Goal: Task Accomplishment & Management: Use online tool/utility

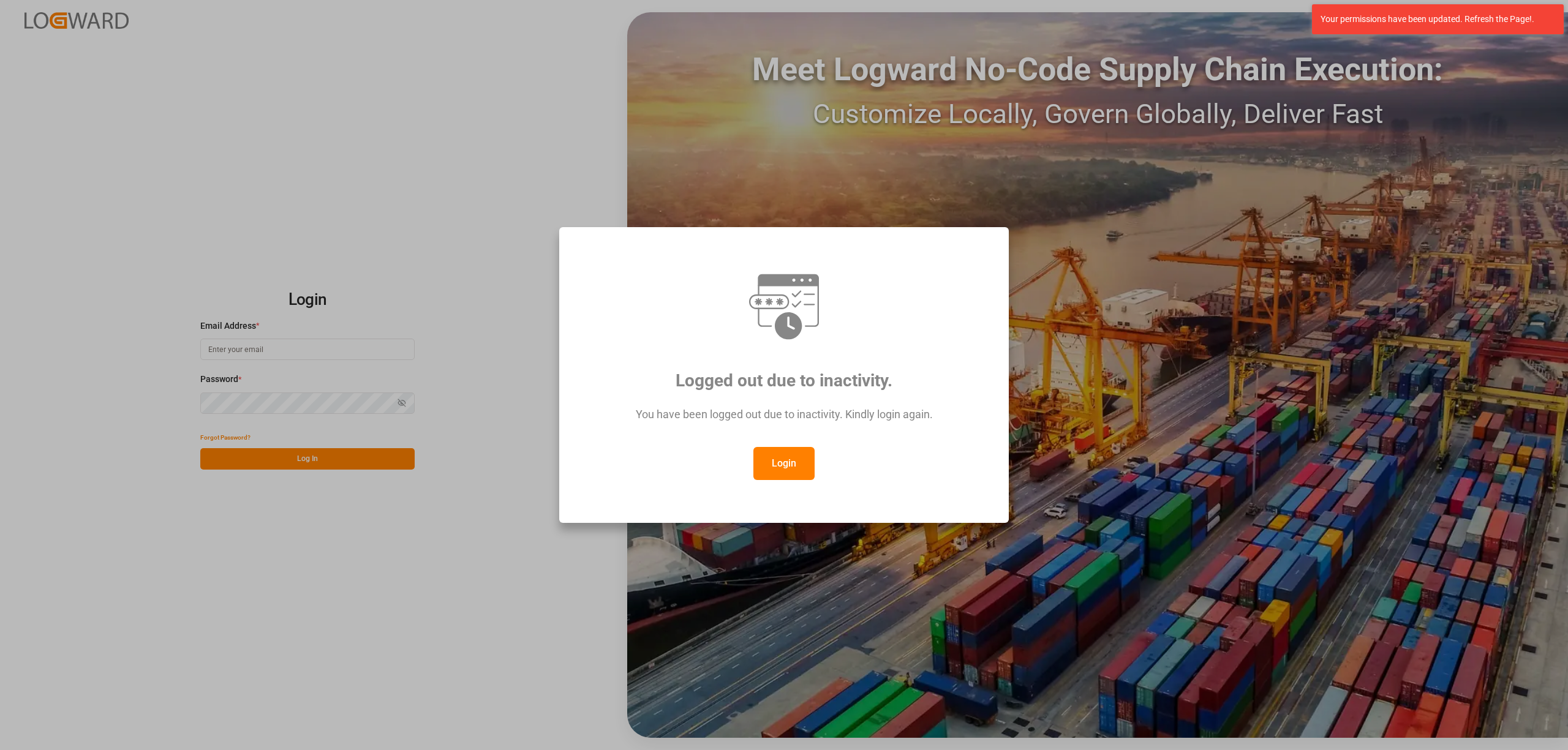
click at [782, 466] on button "Login" at bounding box center [783, 464] width 61 height 33
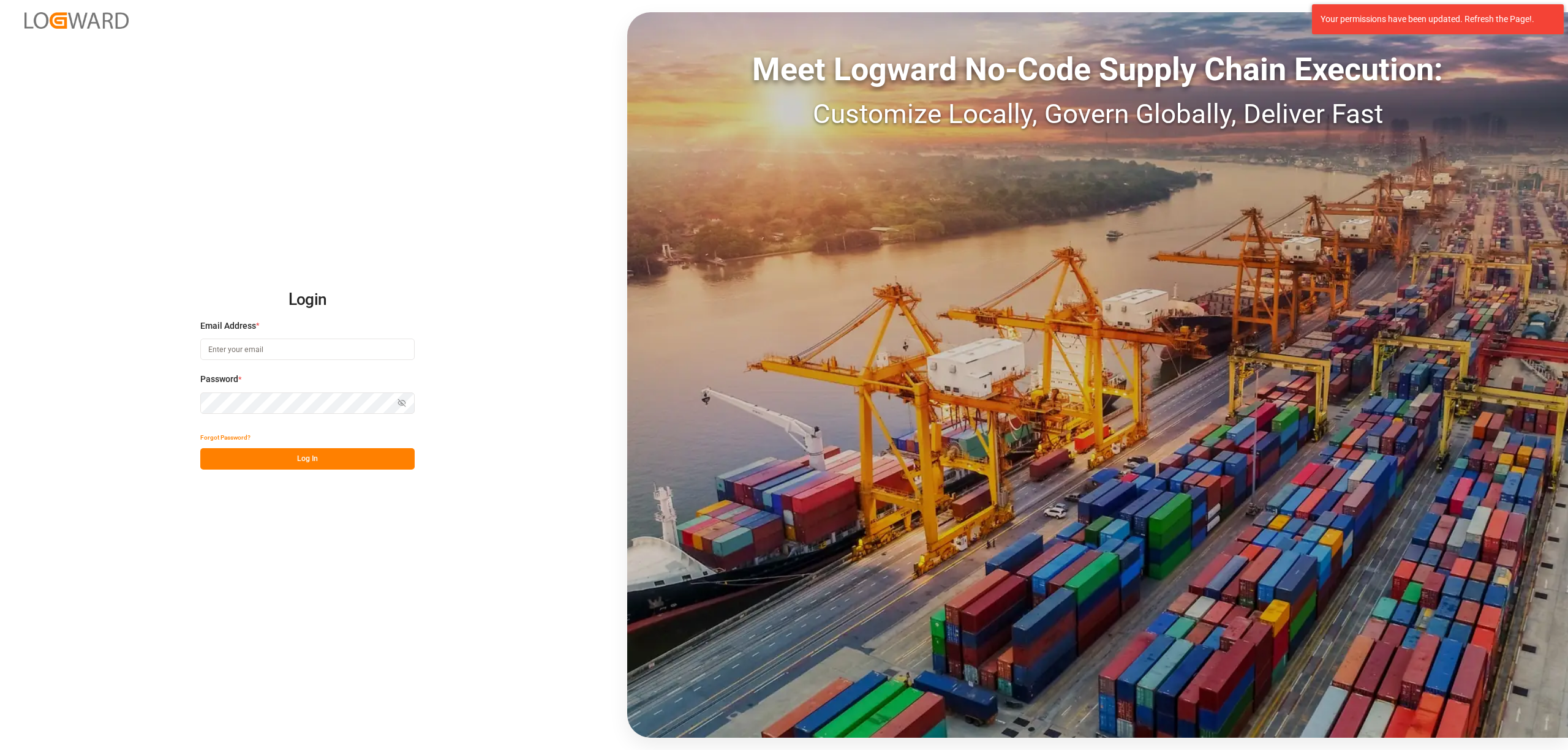
click at [209, 349] on input at bounding box center [307, 349] width 214 height 22
type input "inge.niegsch@rhenus.com"
click at [321, 459] on button "Log In" at bounding box center [307, 459] width 214 height 22
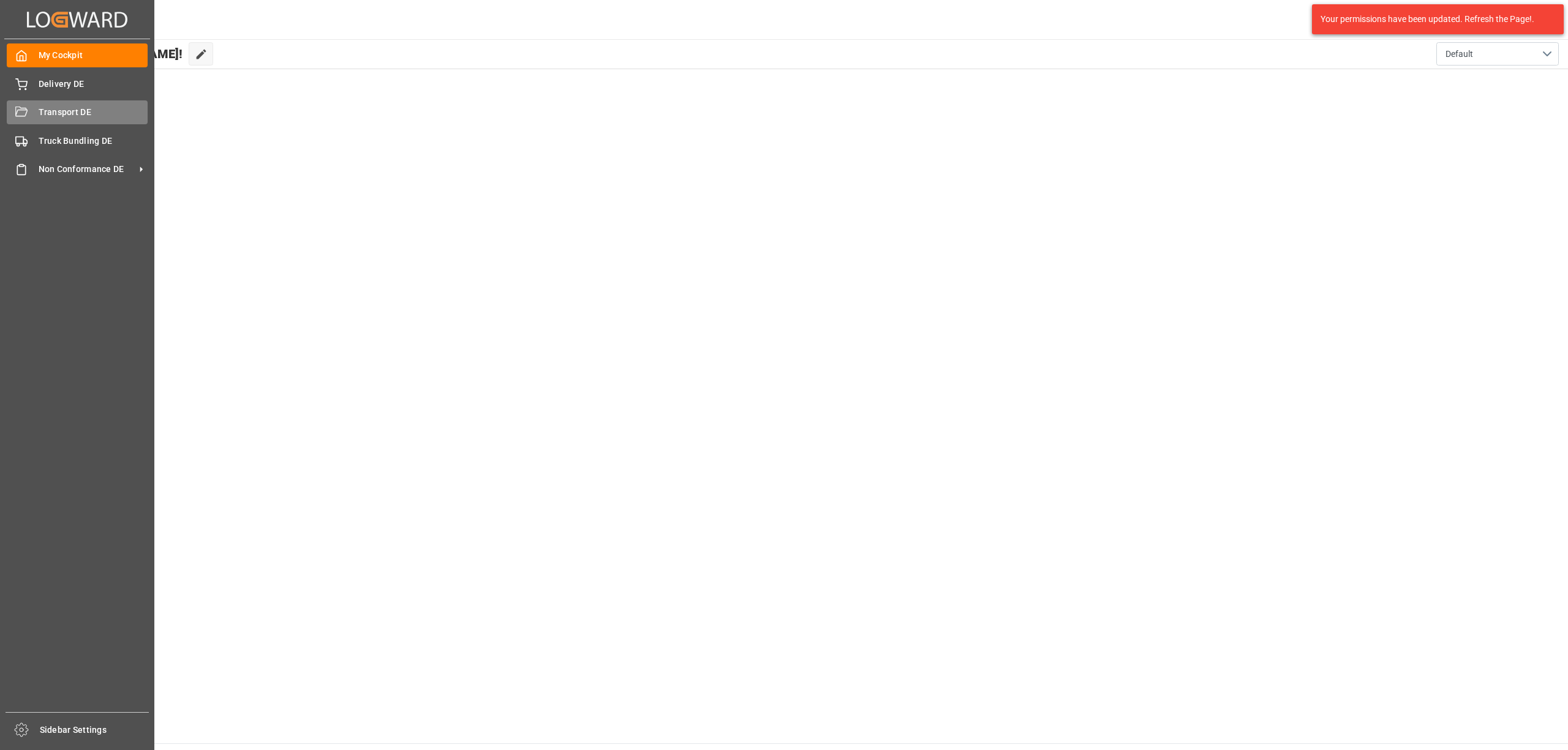
click at [46, 115] on span "Transport DE" at bounding box center [93, 112] width 109 height 13
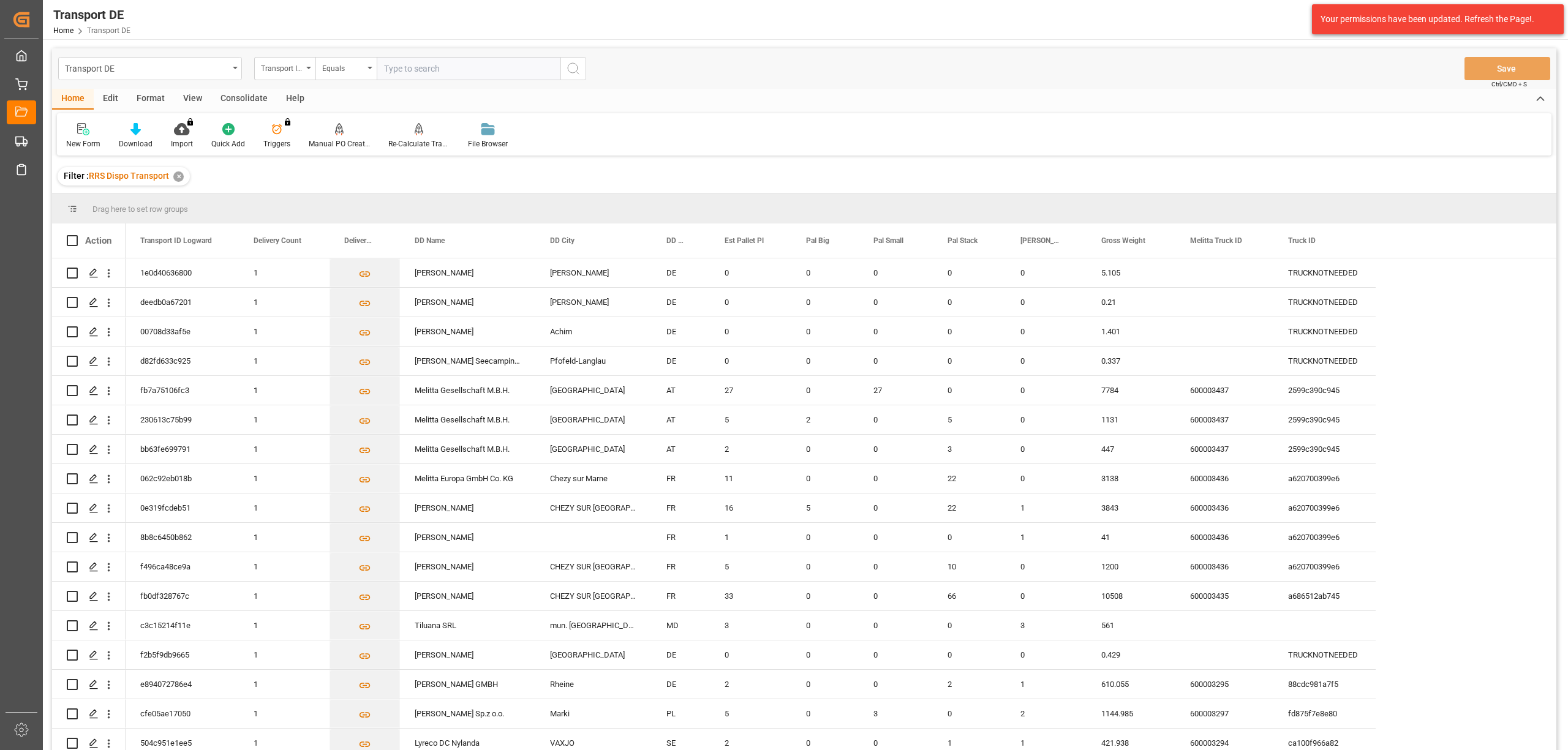
click at [239, 99] on div "Consolidate" at bounding box center [244, 99] width 65 height 21
click at [89, 140] on div "Consolidation List" at bounding box center [96, 144] width 60 height 11
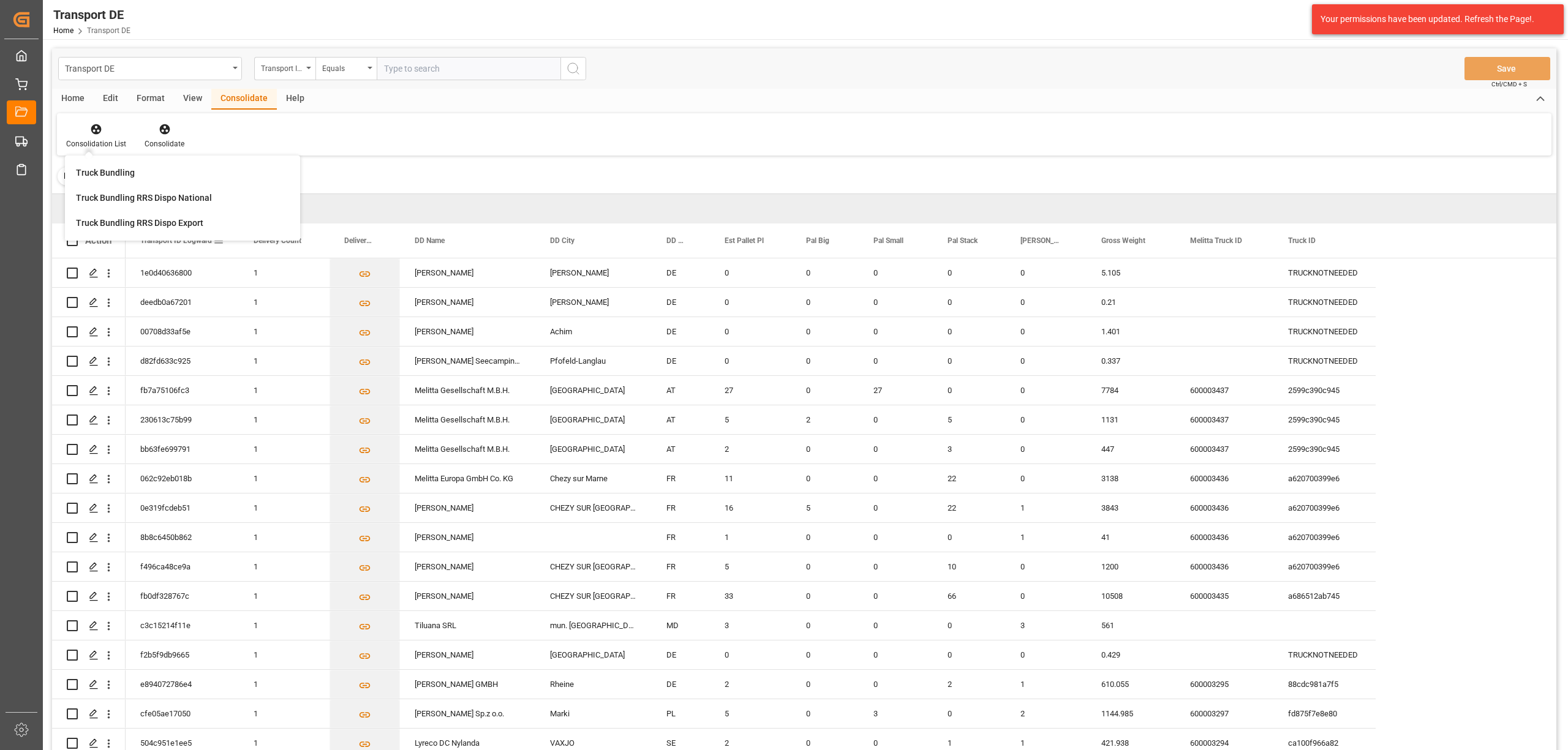
click at [151, 227] on div "Truck Bundling RRS Dispo Export" at bounding box center [140, 223] width 127 height 13
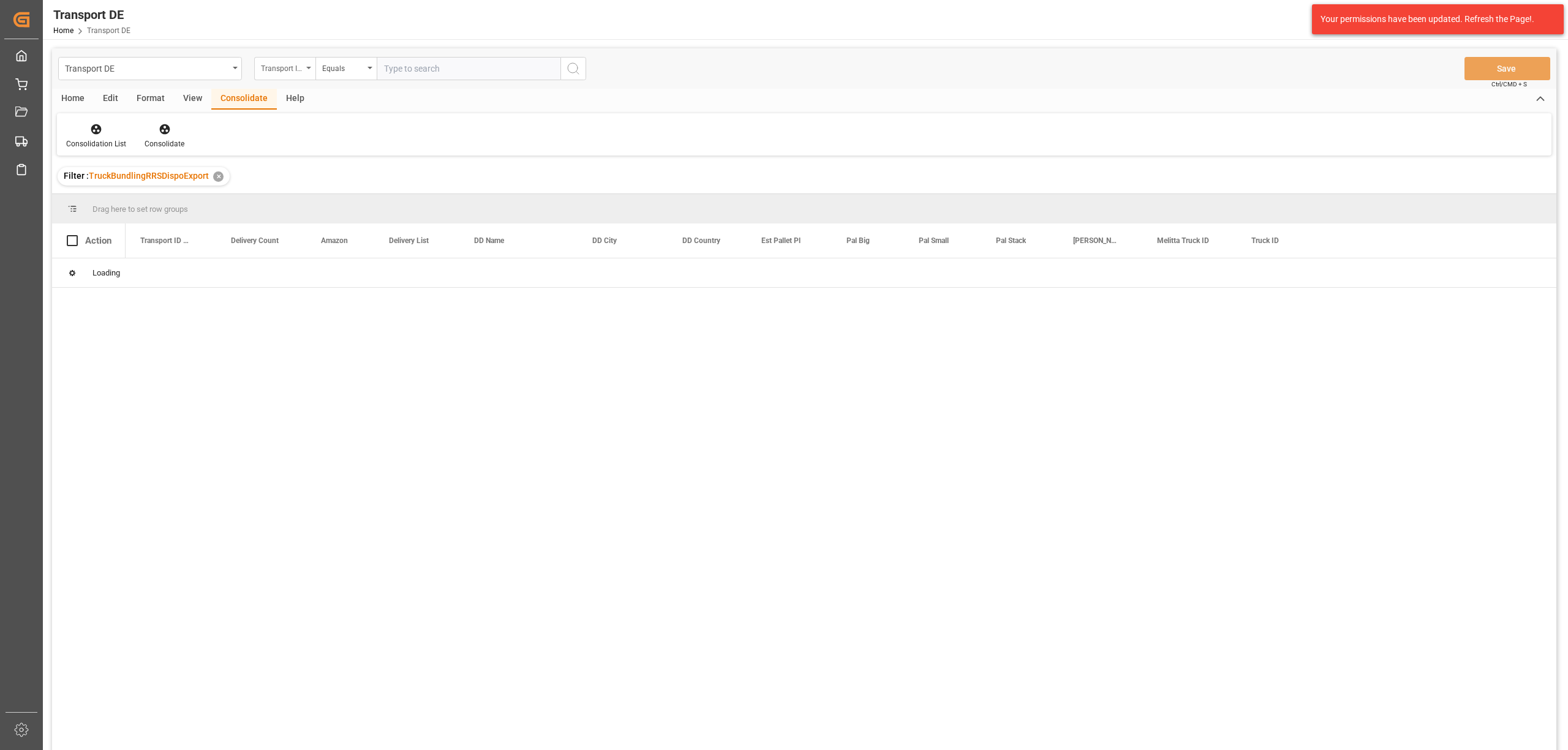
click at [275, 69] on div "Transport ID Logward" at bounding box center [281, 67] width 41 height 14
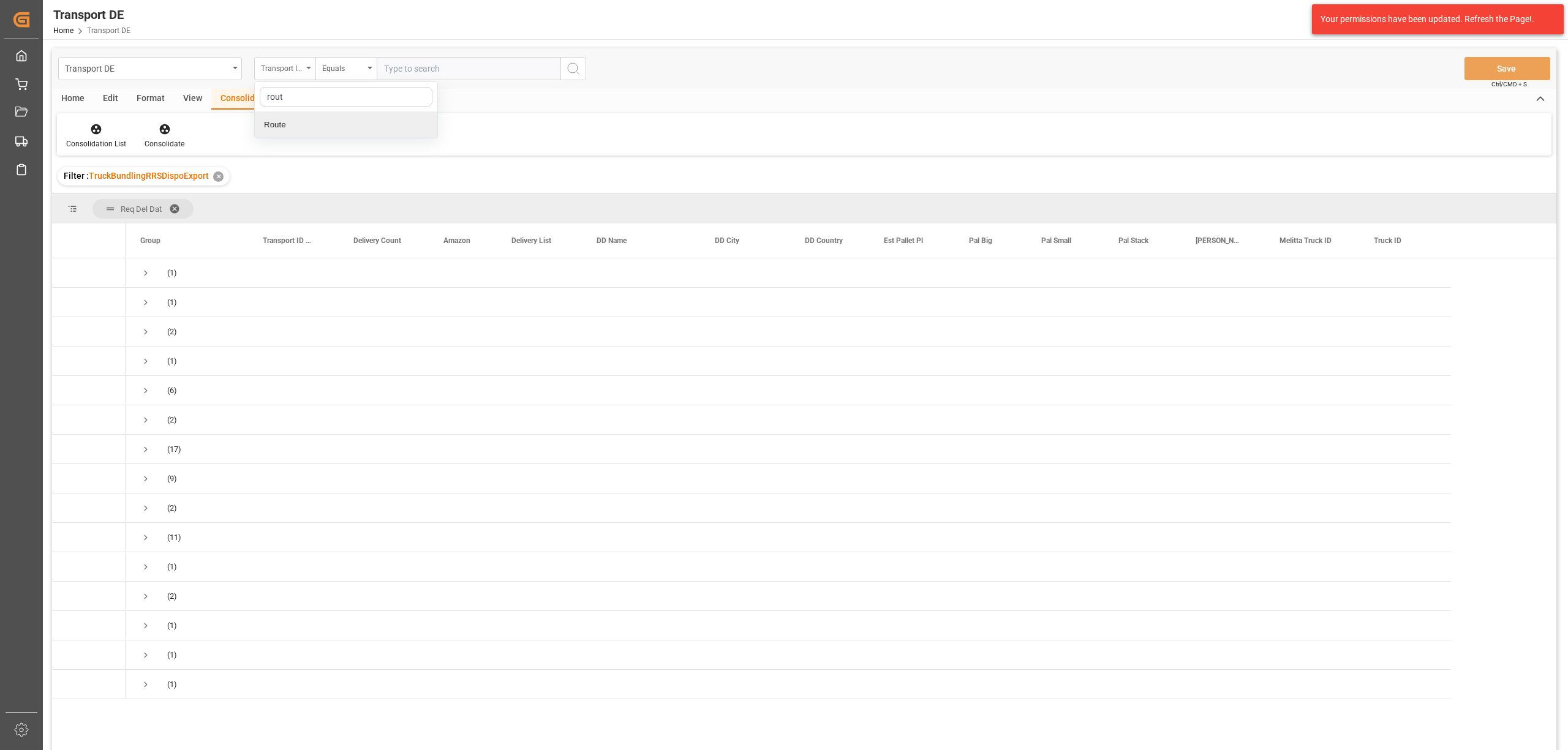
type input "route"
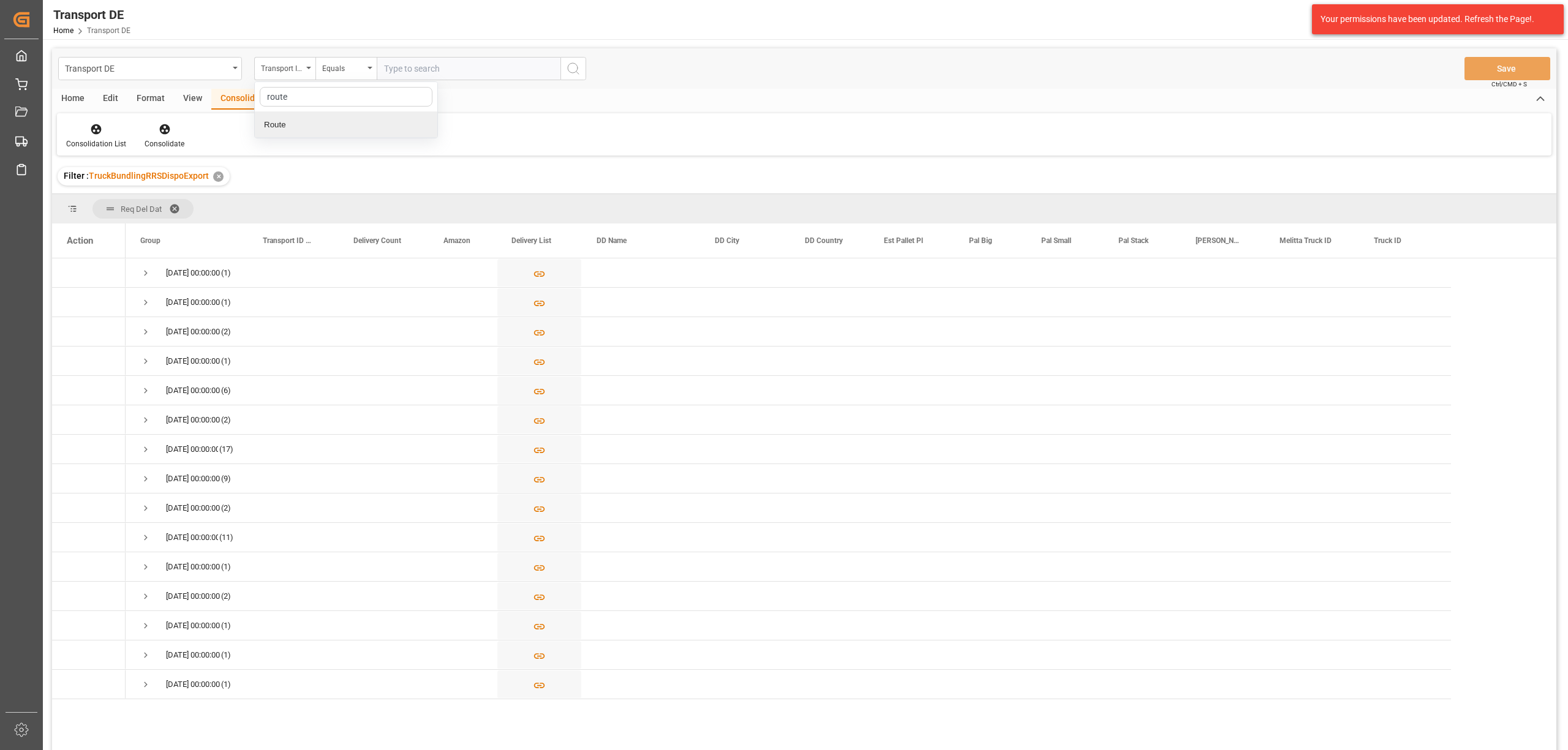
click at [279, 120] on div "Route" at bounding box center [345, 125] width 182 height 26
click at [351, 61] on div "Equals" at bounding box center [342, 67] width 41 height 14
click at [376, 204] on div "Starts with" at bounding box center [407, 202] width 182 height 26
type input "UZ"
click at [580, 69] on icon "search button" at bounding box center [573, 69] width 15 height 15
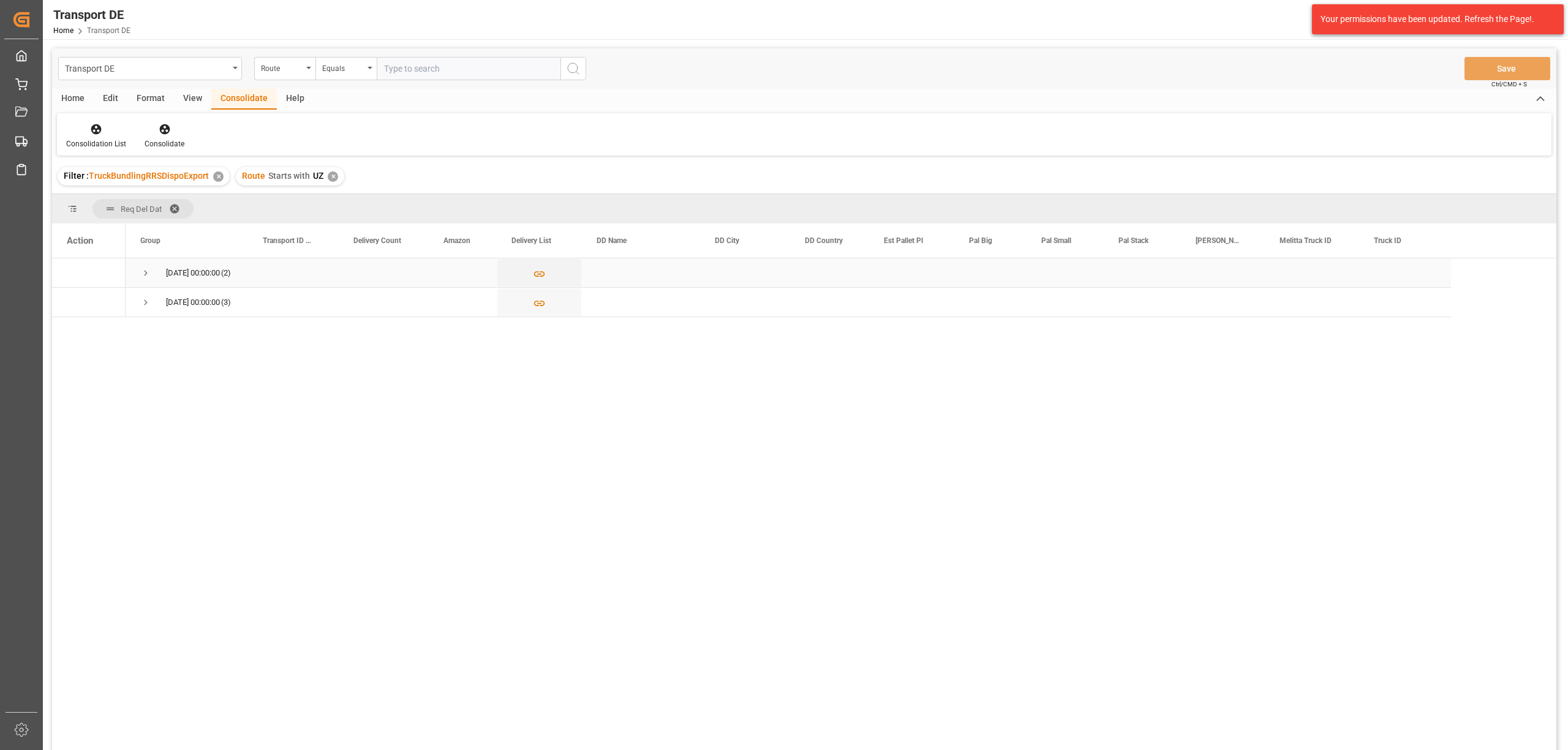
click at [143, 272] on span "Press SPACE to select this row." at bounding box center [146, 273] width 11 height 11
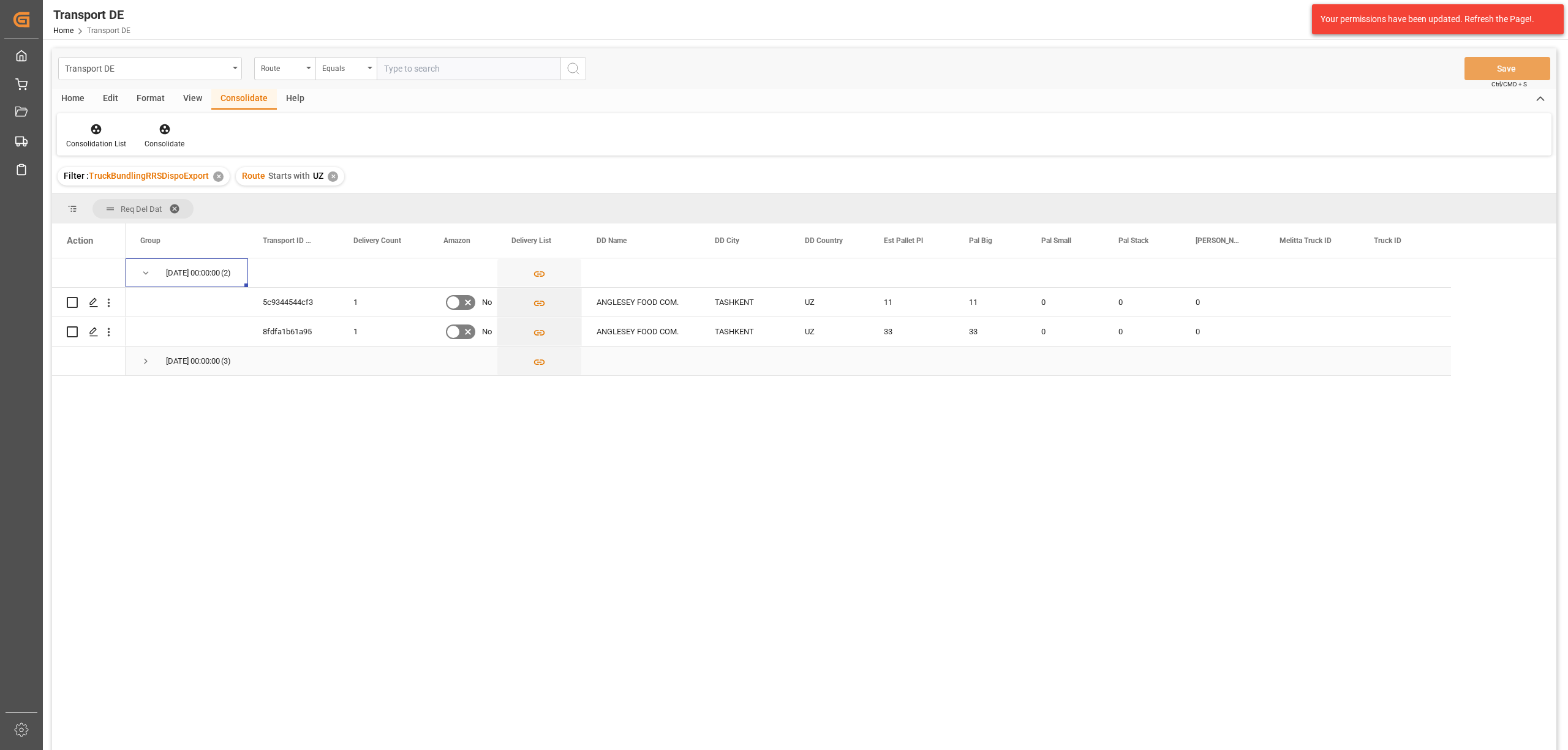
click at [147, 361] on span "Press SPACE to select this row." at bounding box center [146, 361] width 11 height 11
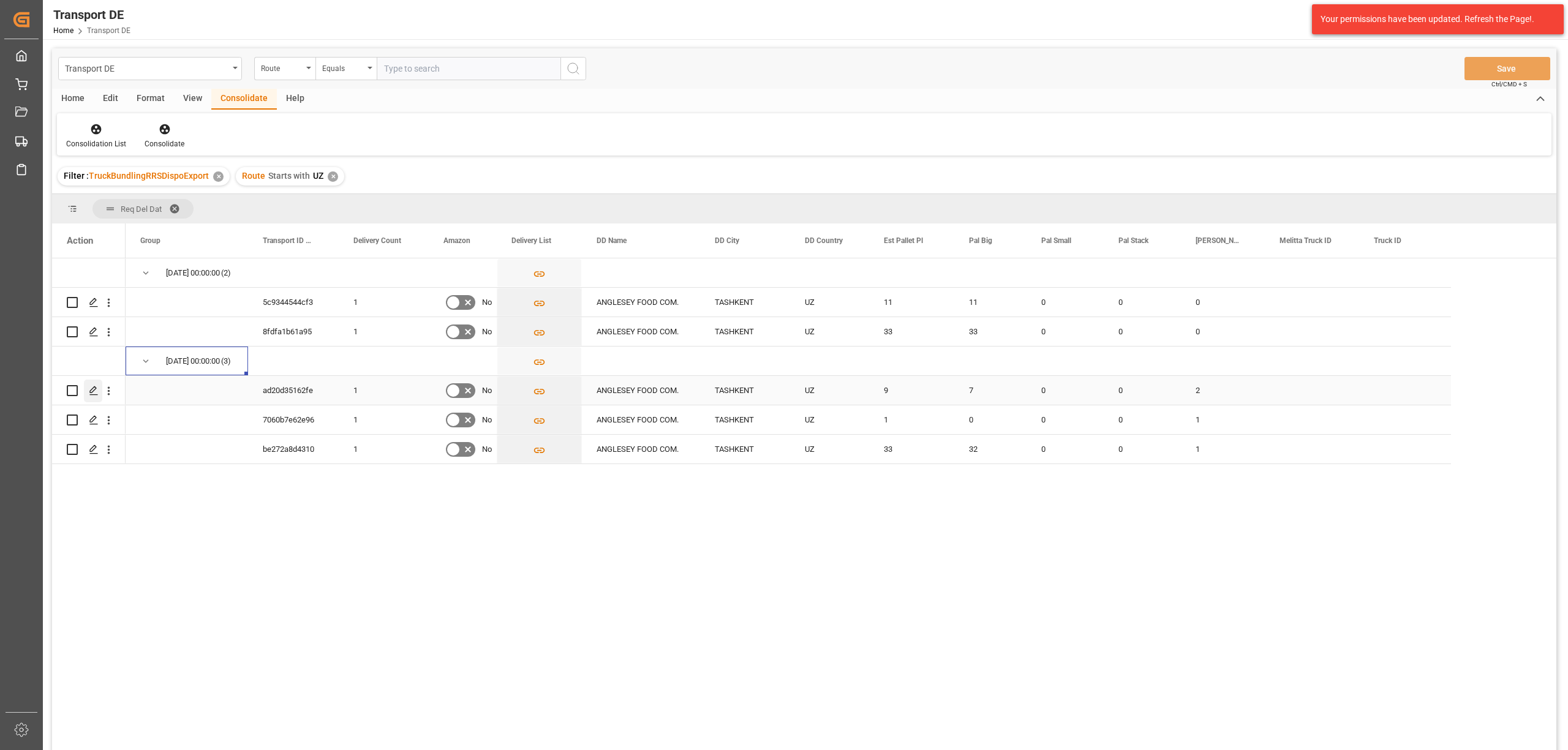
click at [92, 387] on icon "Press SPACE to select this row." at bounding box center [94, 390] width 10 height 10
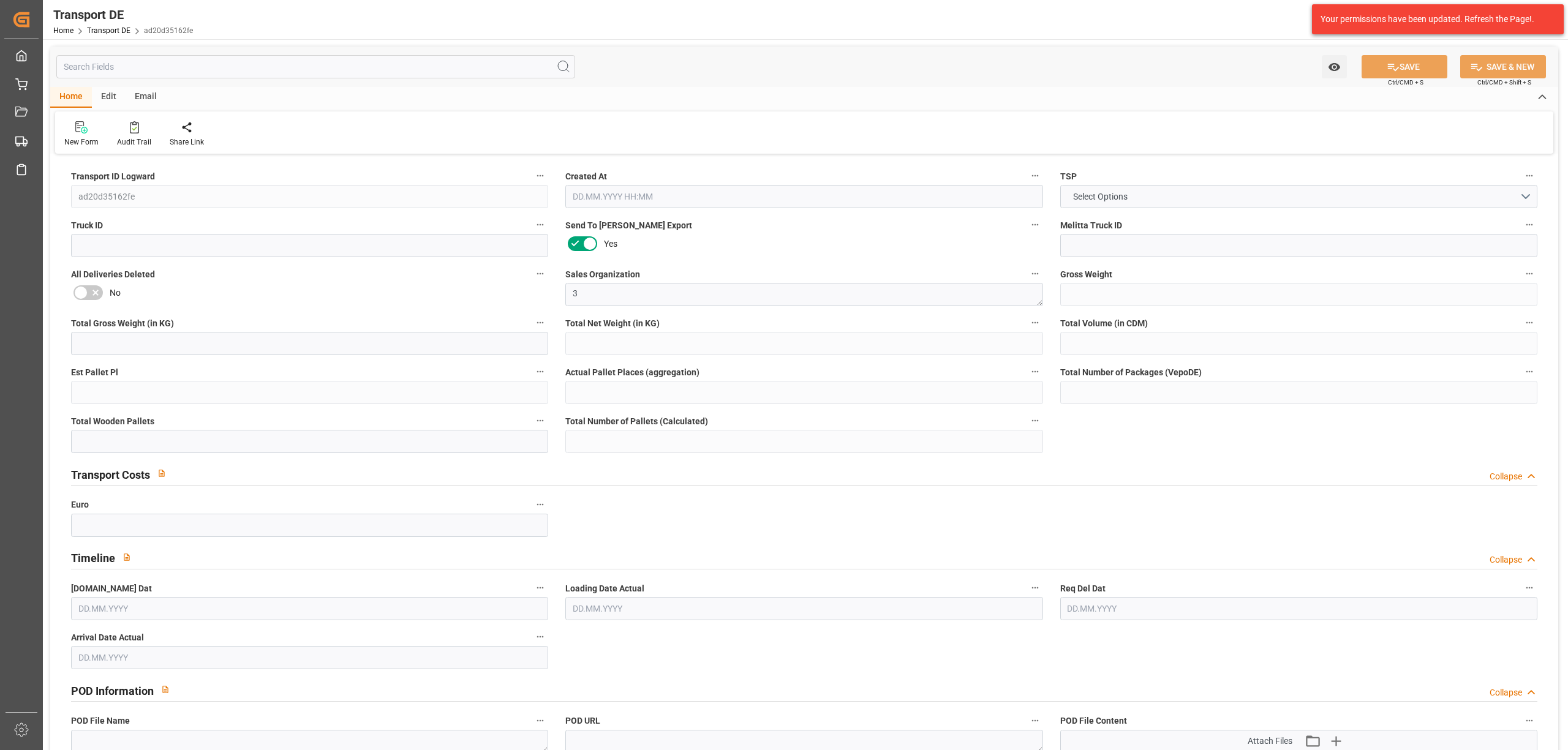
type input "2074"
type input "1833.676"
type input "1619.784"
type input "13959.36"
type input "9"
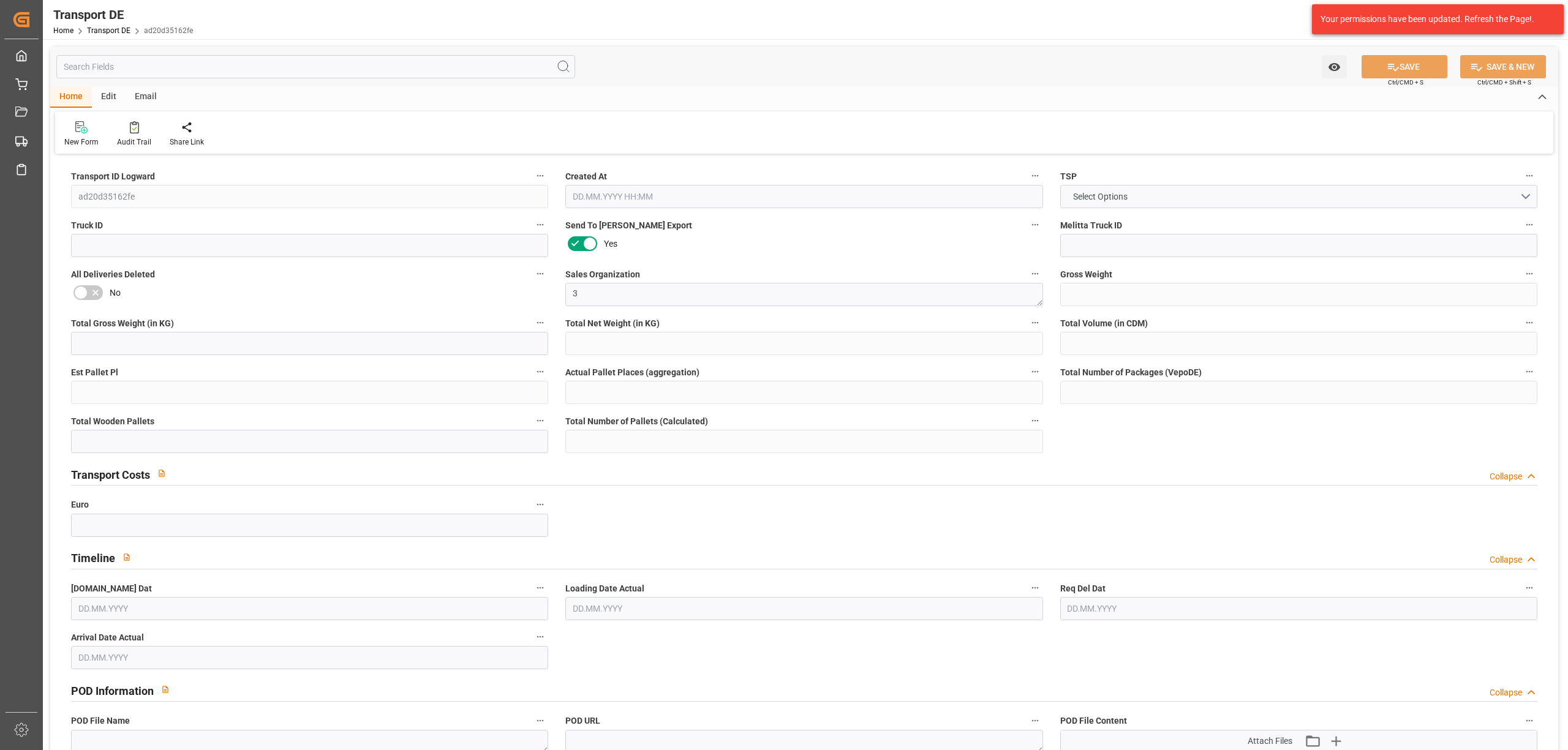
type input "0"
type input "9"
type input "7"
type input "0"
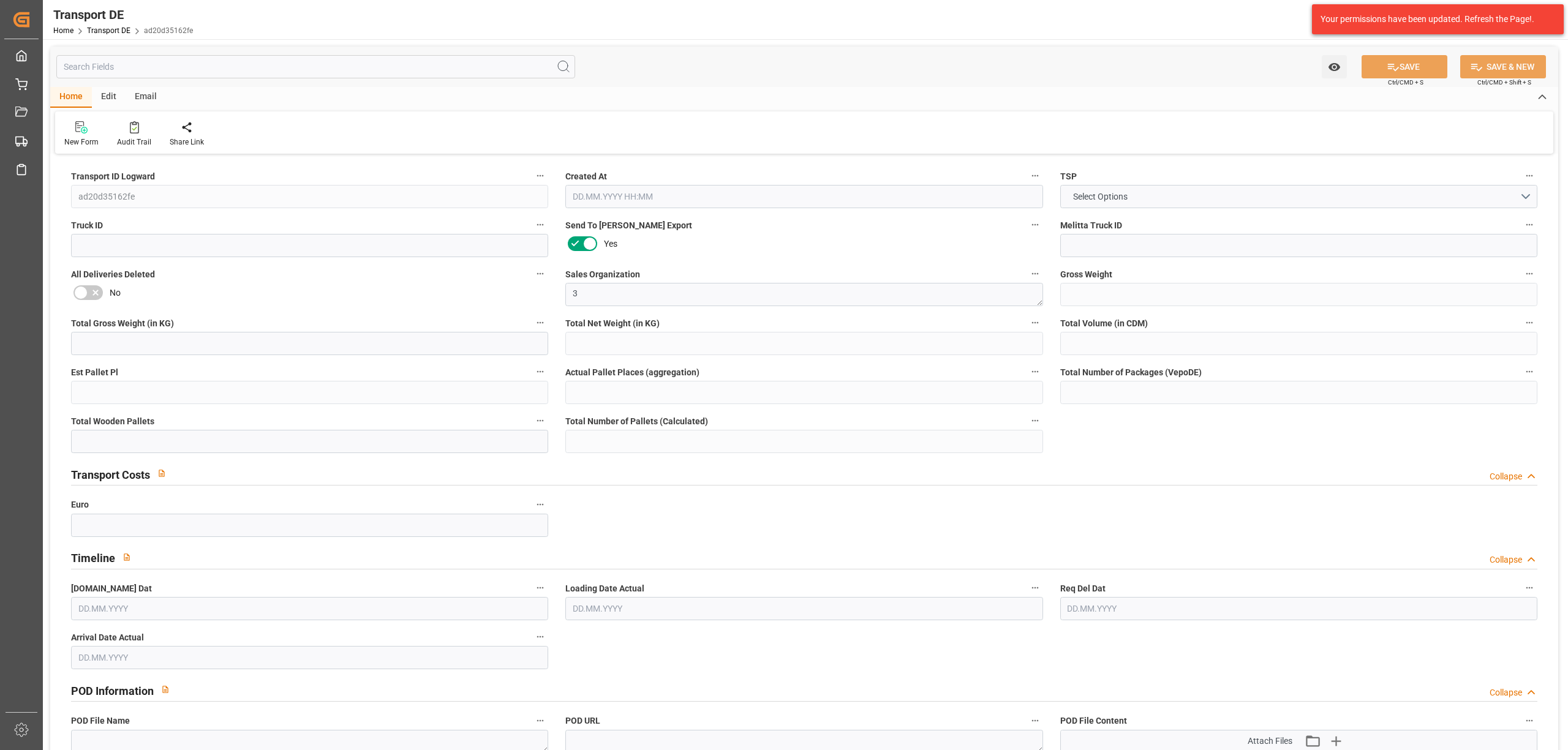
type input "10"
type input "0"
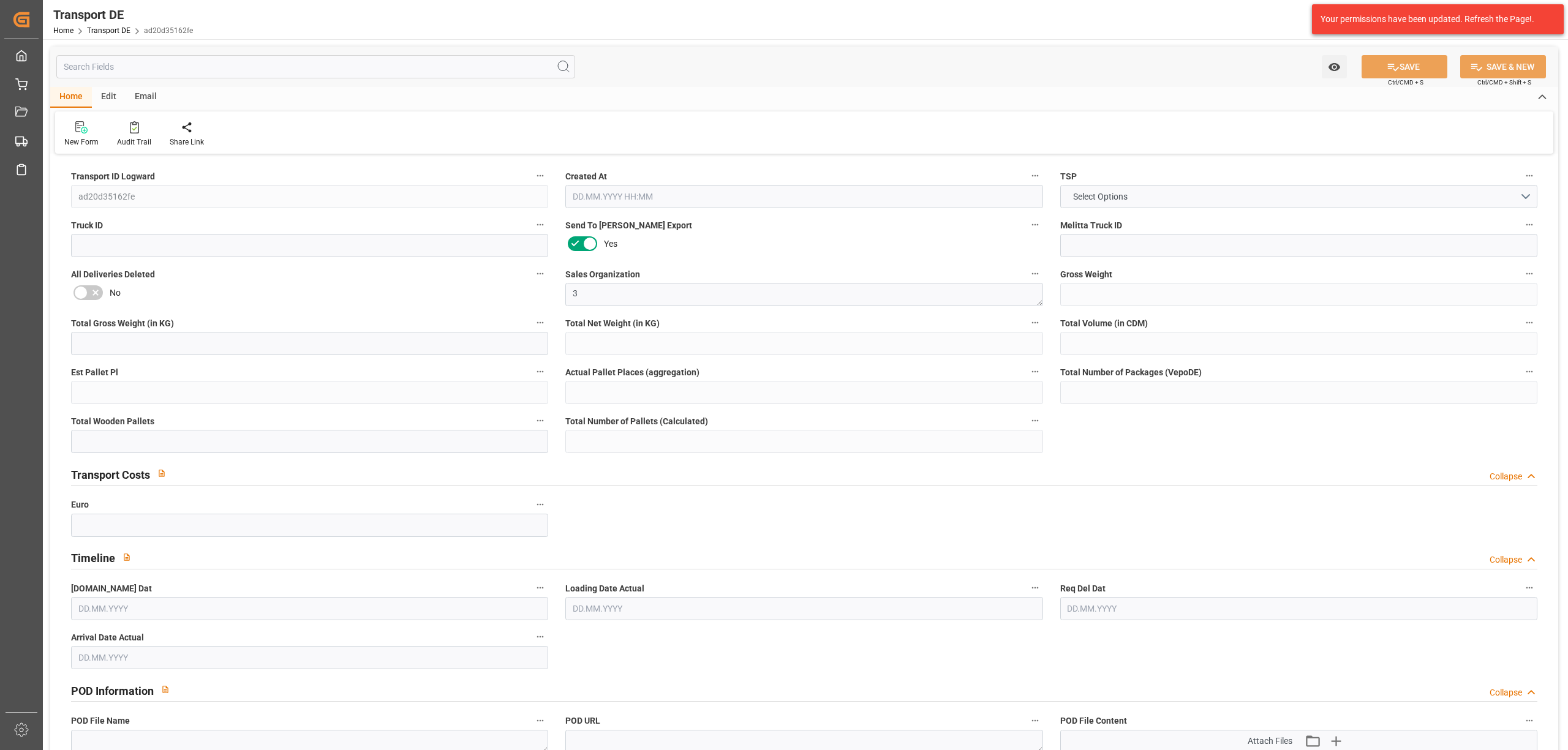
type input "0"
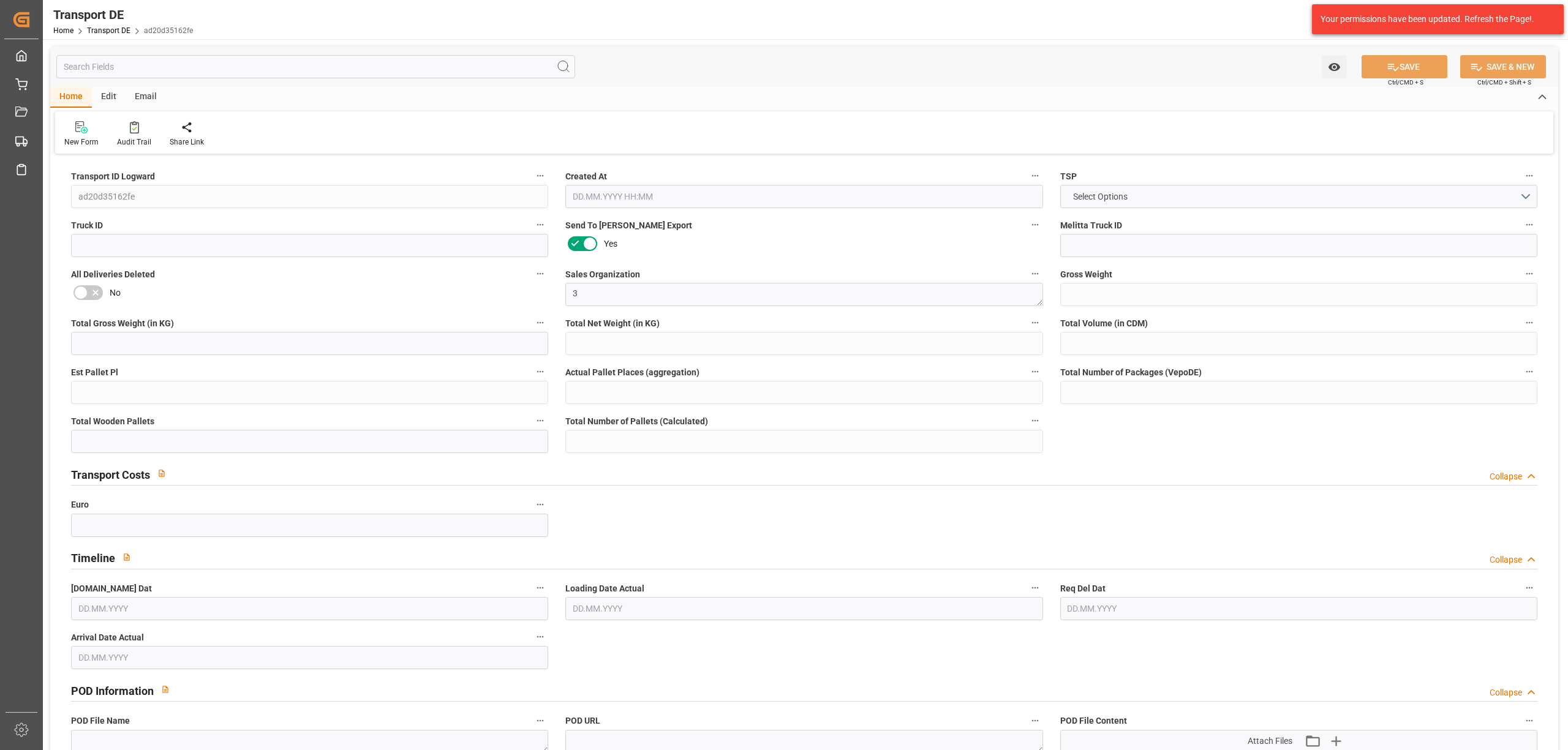
type input "0"
type input "7"
type input "0"
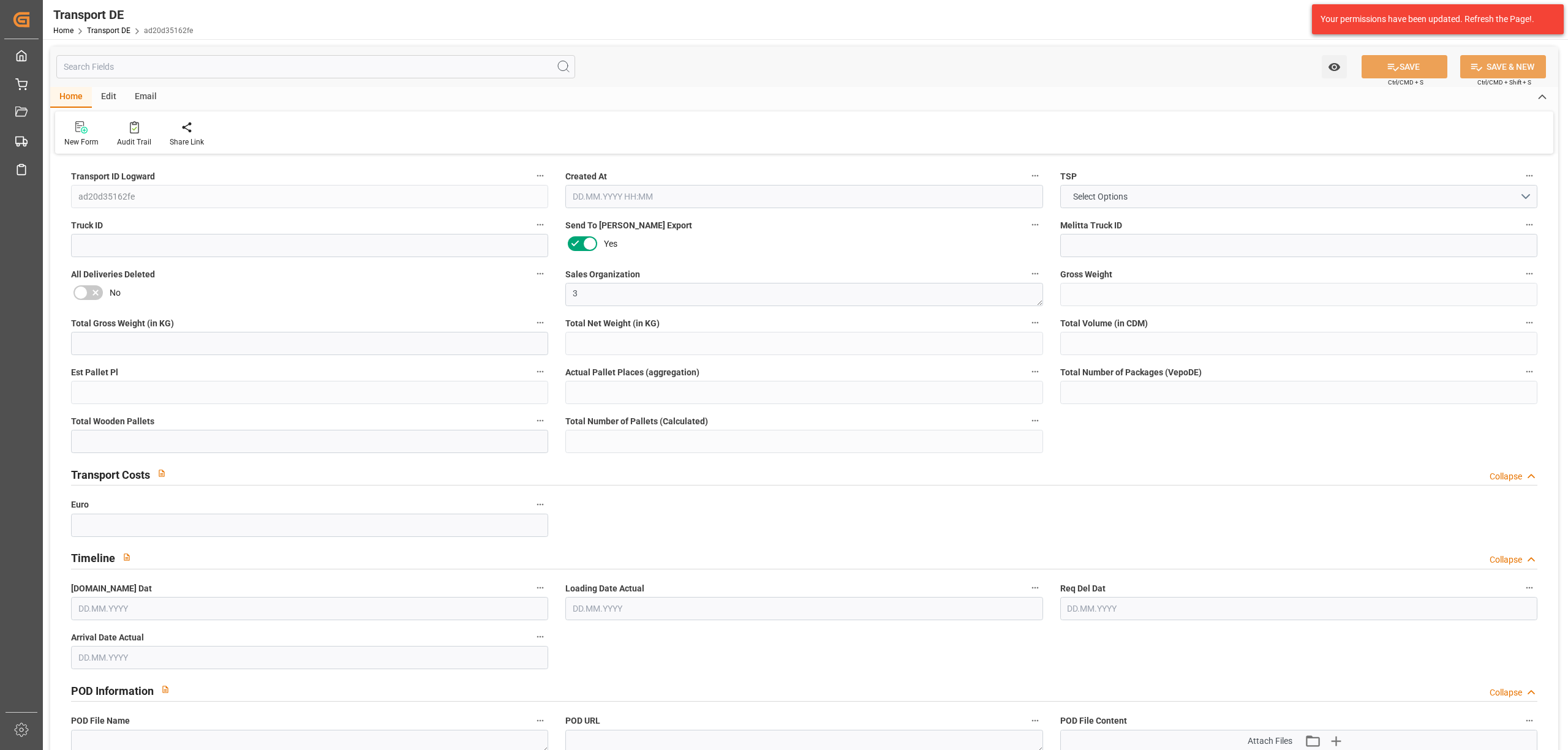
type input "0"
type input "1"
type input "2"
type input "0"
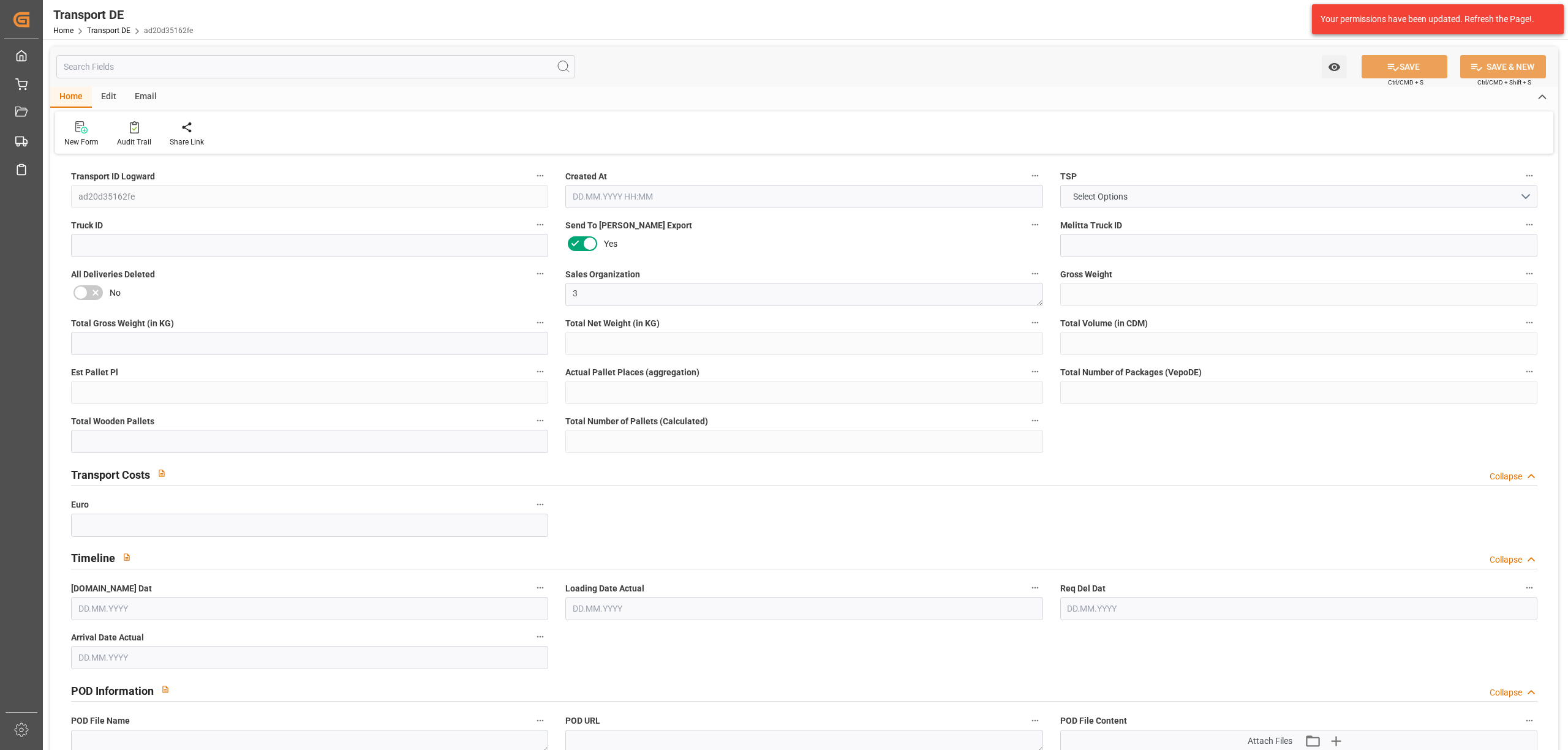
type input "172"
type input "76.63"
type input "0"
type input "09.10.2025 14:26"
type input "[DATE]"
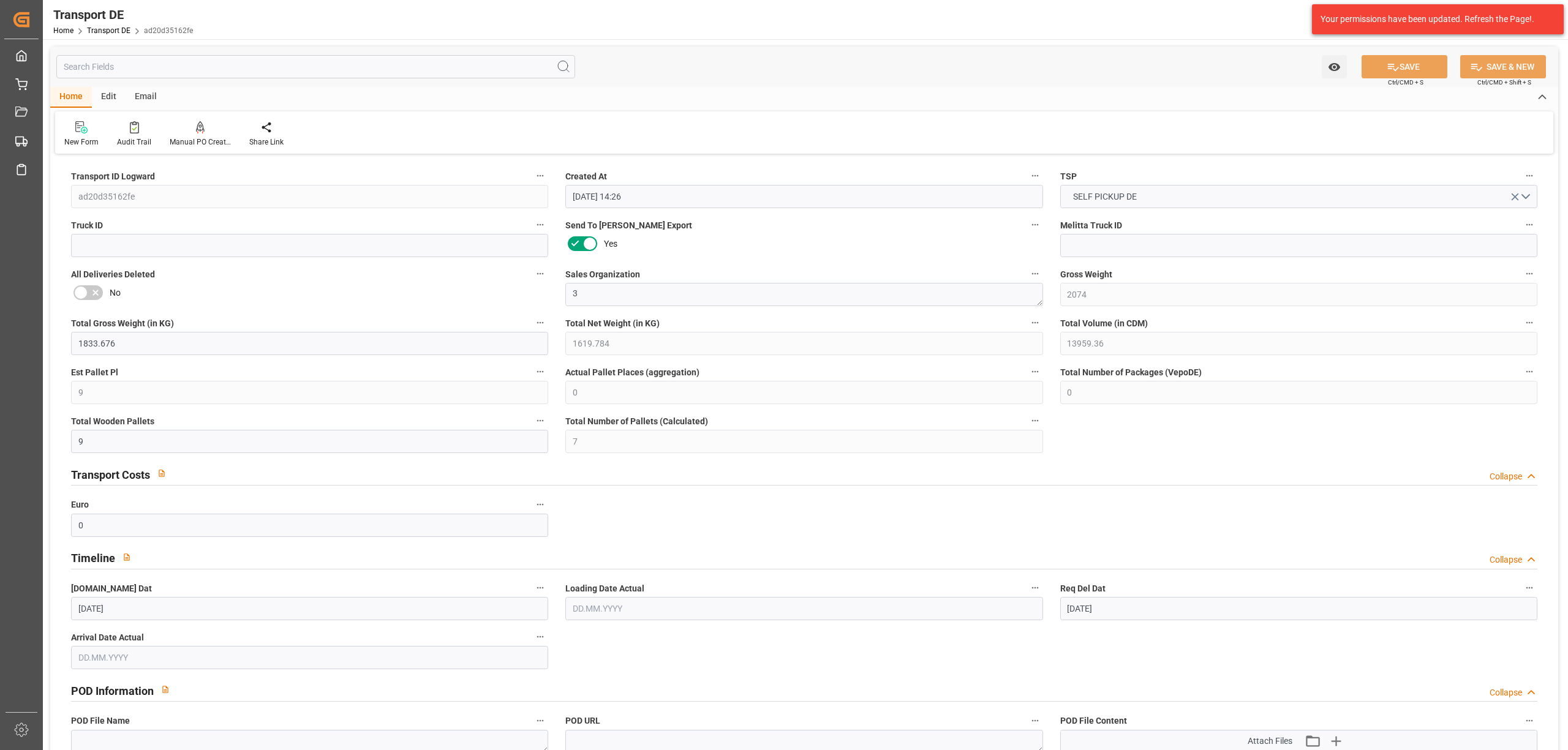
type input "14.10.2025"
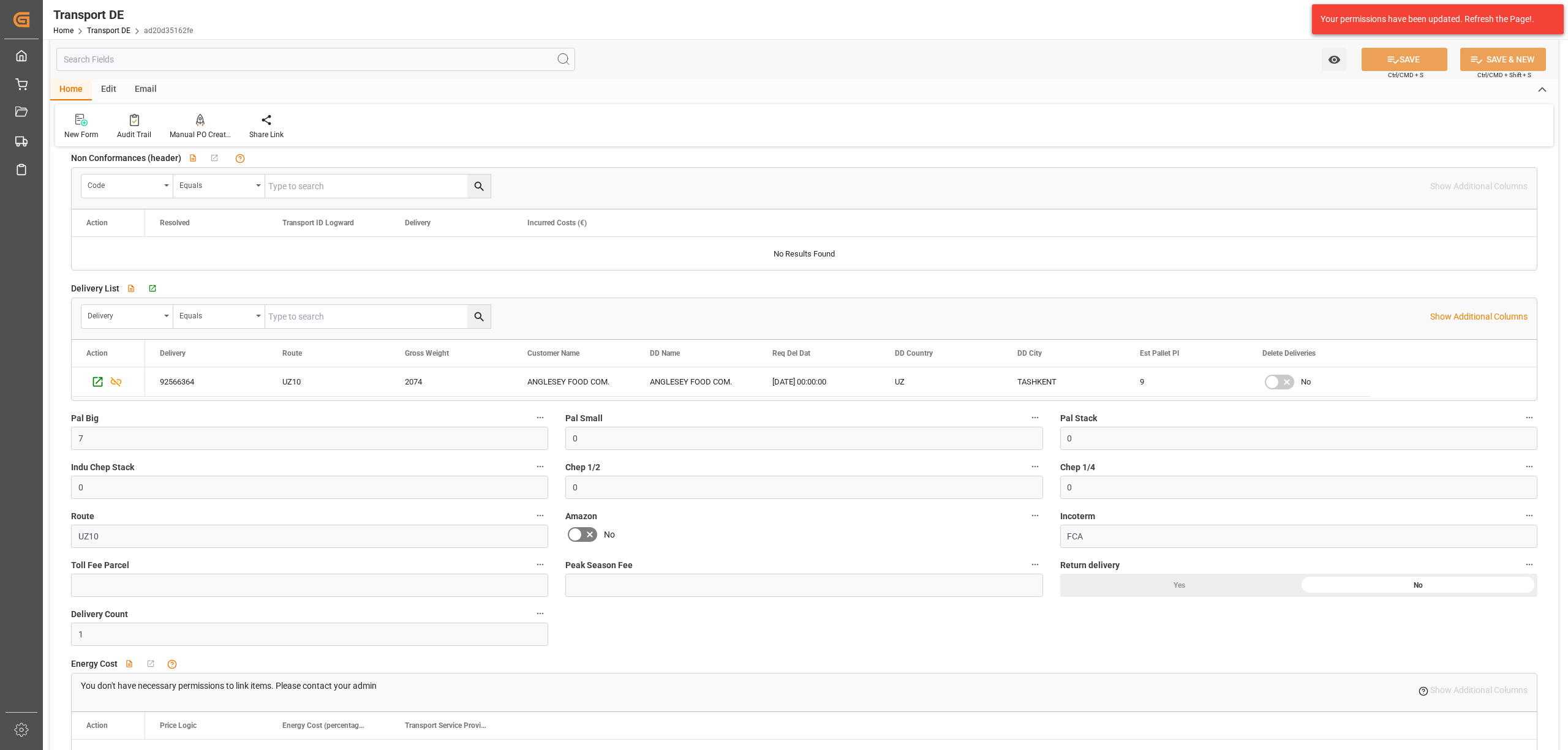
scroll to position [816, 0]
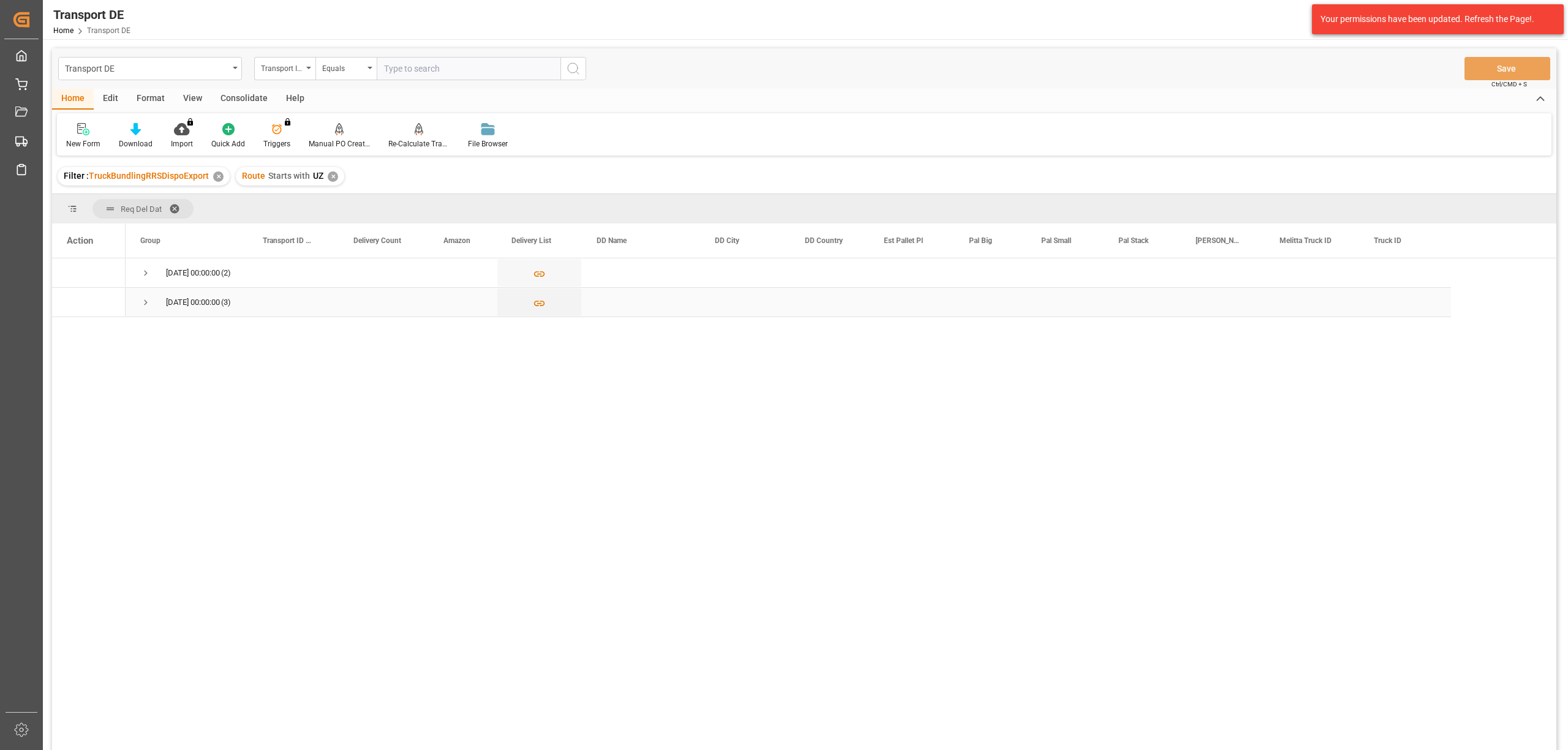
click at [143, 299] on span "Press SPACE to select this row." at bounding box center [146, 303] width 11 height 11
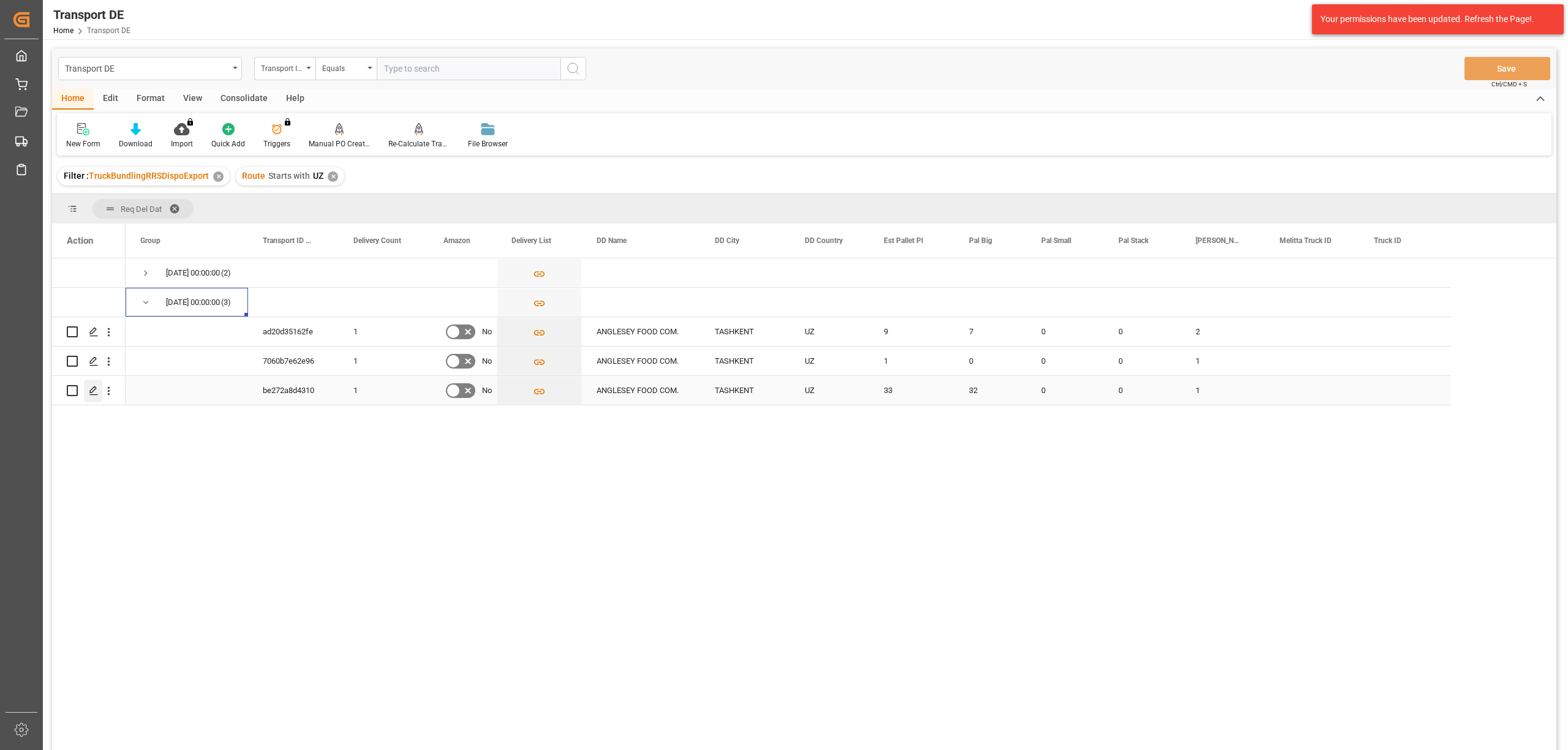
click at [95, 390] on icon "Press SPACE to select this row." at bounding box center [94, 390] width 10 height 10
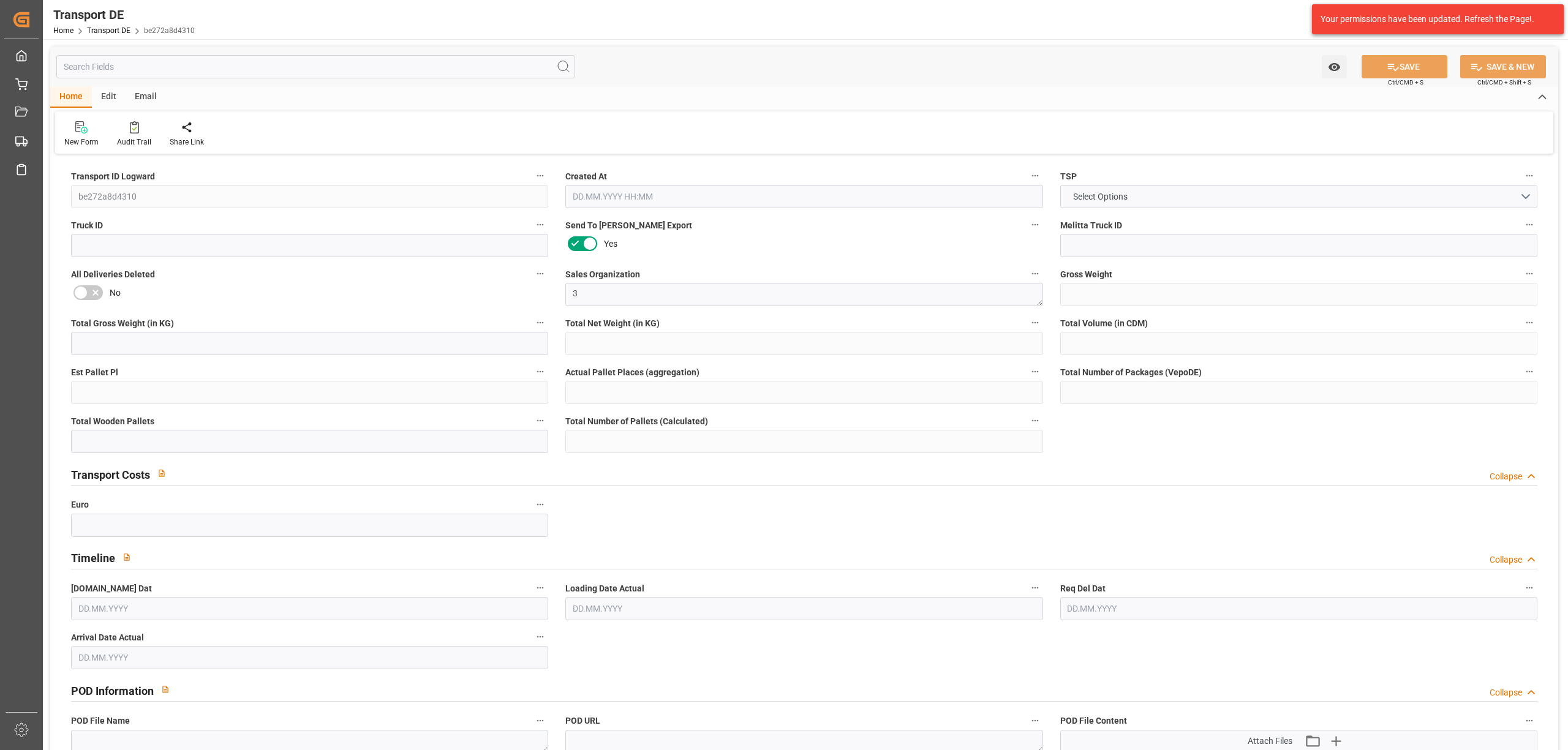
type input "7895"
type input "6934.332"
type input "6104"
type input "52603.2"
type input "33"
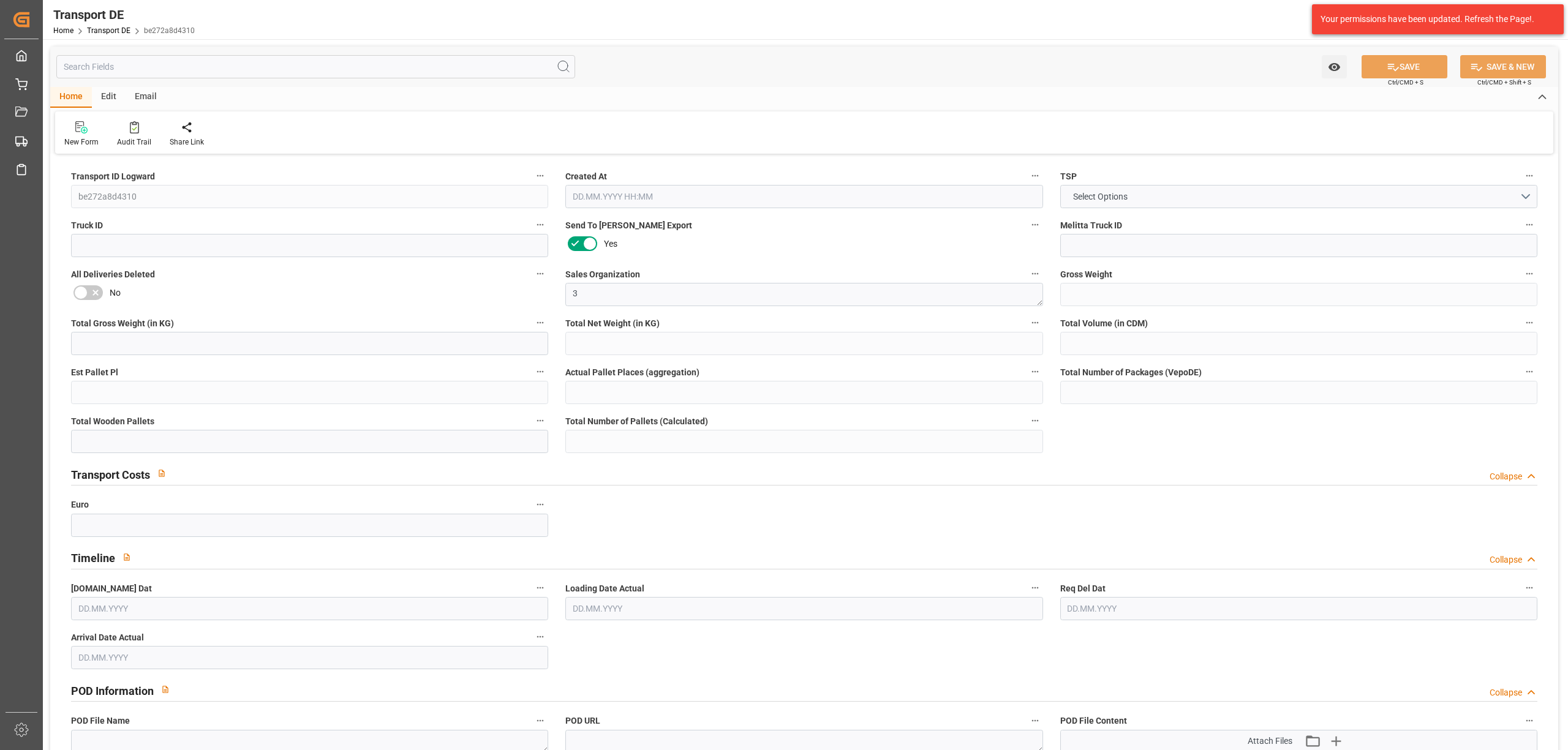
type input "0"
type input "33"
type input "0"
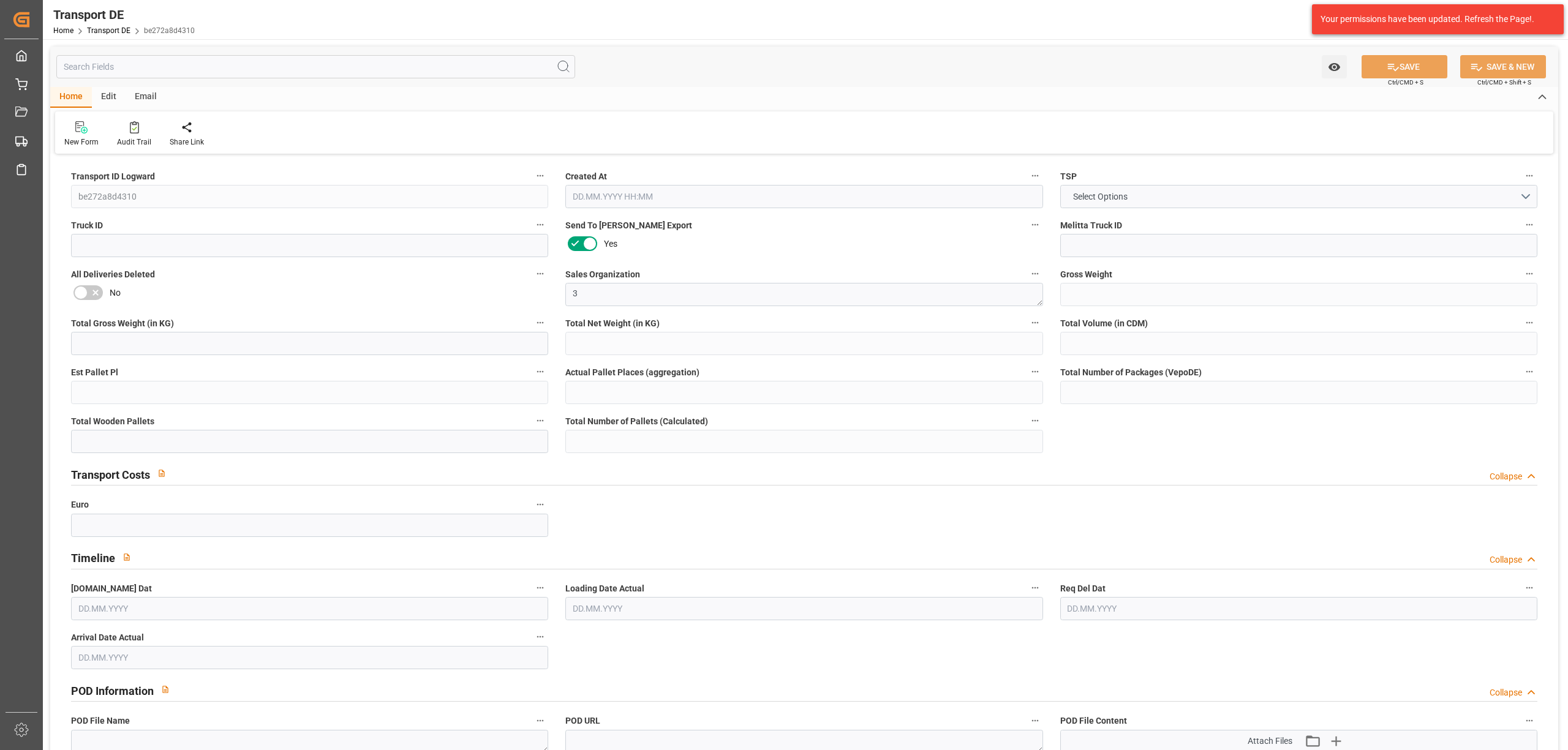
type input "10"
type input "0"
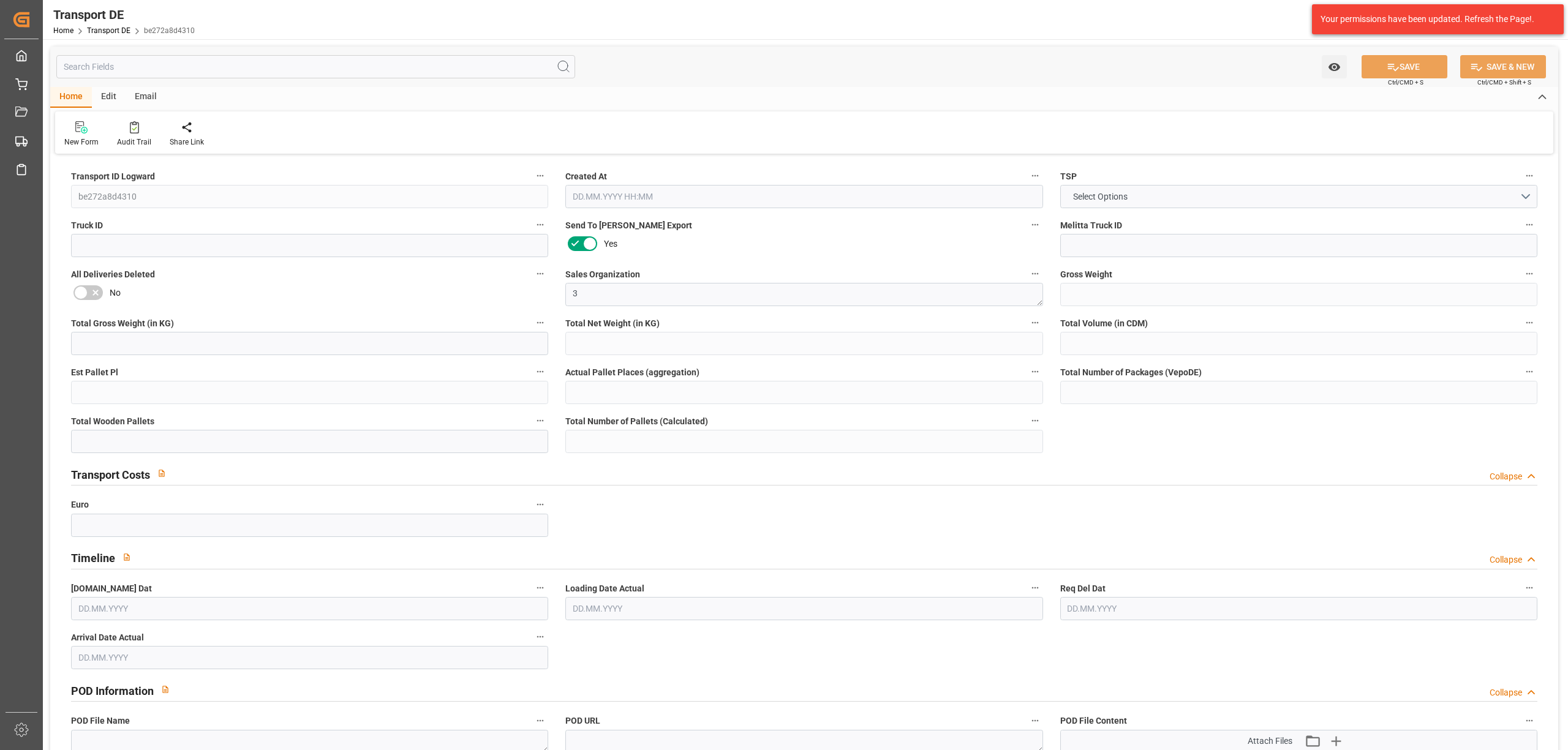
type input "0"
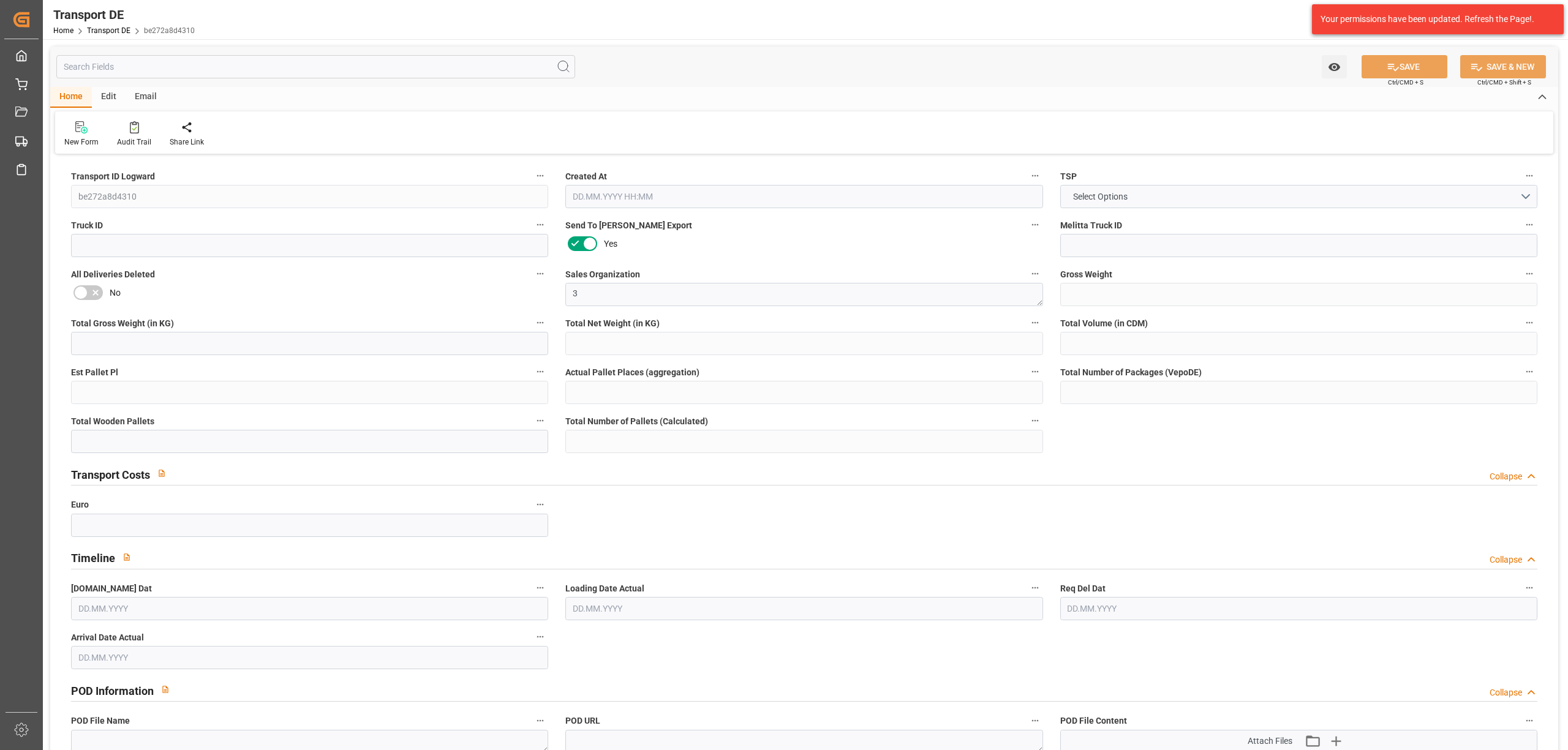
type input "0"
type input "32"
type input "0"
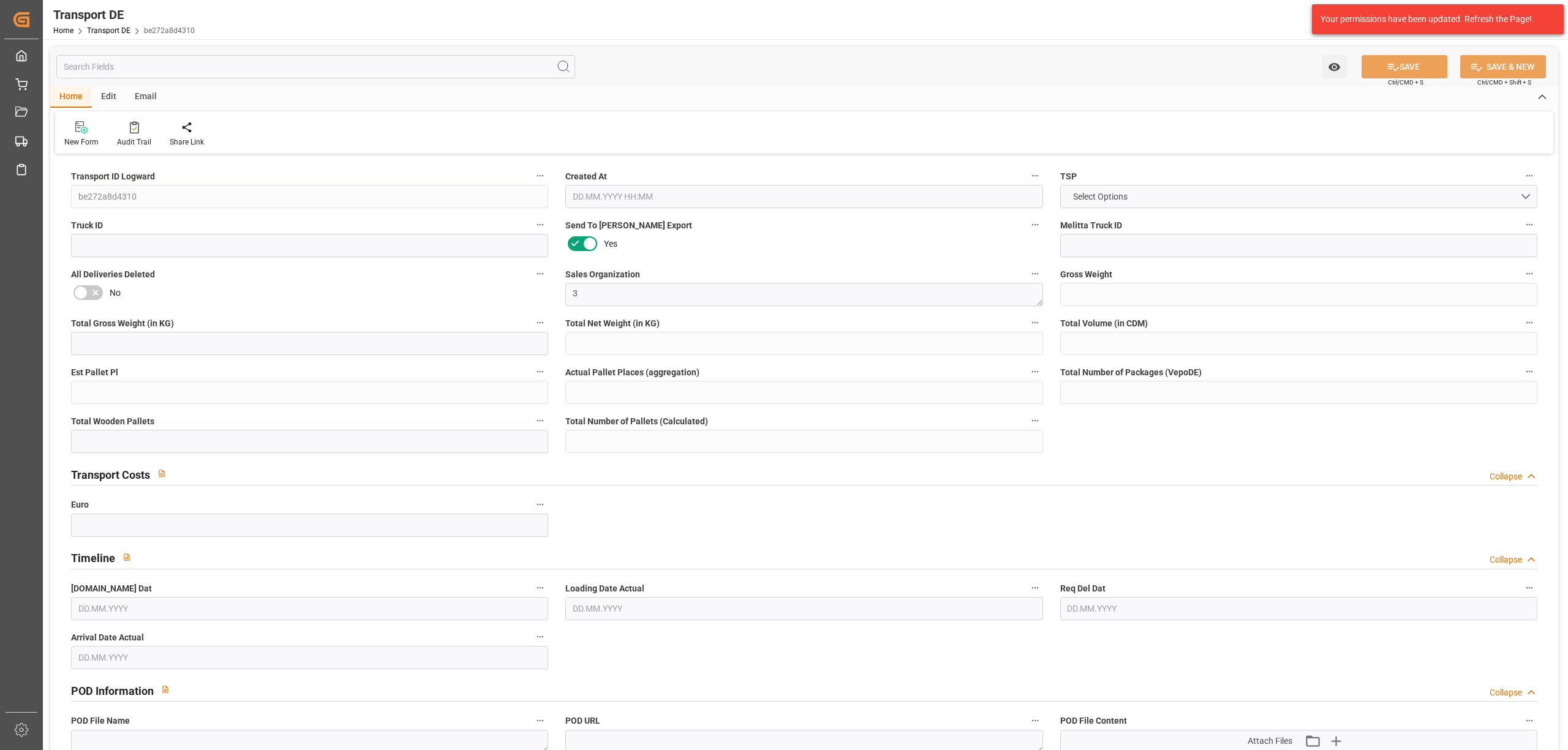
type input "0"
type input "1"
type input "0"
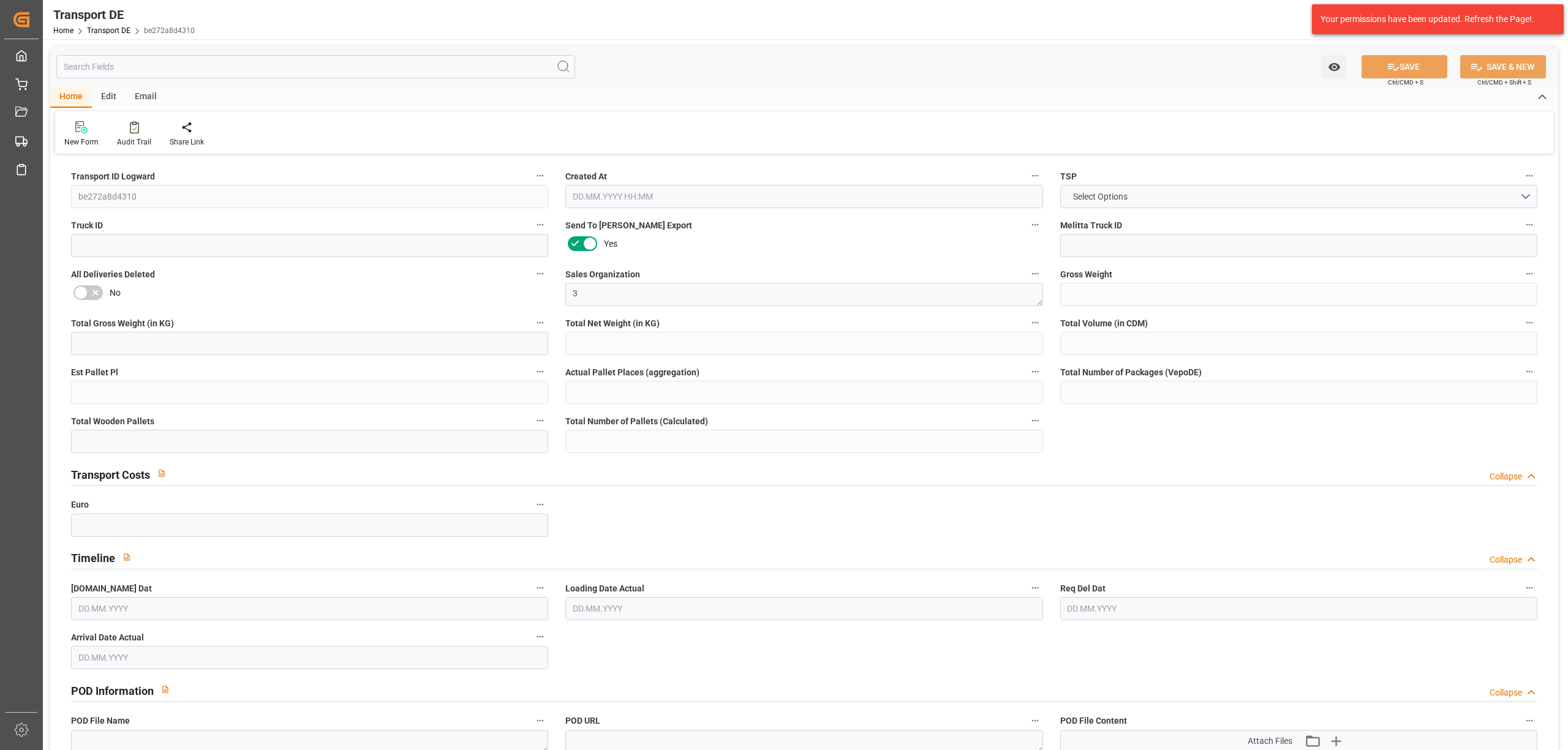
type input "0"
type input "39.586"
type input "0"
type input "09.10.2025 14:26"
type input "[DATE]"
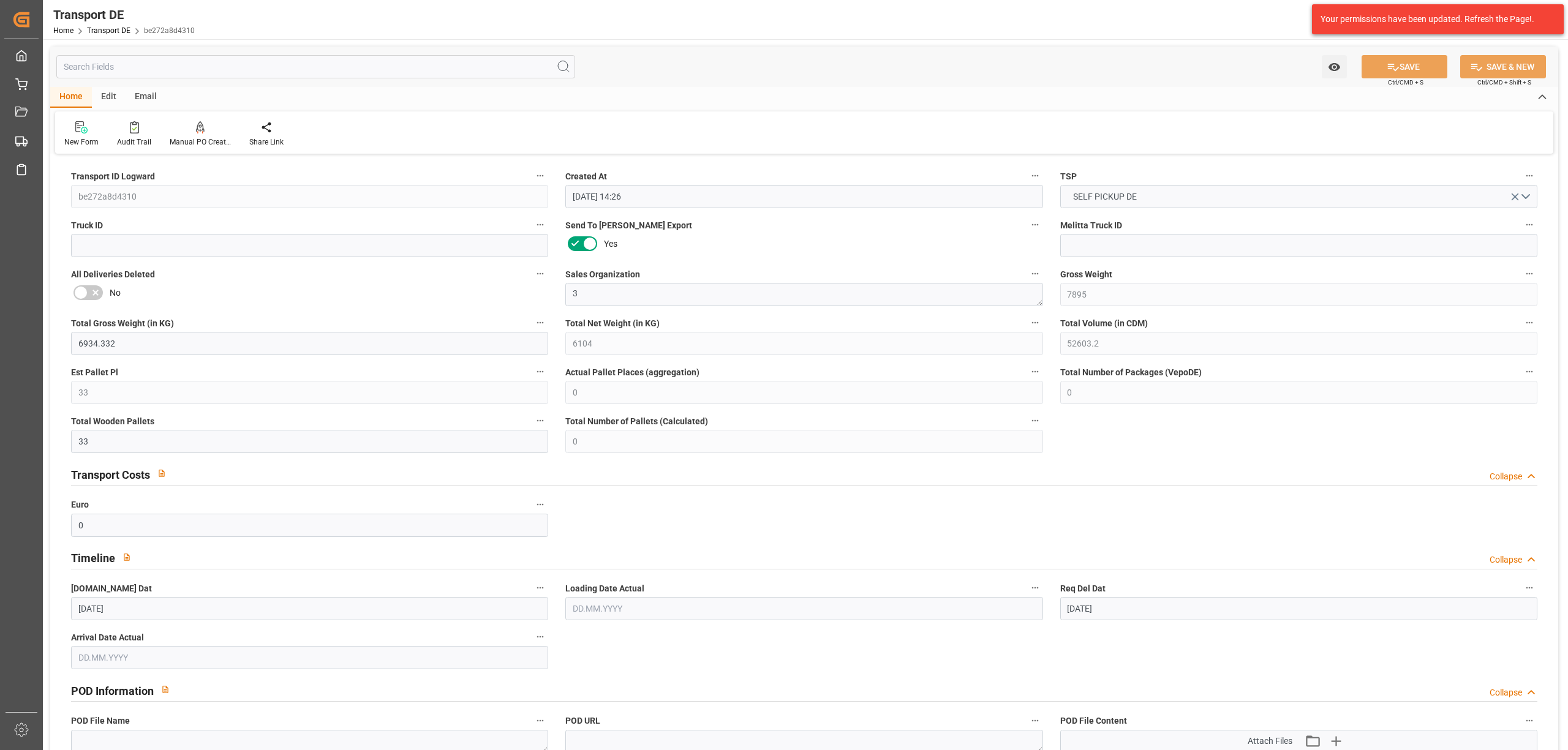
type input "14.10.2025"
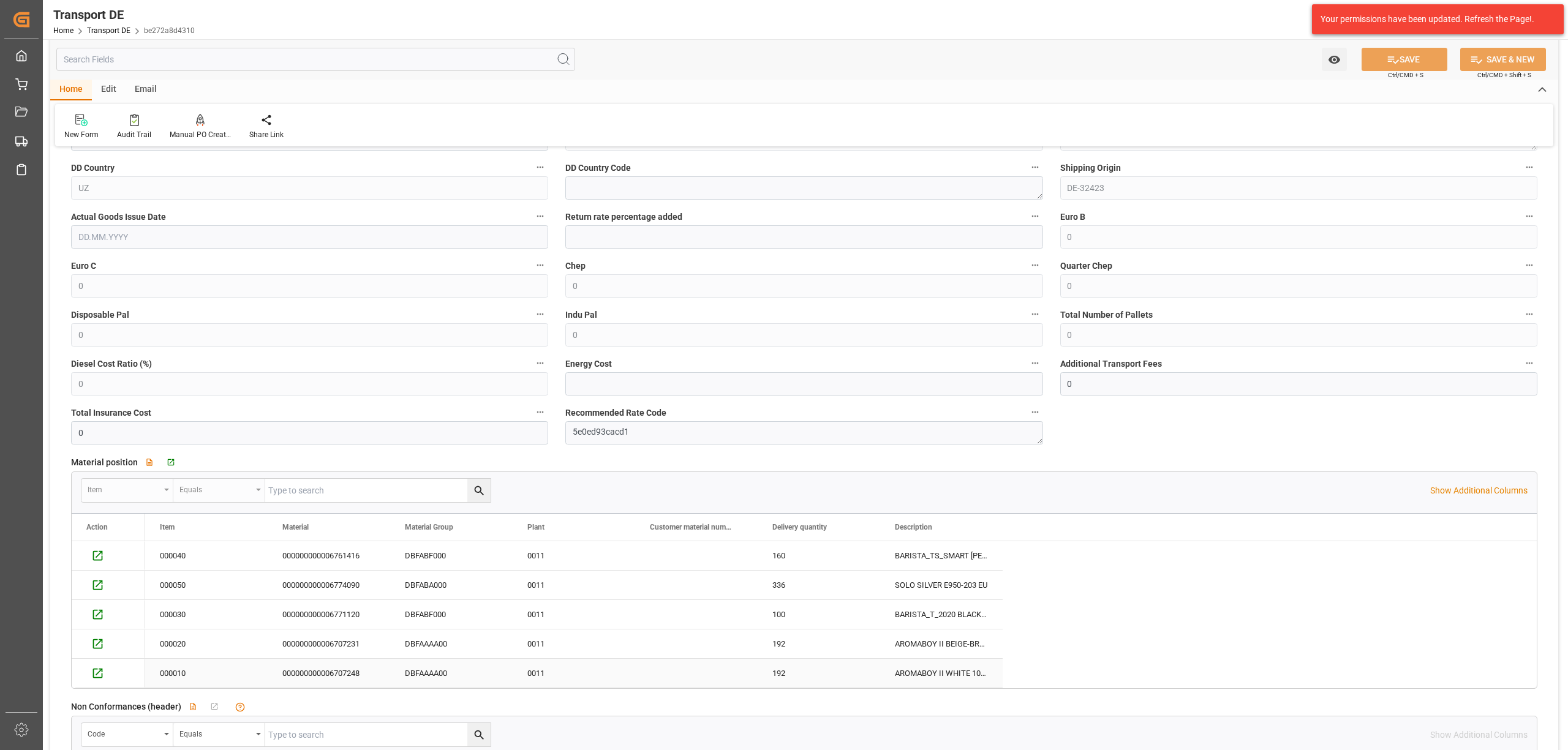
scroll to position [1061, 0]
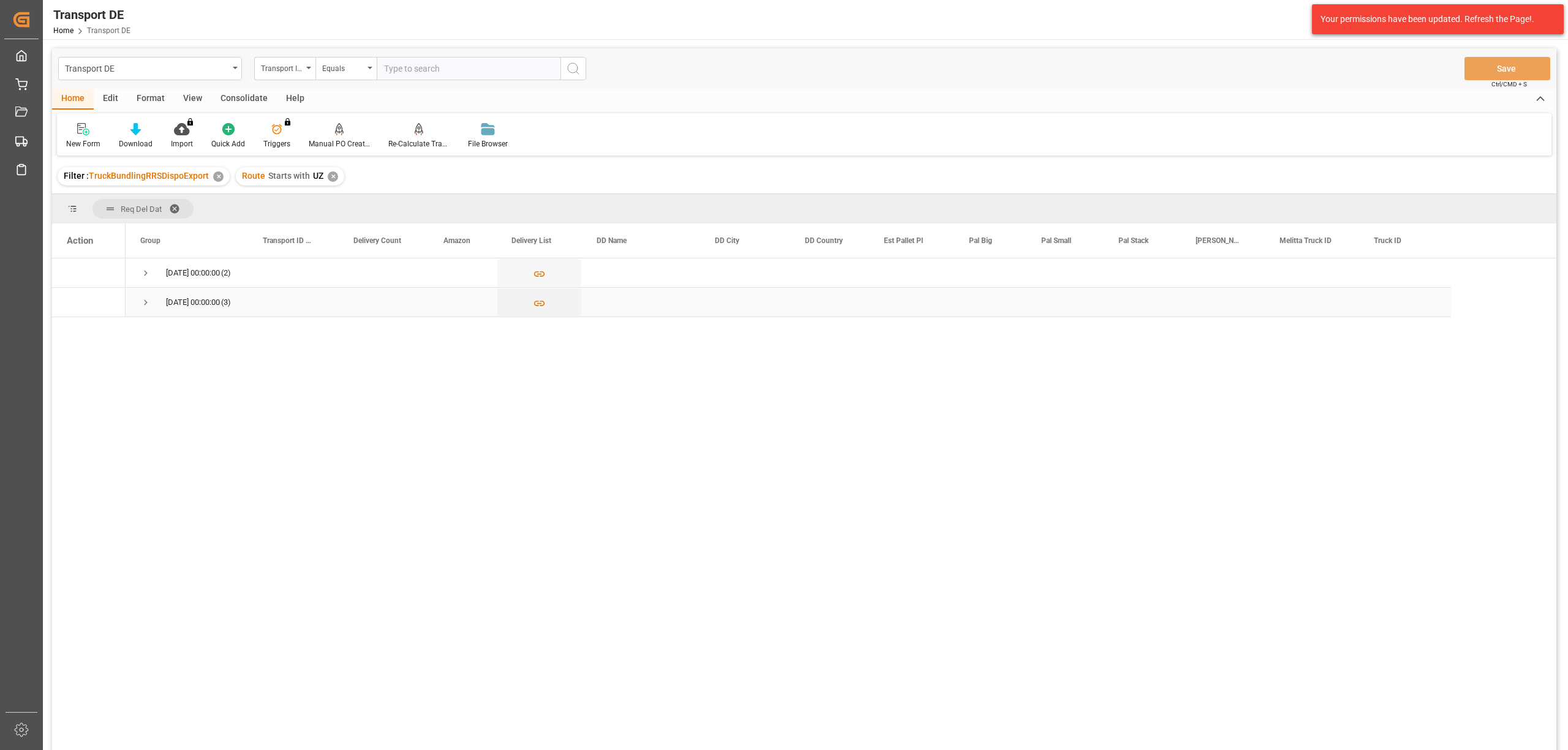
click at [145, 302] on span "Press SPACE to select this row." at bounding box center [146, 303] width 11 height 11
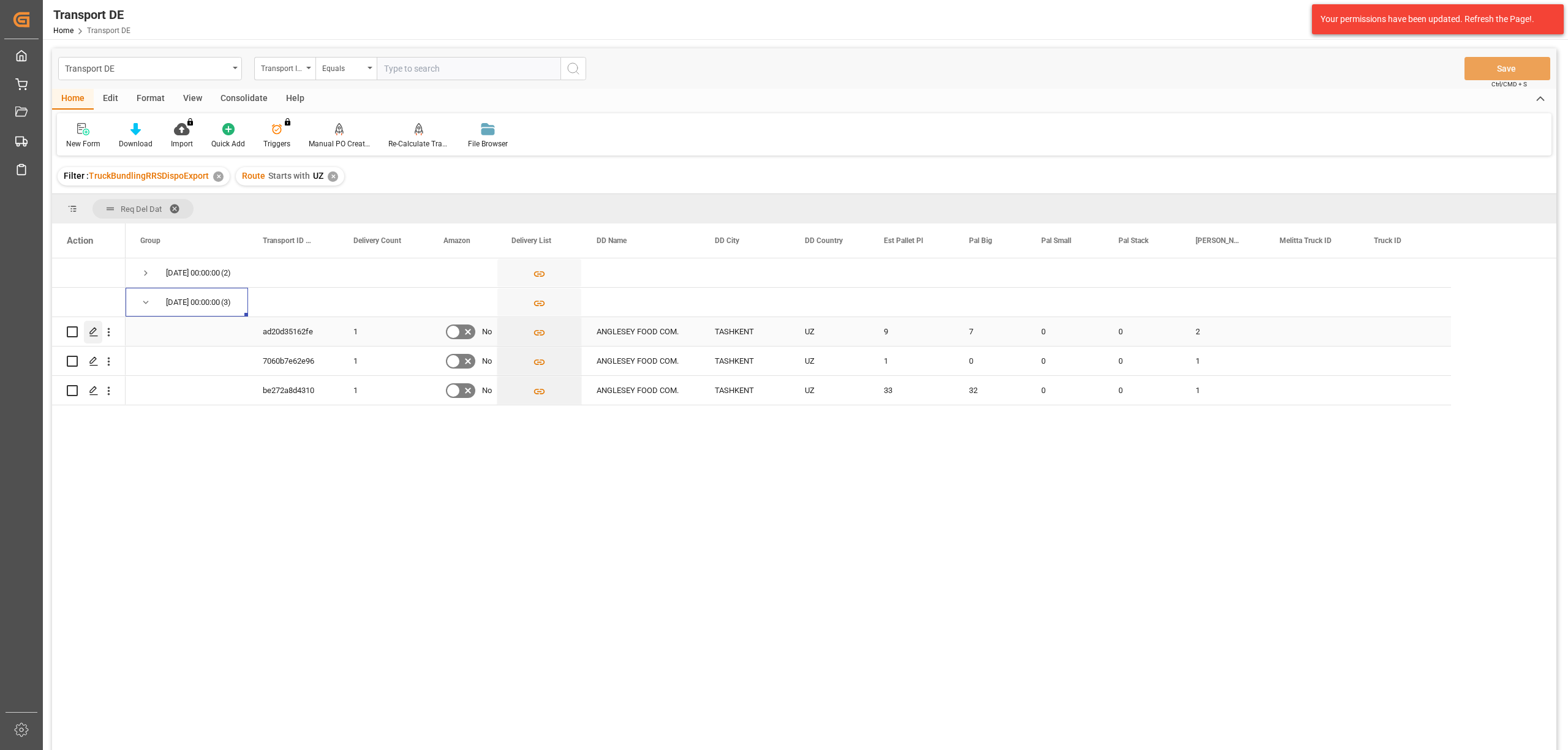
click at [92, 332] on icon "Press SPACE to select this row." at bounding box center [94, 332] width 10 height 10
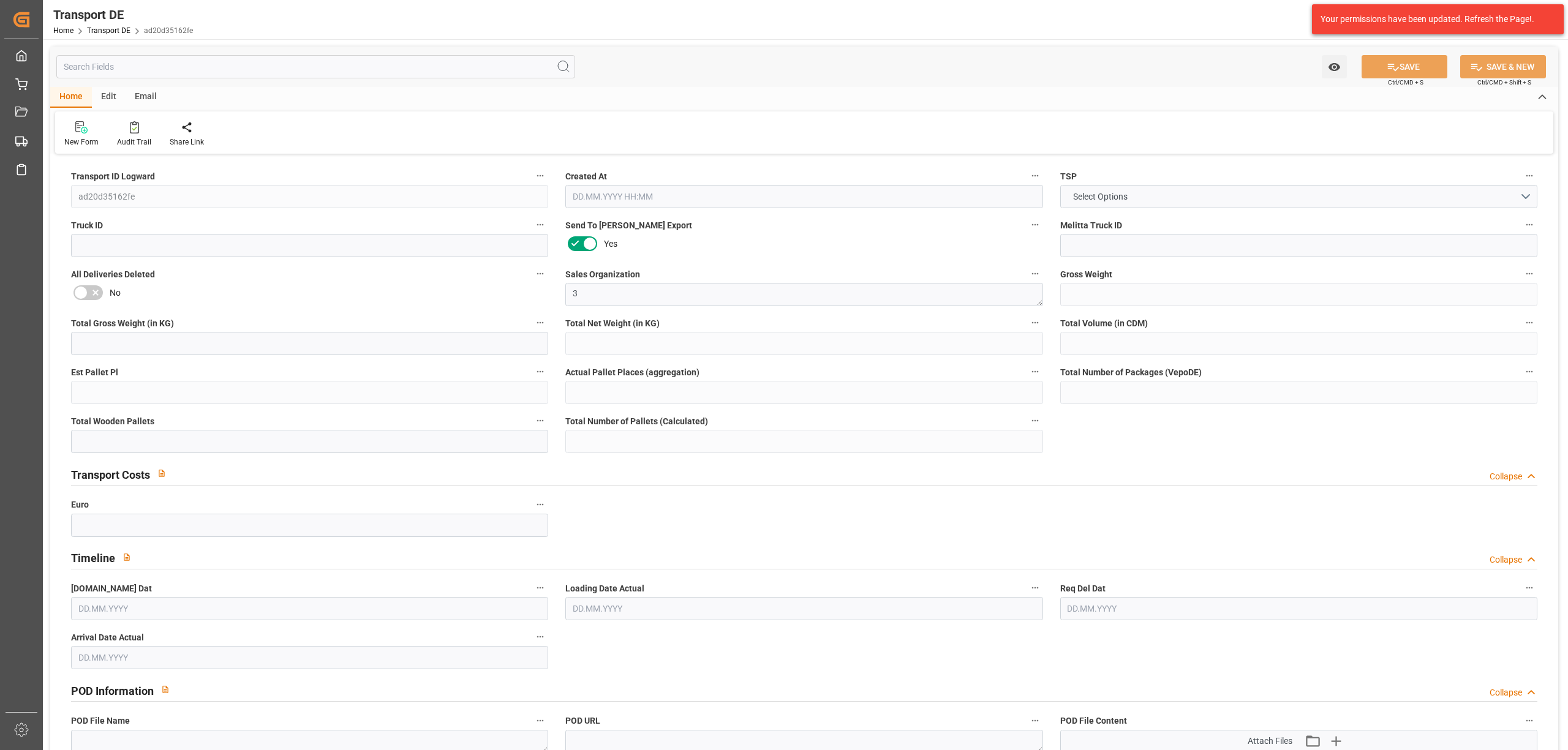
type input "2074"
type input "1833.676"
type input "1619.784"
type input "13959.36"
type input "9"
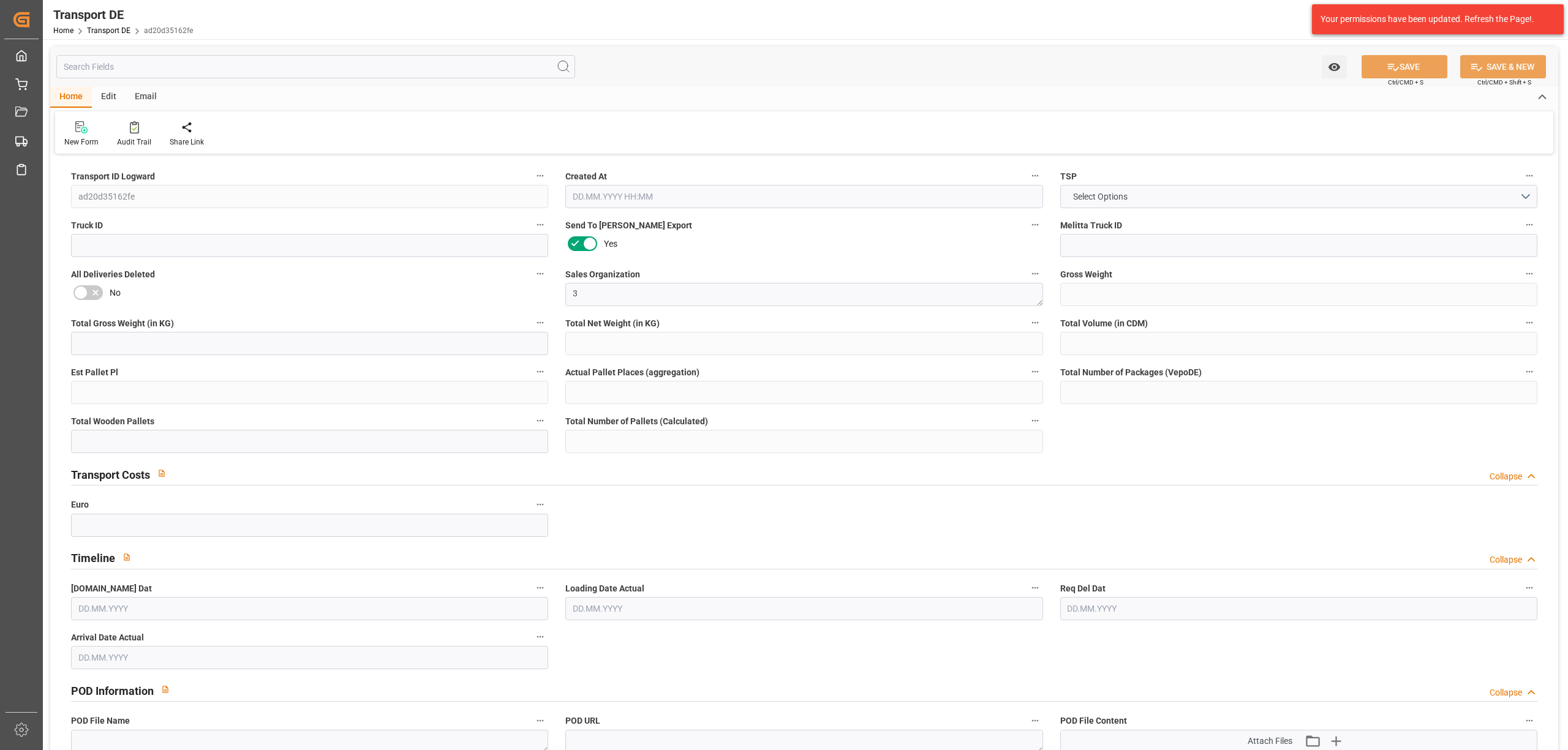
type input "0"
type input "9"
type input "7"
type input "0"
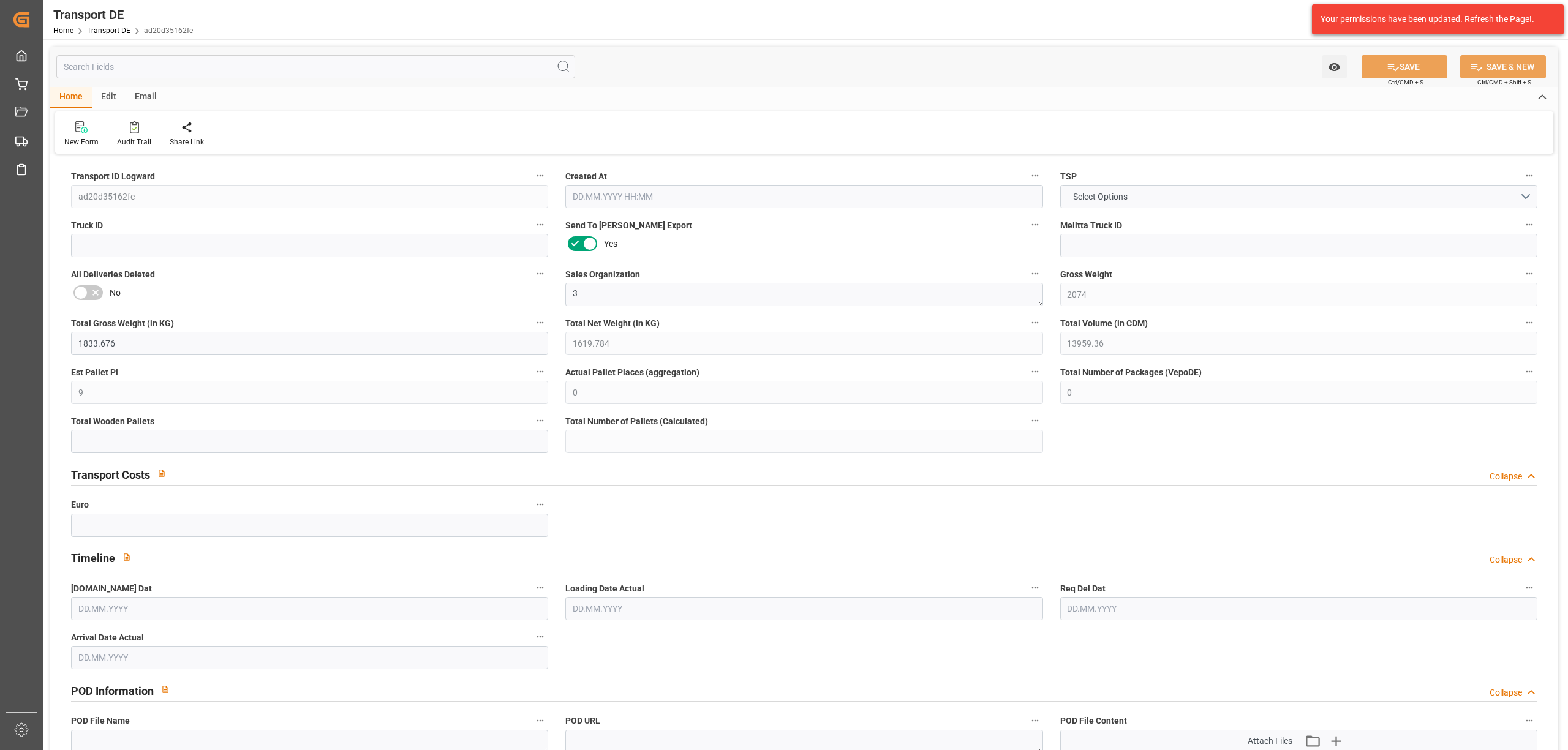
type input "10"
type input "0"
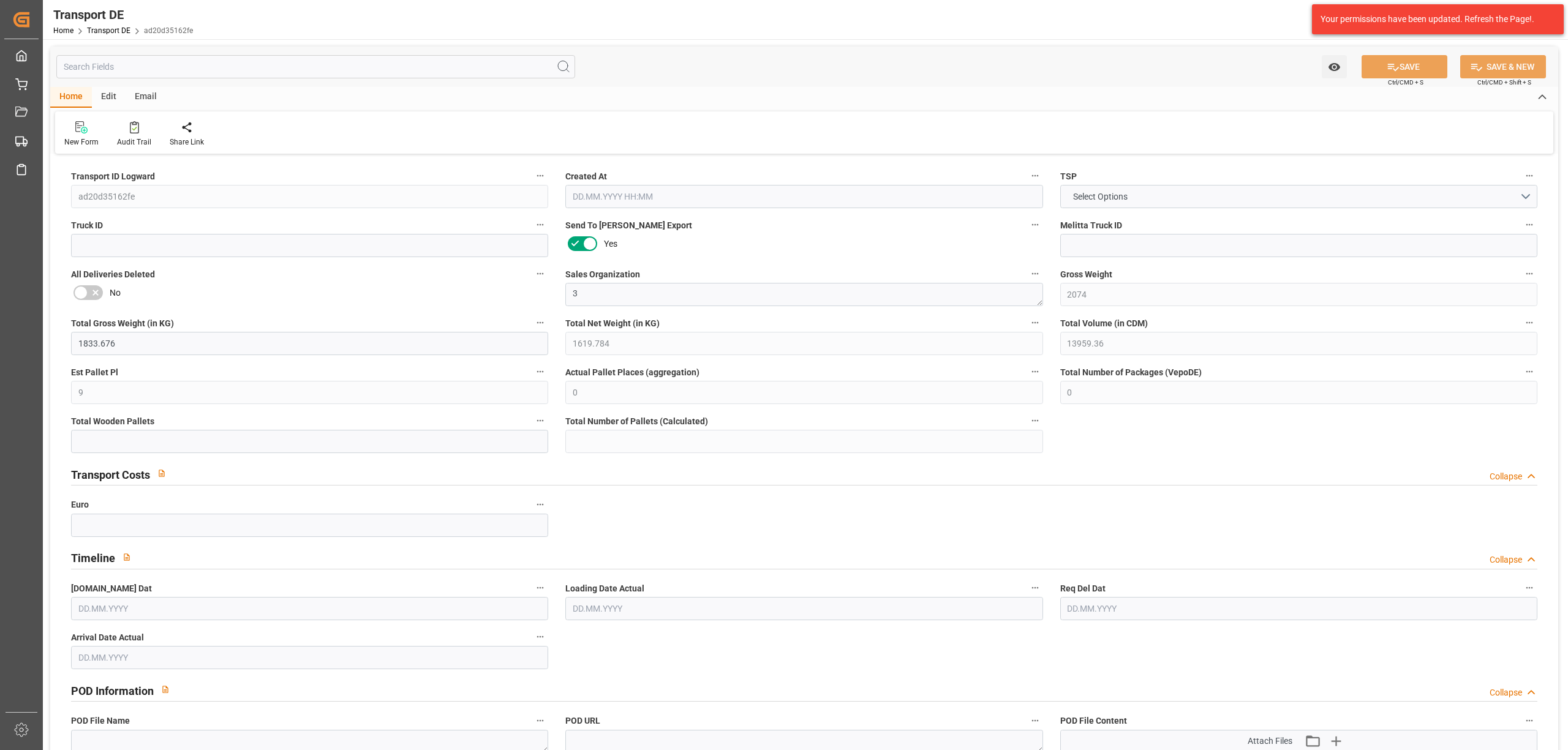
type input "0"
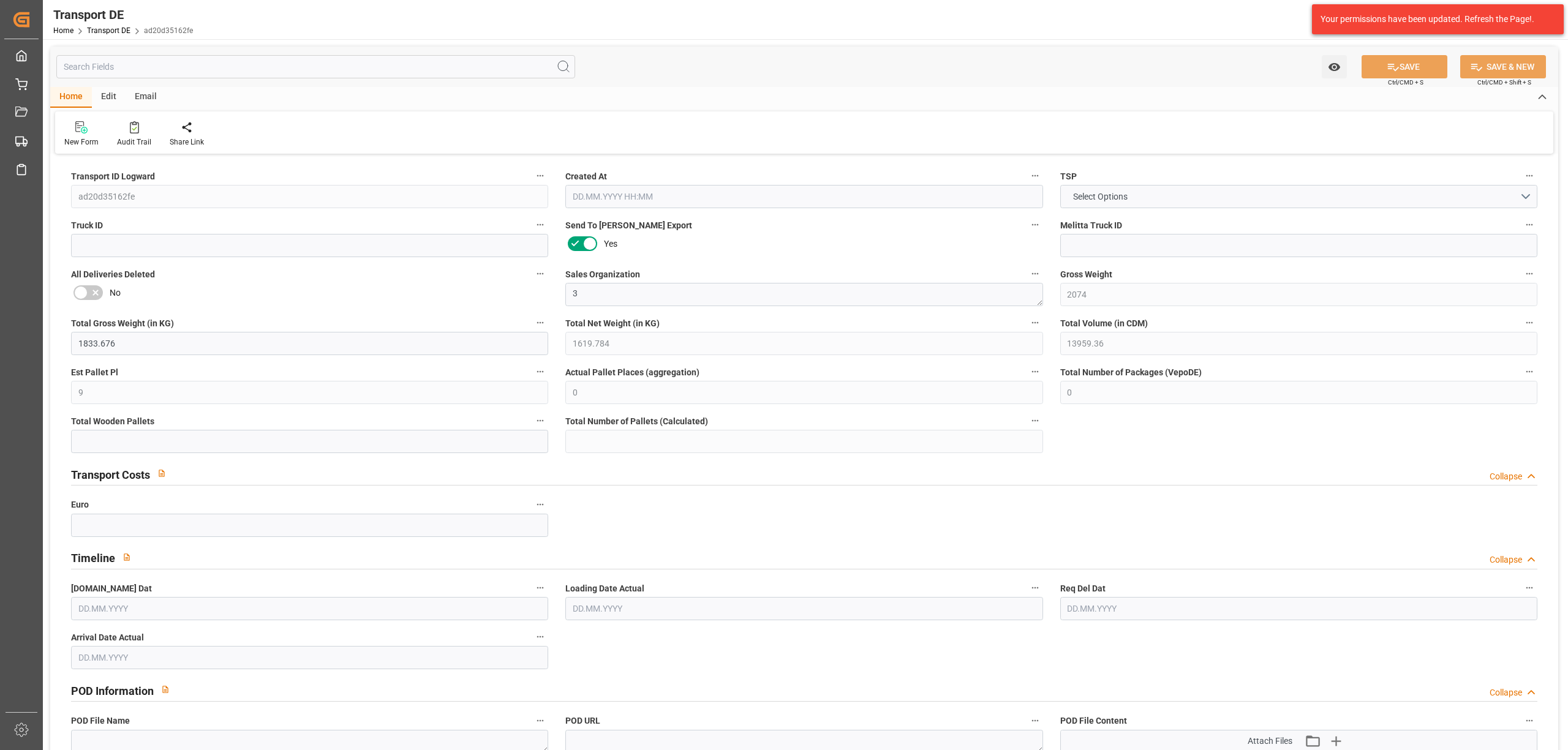
type input "0"
type input "7"
type input "0"
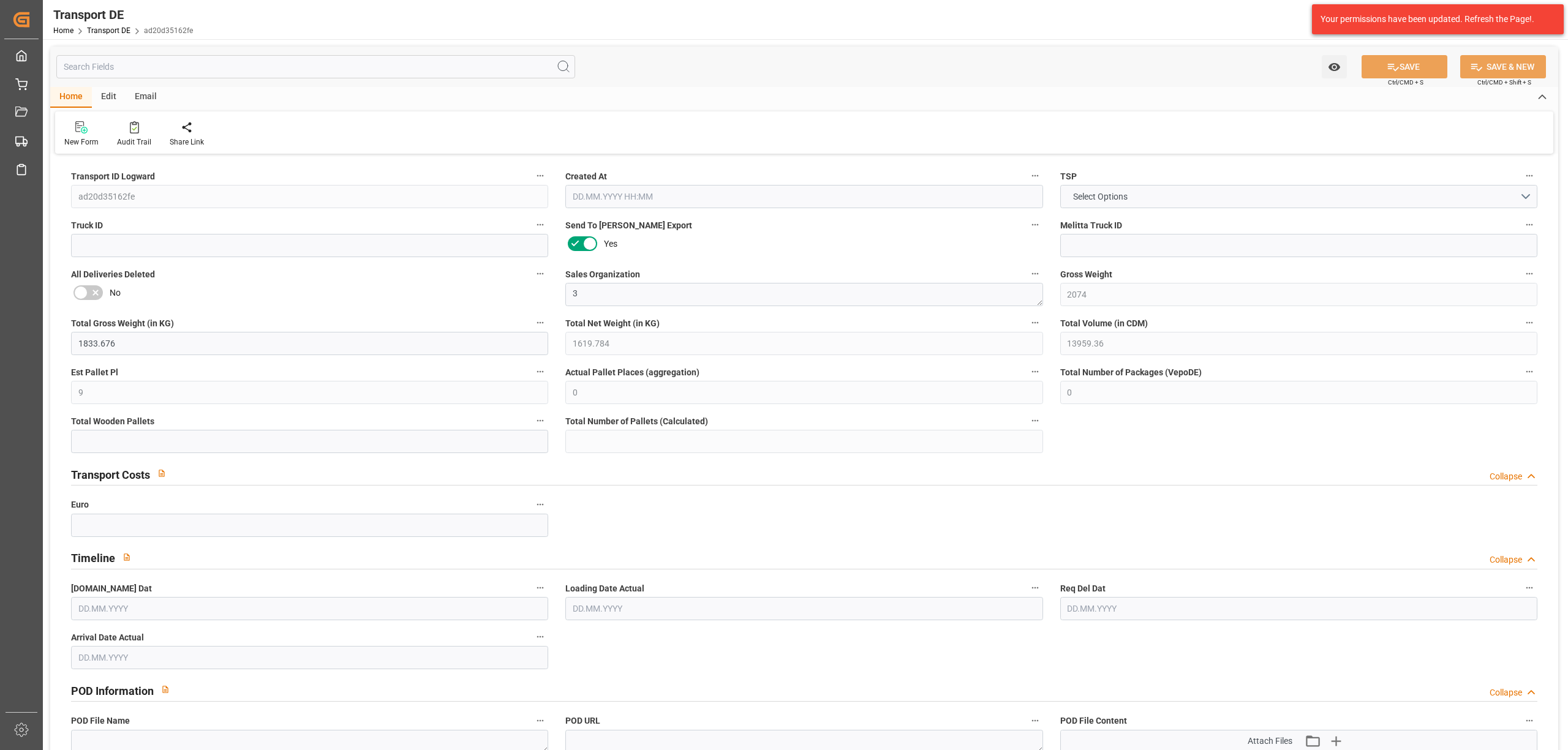
type input "0"
type input "1"
type input "2"
type input "0"
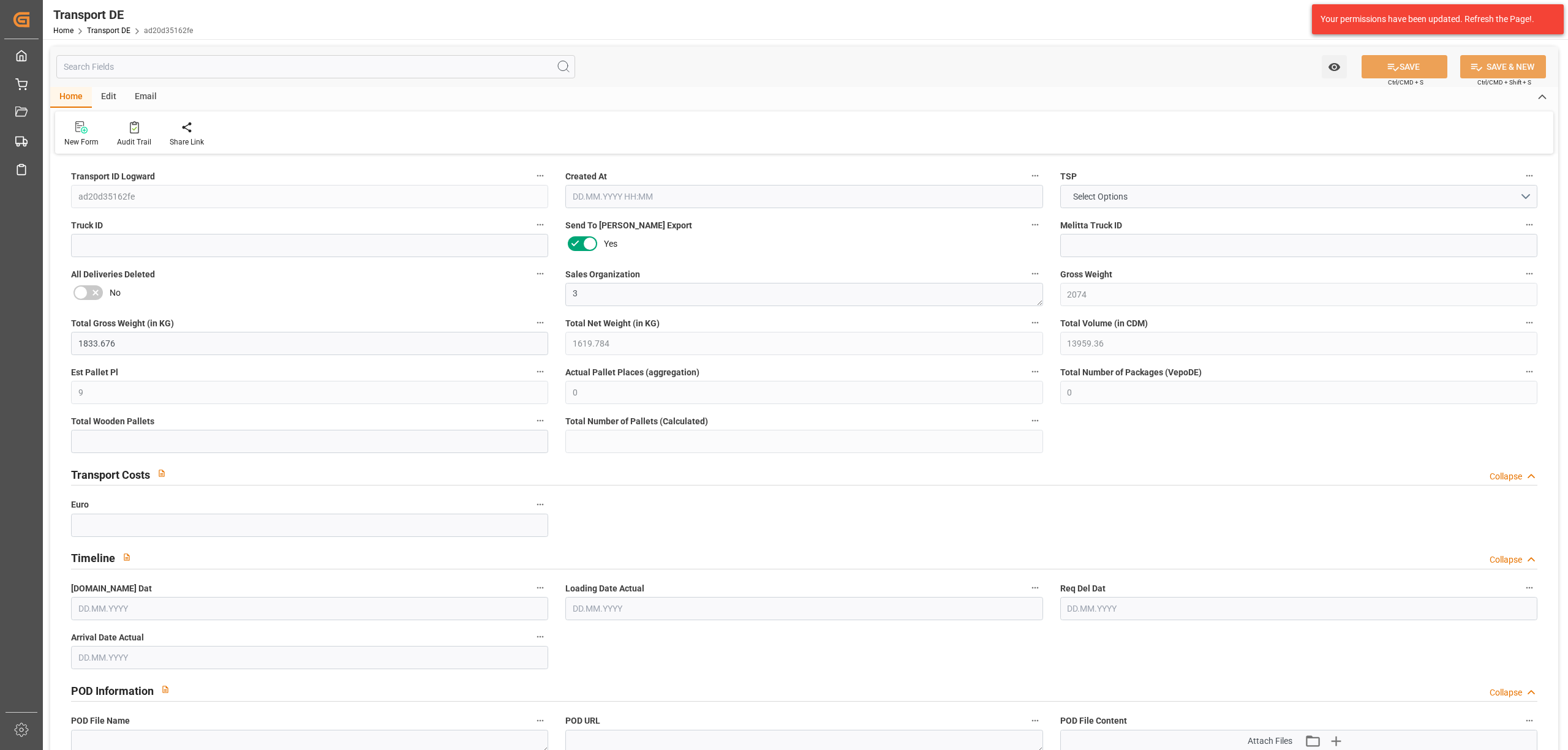
type input "172"
type input "76.63"
type input "0"
type input "09.10.2025 14:26"
type input "[DATE]"
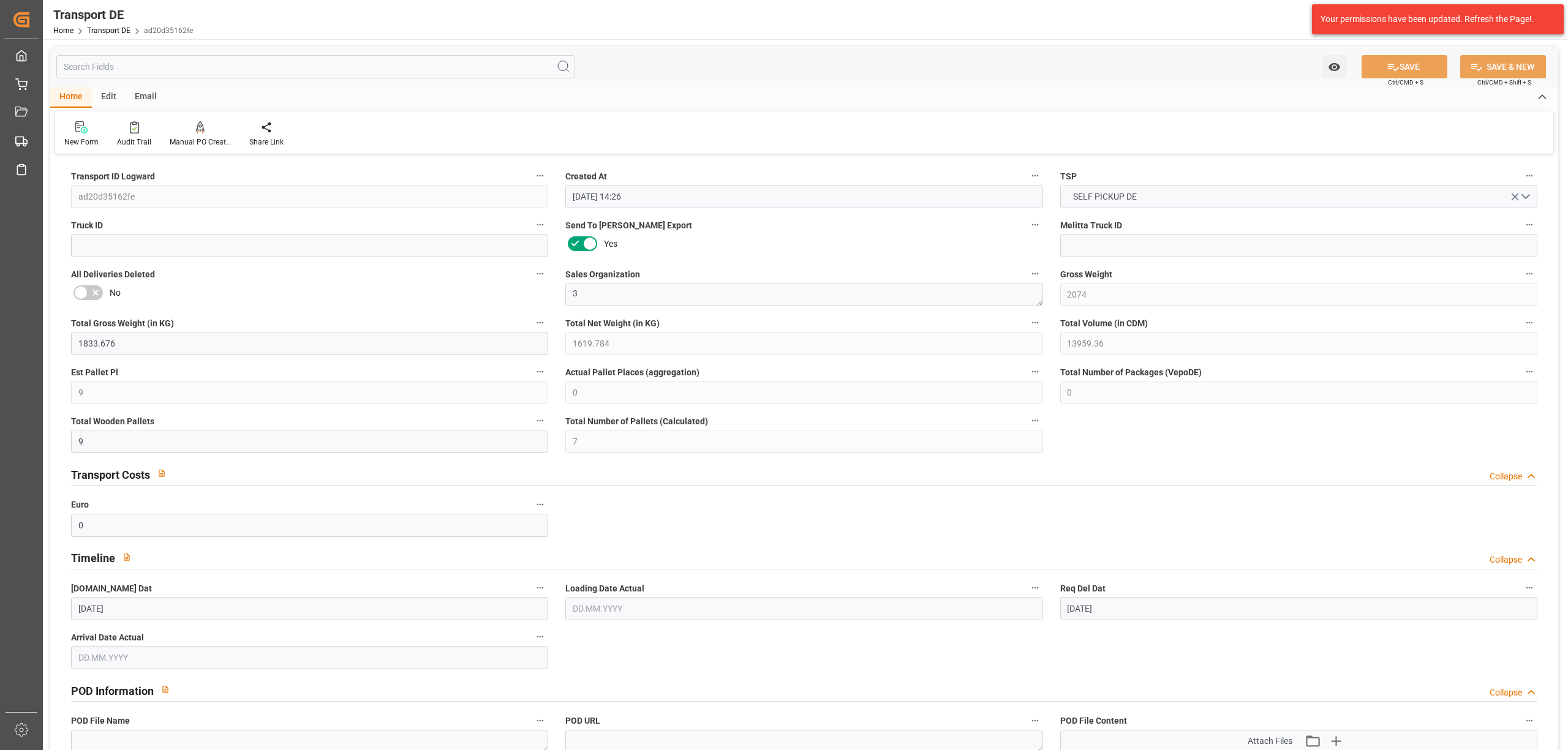
type input "14.10.2025"
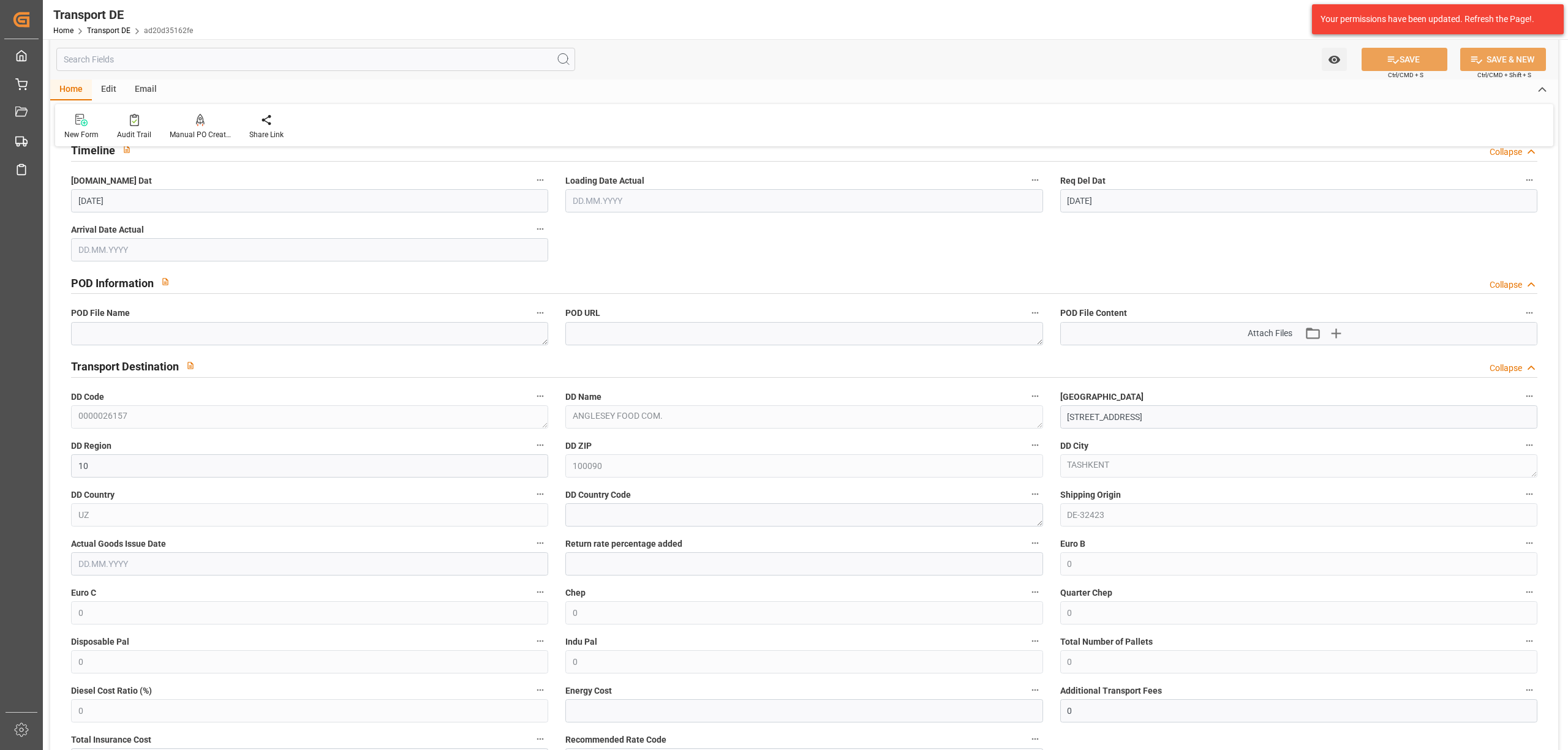
scroll to position [82, 0]
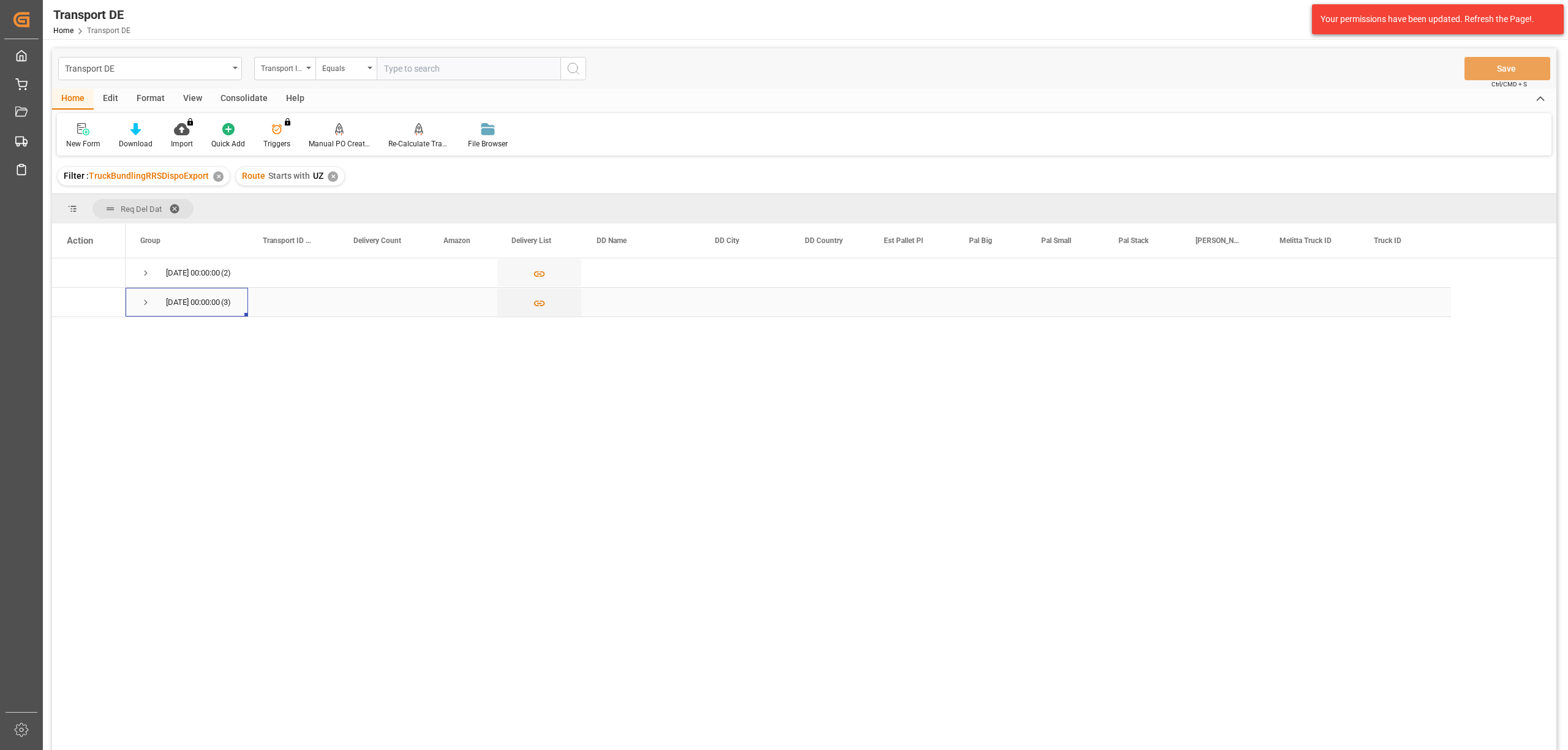
click at [143, 302] on span "Press SPACE to select this row." at bounding box center [146, 303] width 11 height 11
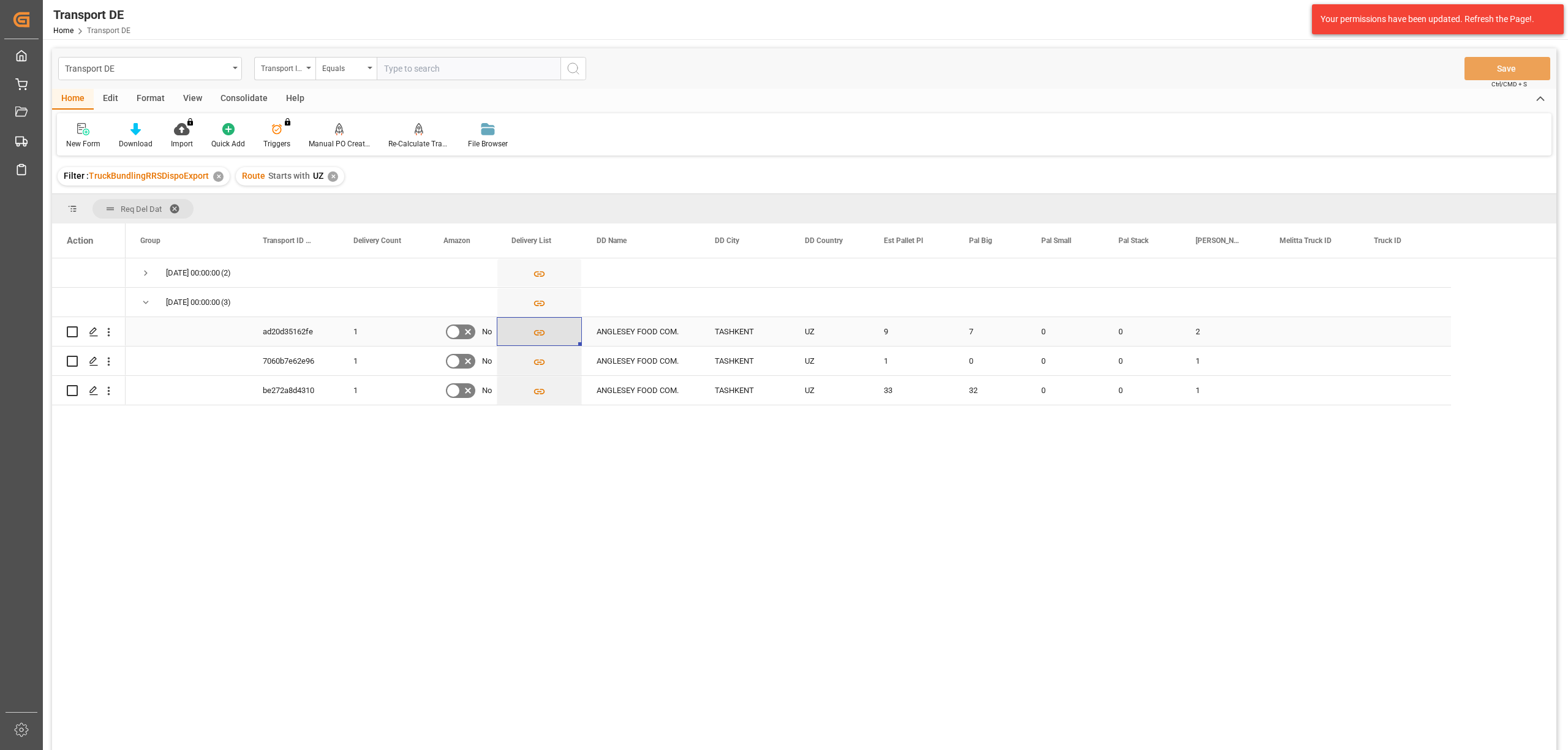
click at [544, 333] on icon "Press SPACE to select this row." at bounding box center [539, 332] width 11 height 6
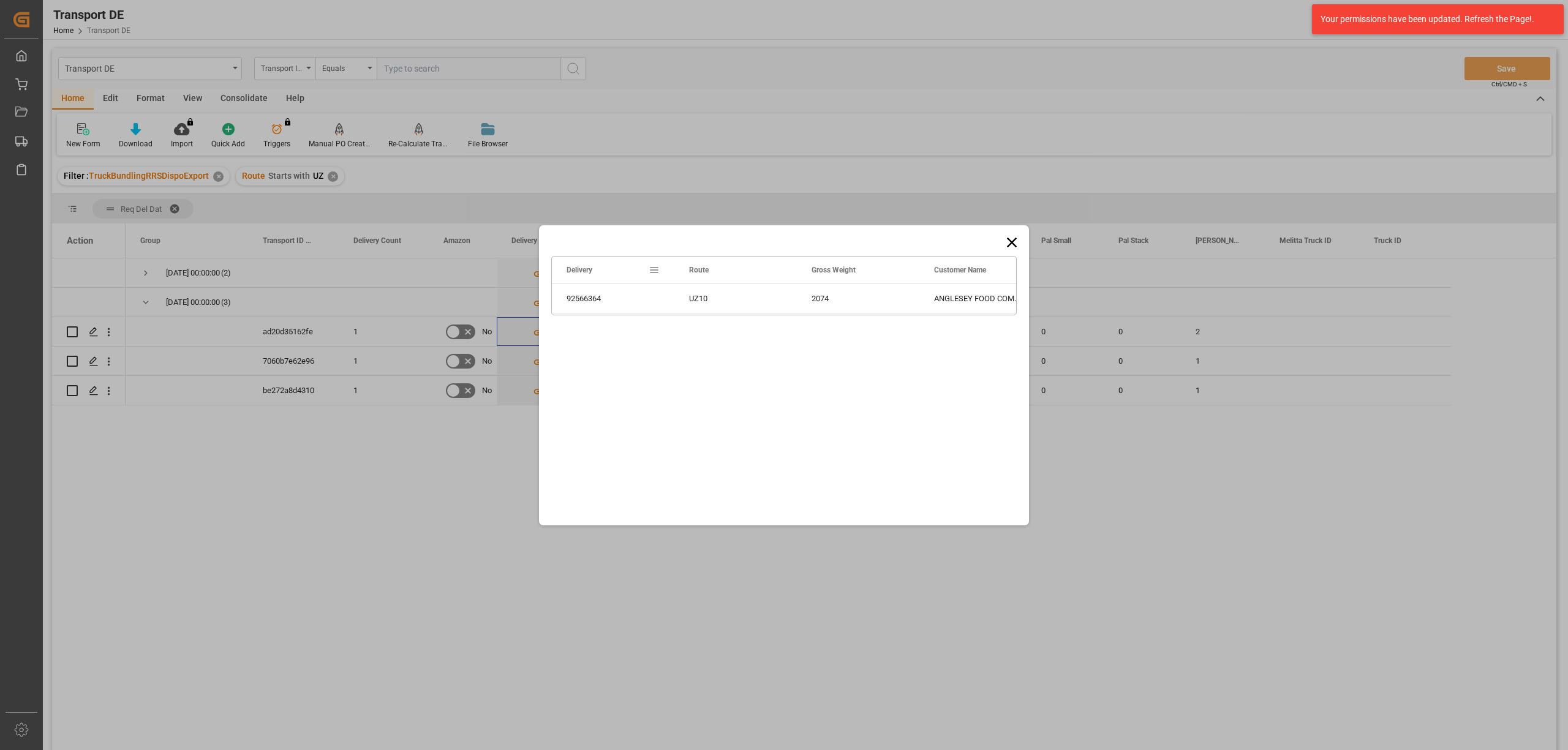
click at [1013, 241] on icon at bounding box center [1012, 243] width 17 height 17
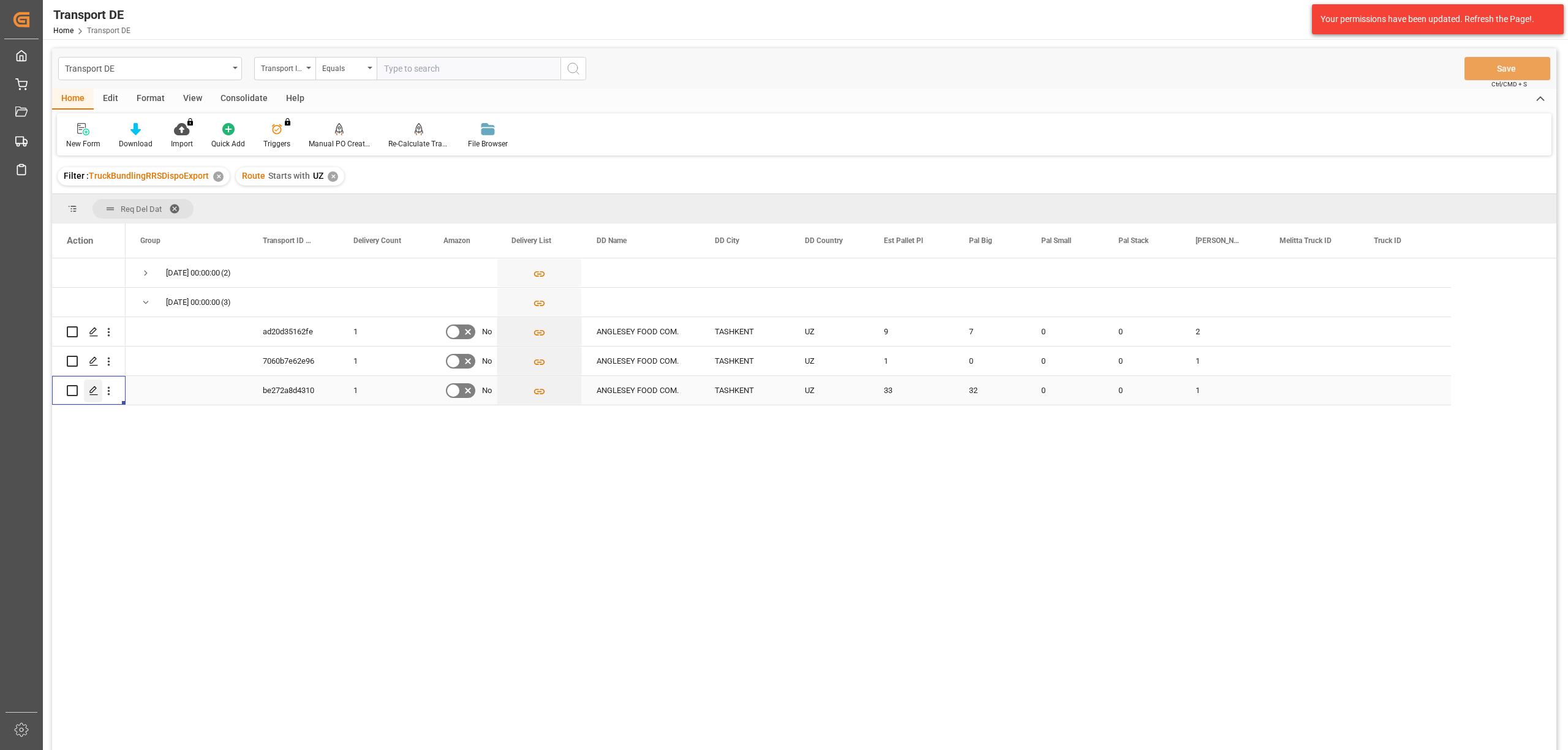
click at [91, 392] on polygon "Press SPACE to select this row." at bounding box center [93, 390] width 6 height 6
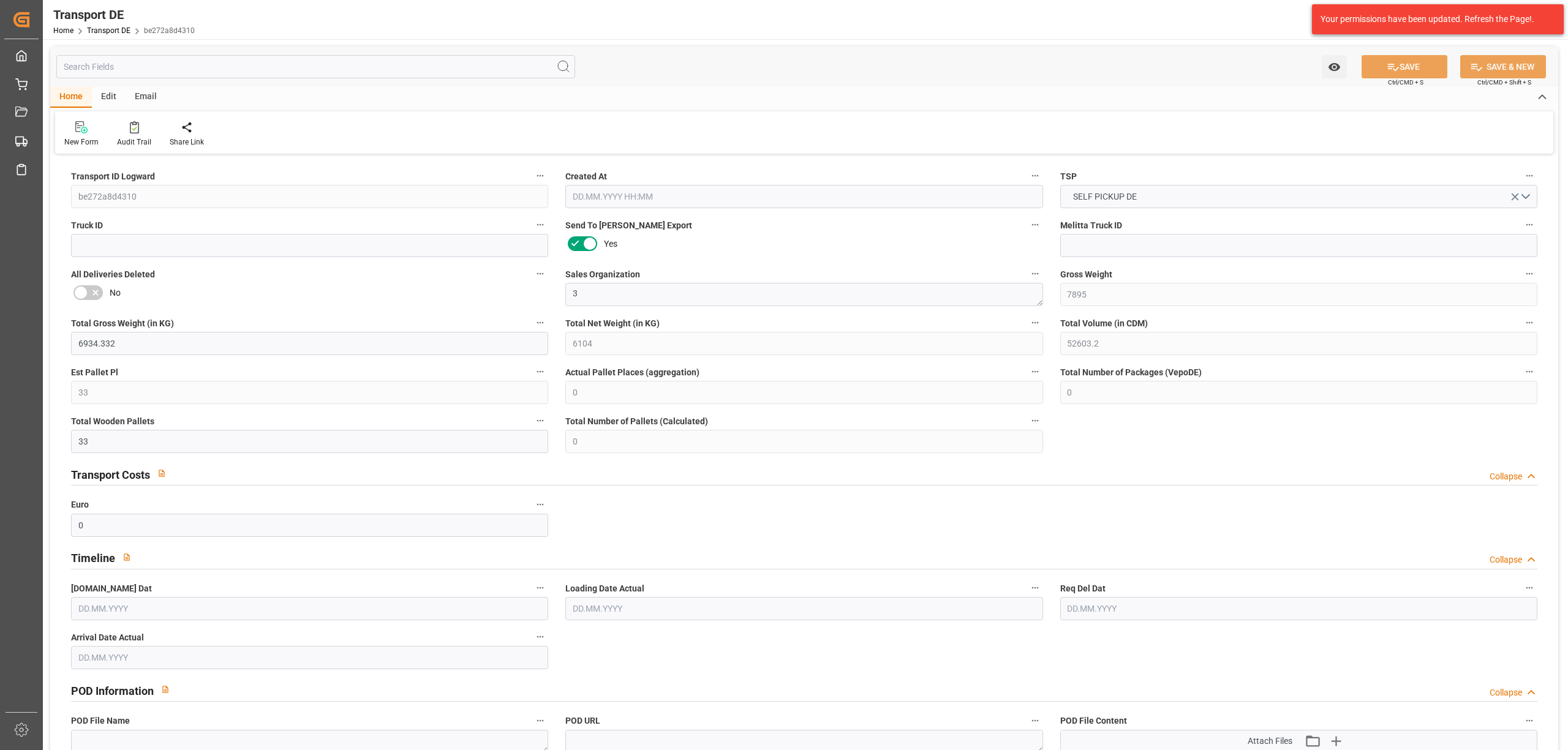
type input "7895"
type input "6934.332"
type input "6104"
type input "52603.2"
type input "33"
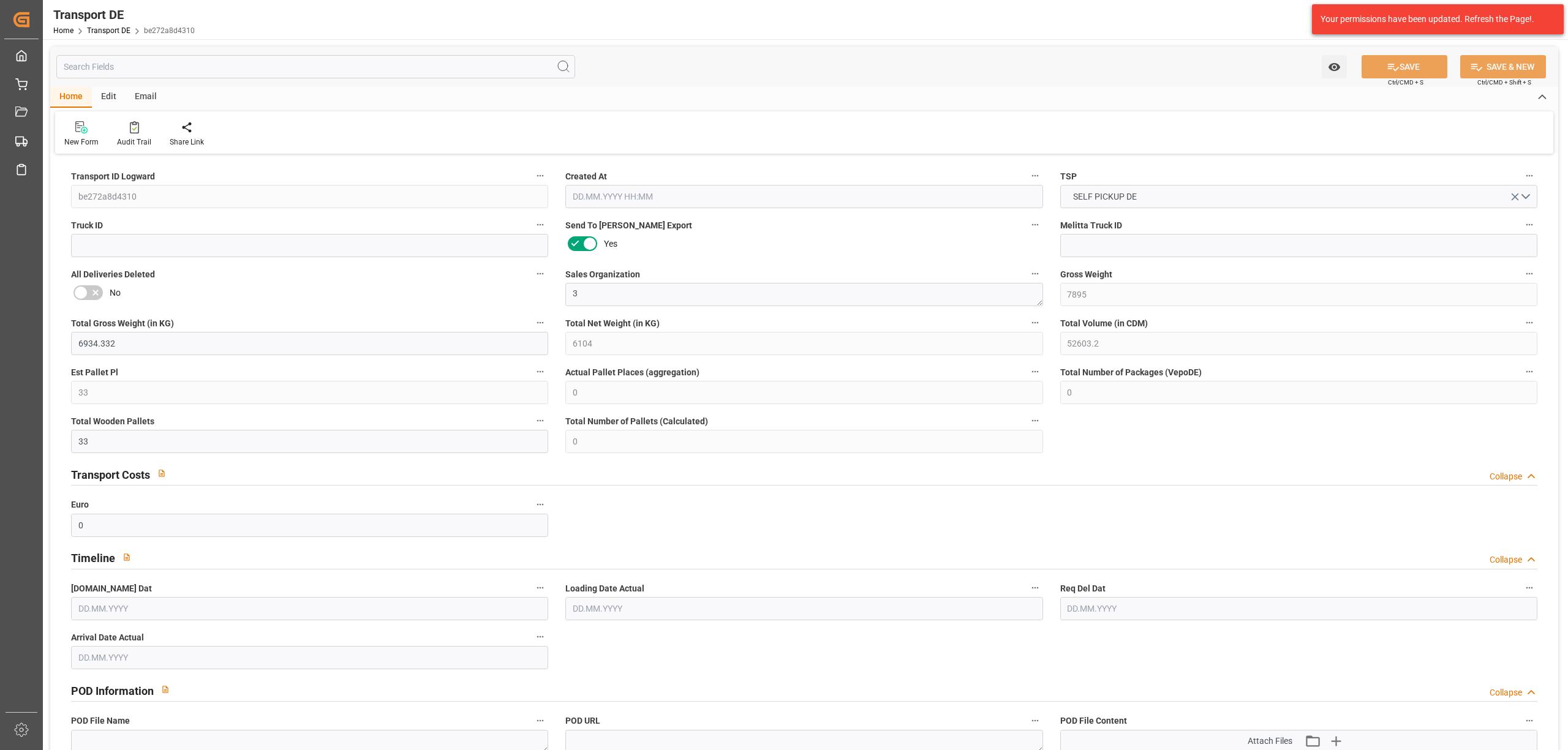
type input "0"
type input "33"
type input "0"
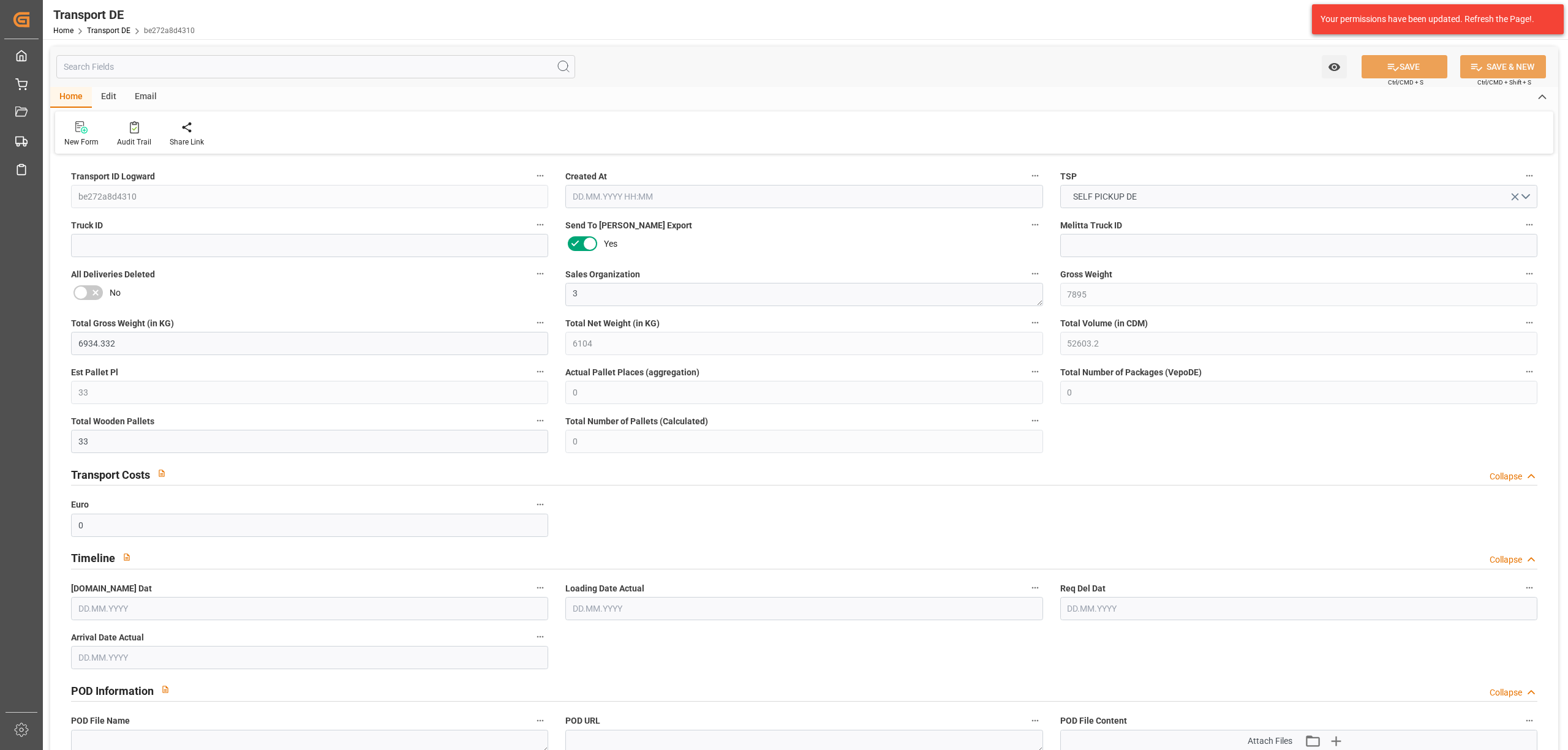
type input "10"
type input "0"
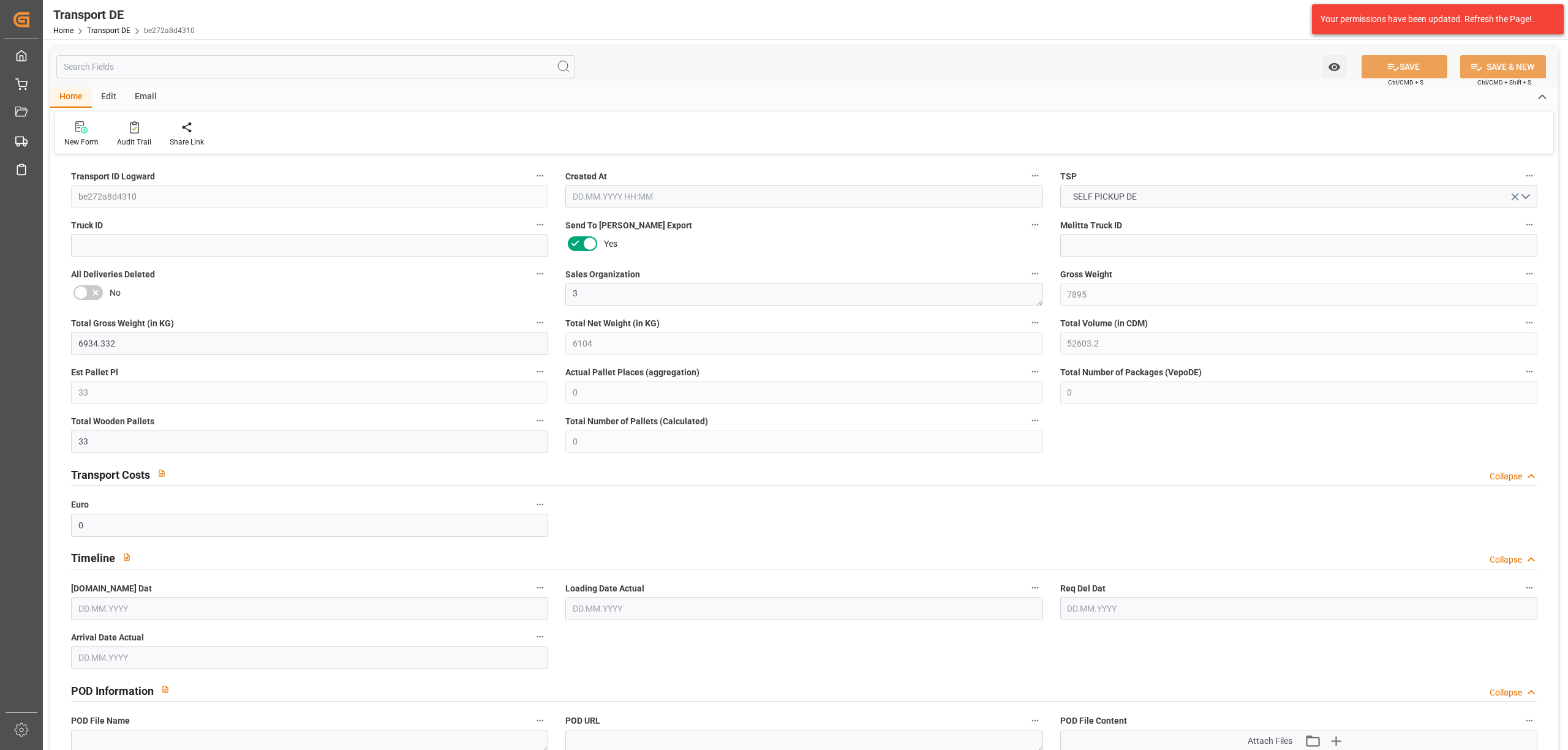
type input "0"
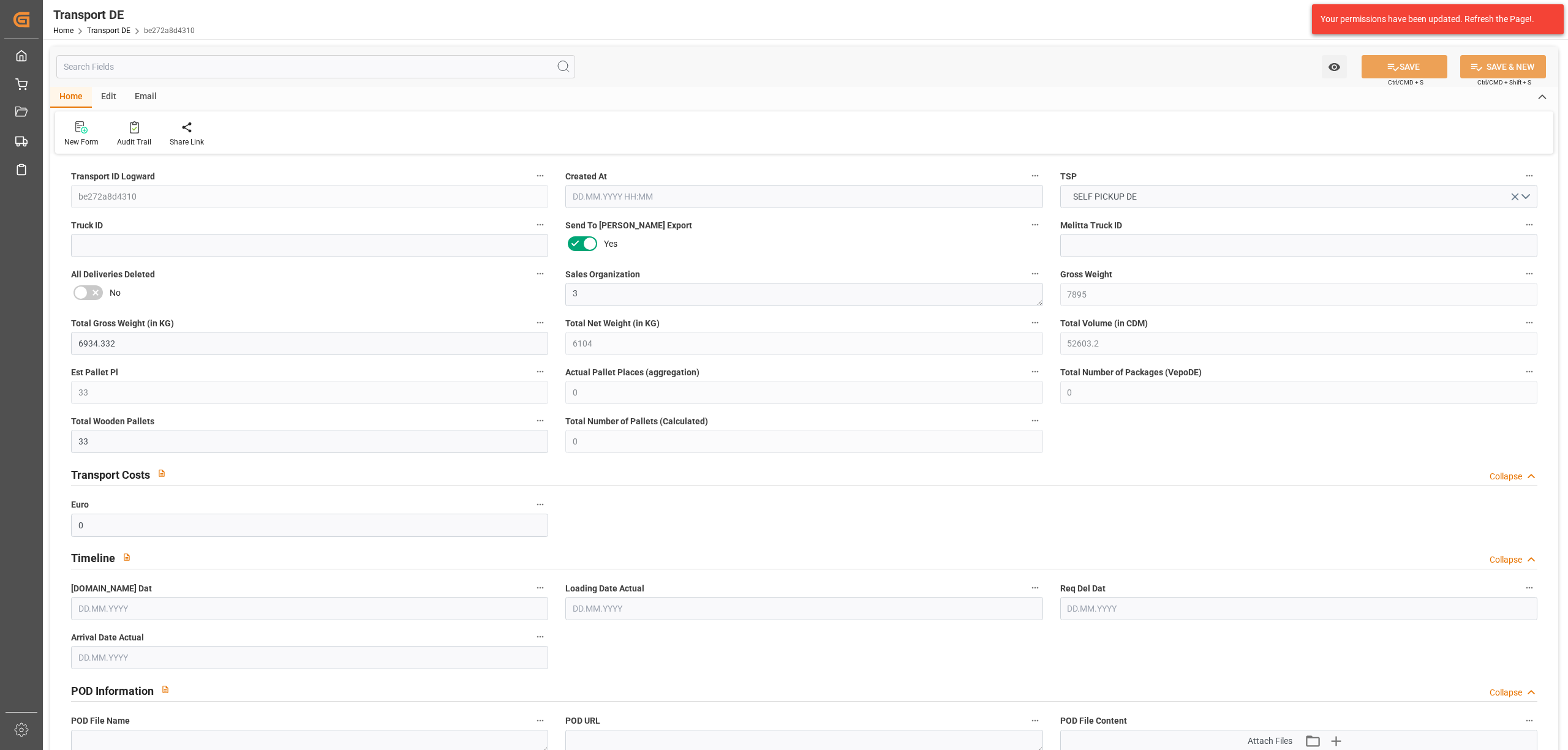
type input "0"
type input "32"
type input "0"
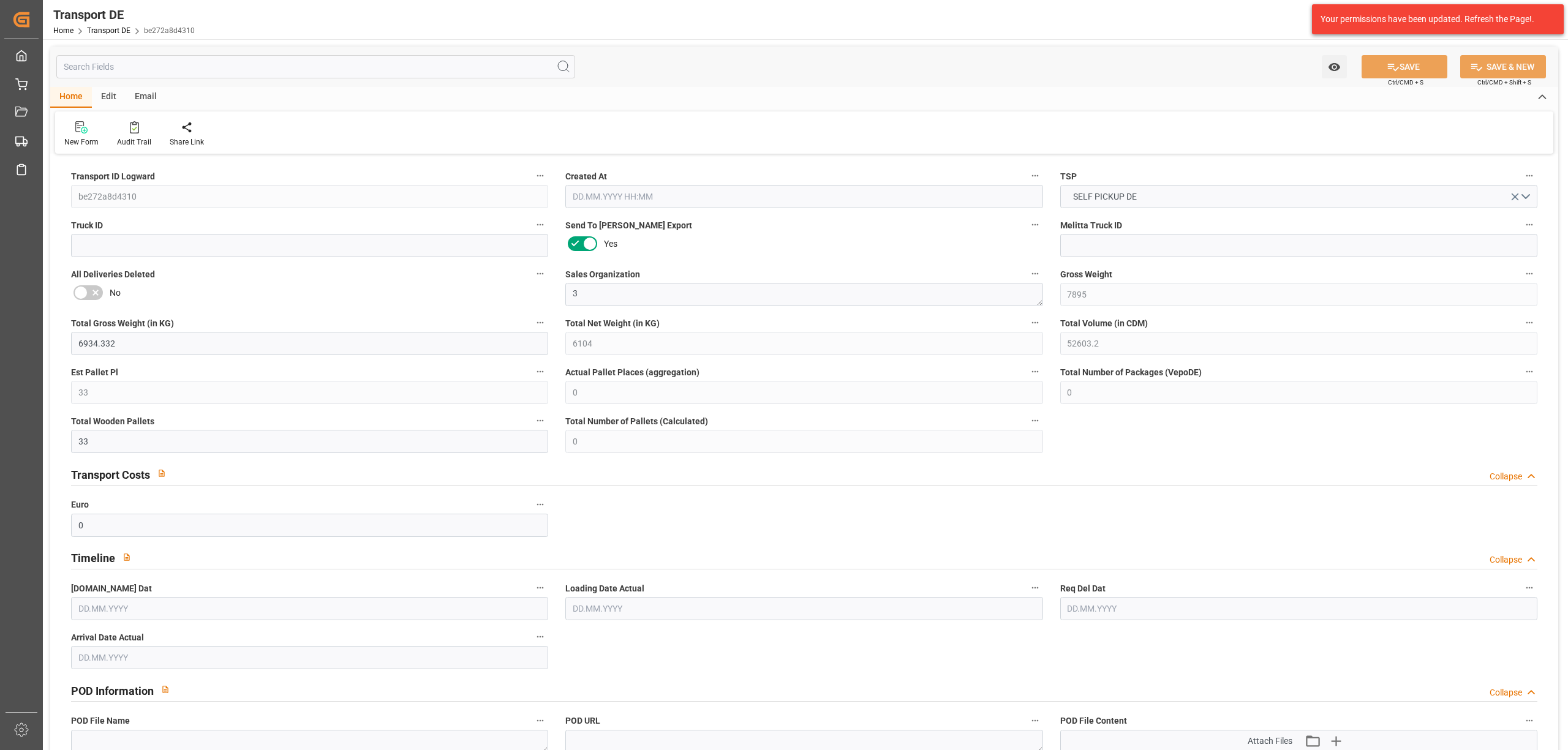
type input "0"
type input "1"
type input "0"
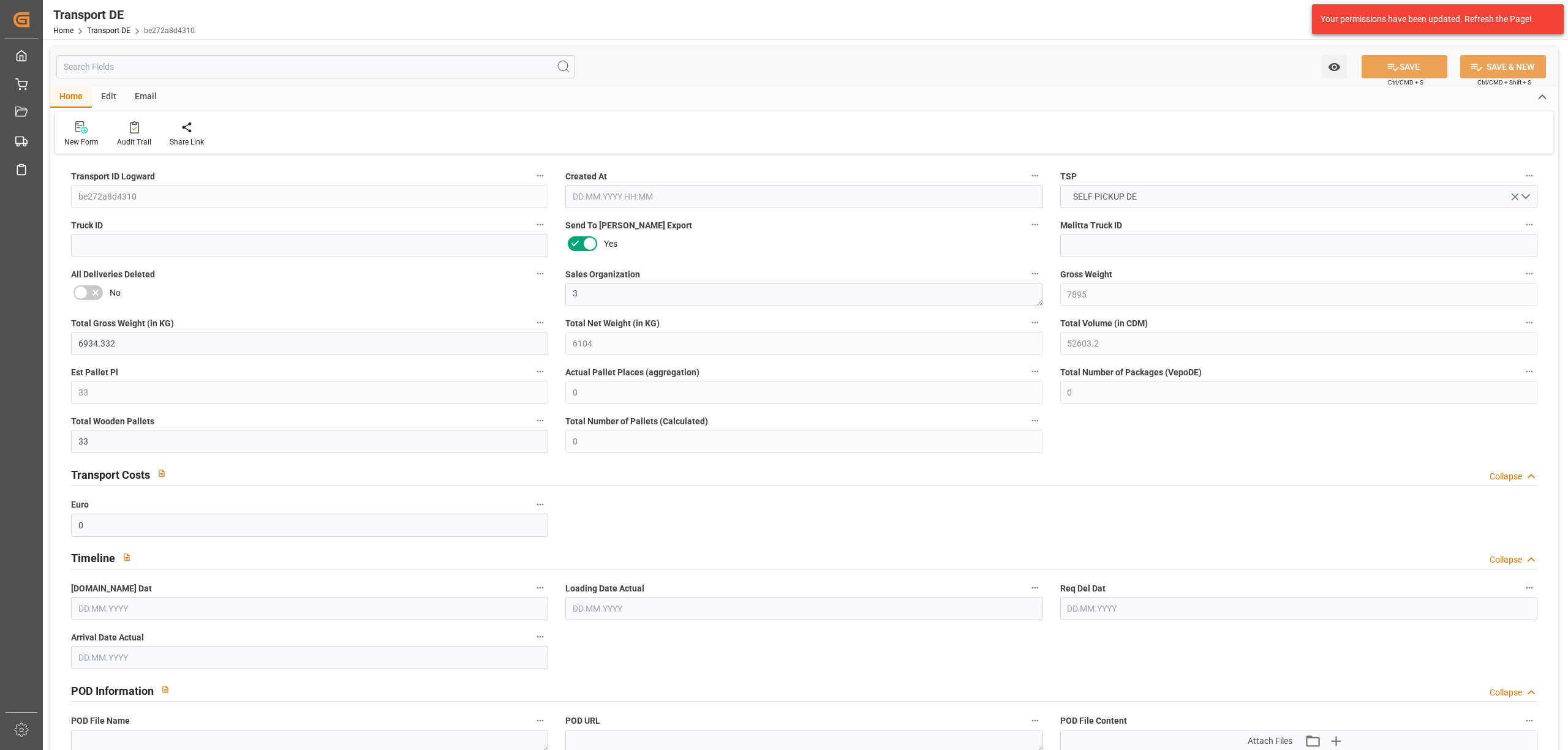
type input "0"
type input "39.586"
type input "0"
type input "09.10.2025 14:26"
type input "[DATE]"
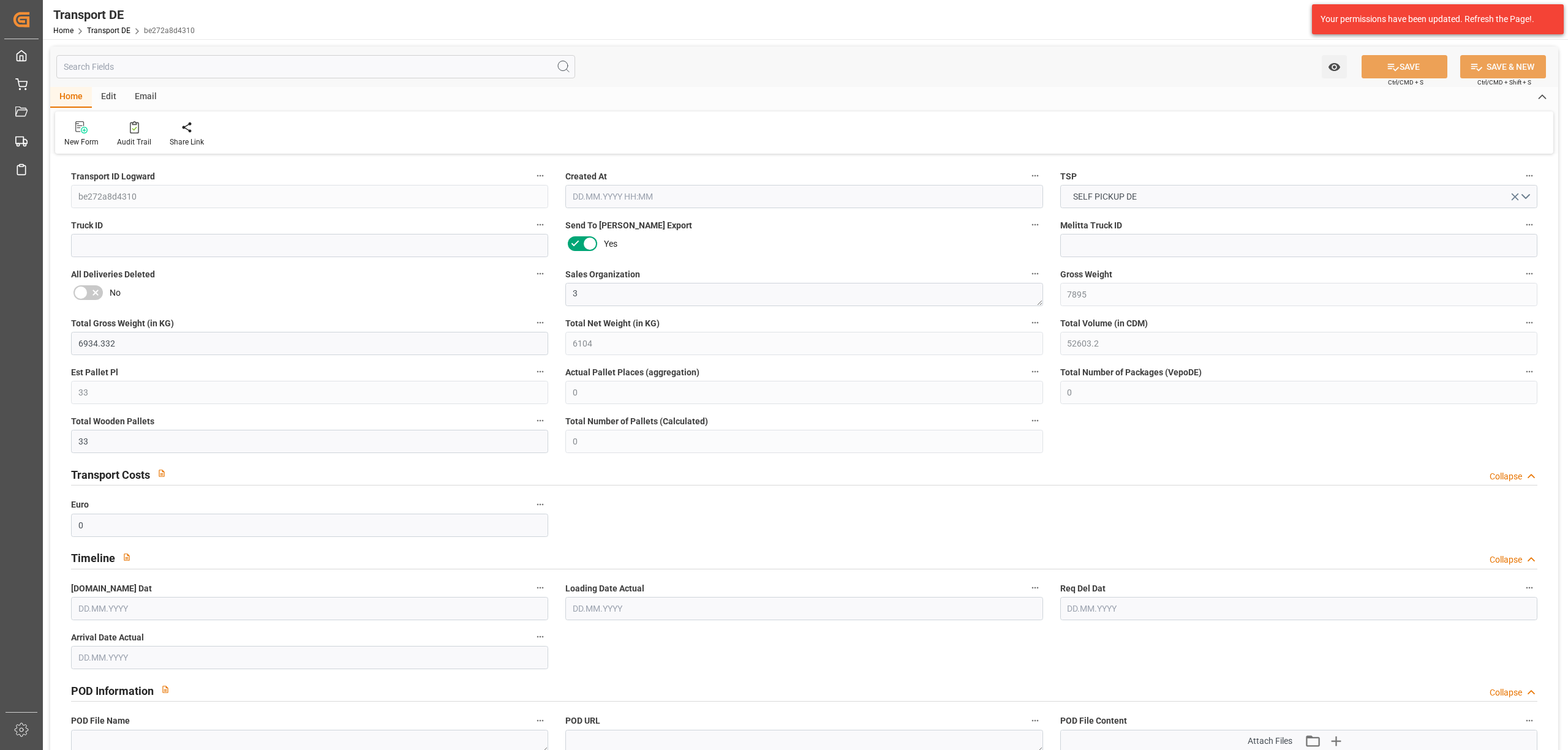
type input "14.10.2025"
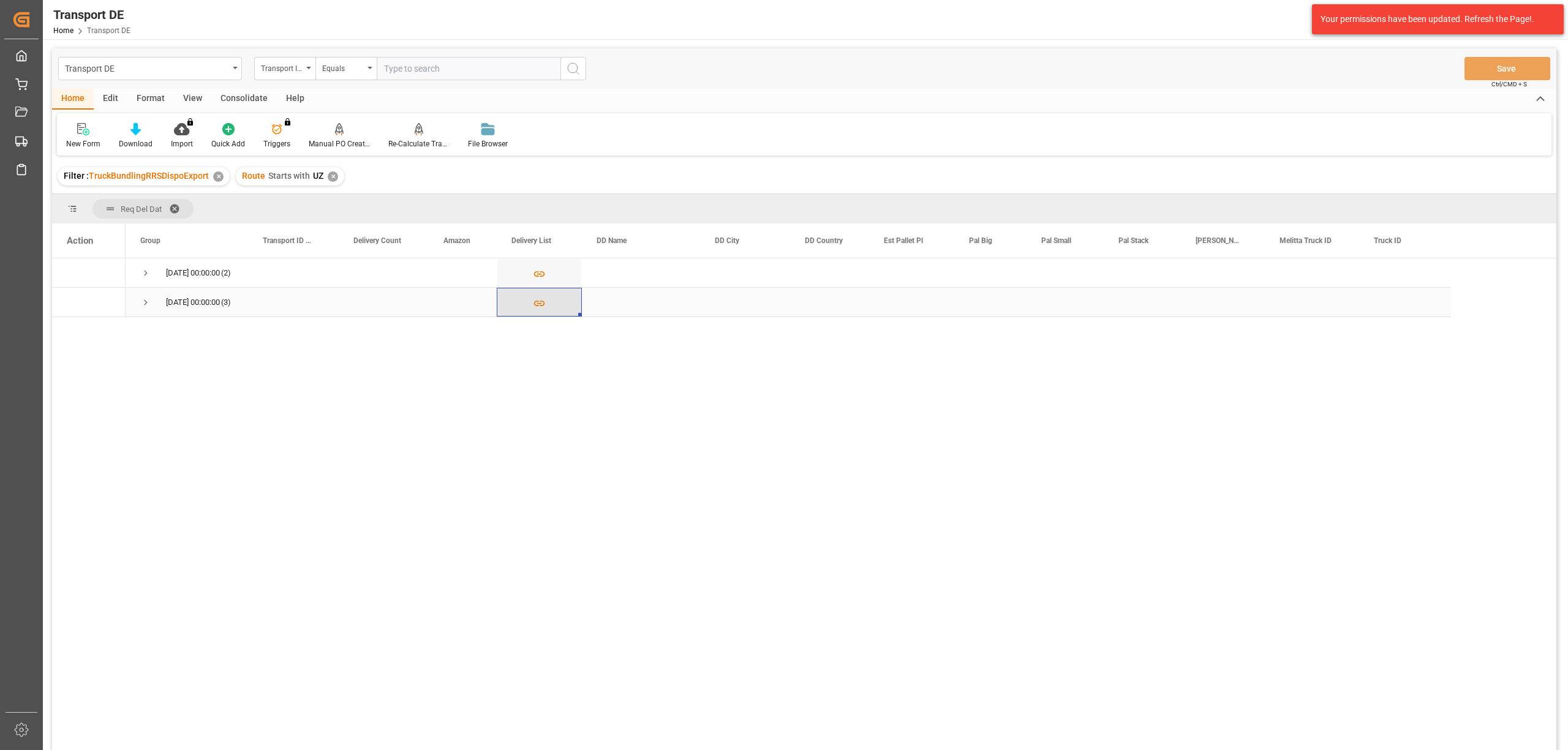
click at [542, 304] on icon "Press SPACE to select this row." at bounding box center [539, 303] width 13 height 13
click at [145, 304] on span "Press SPACE to select this row." at bounding box center [146, 303] width 11 height 11
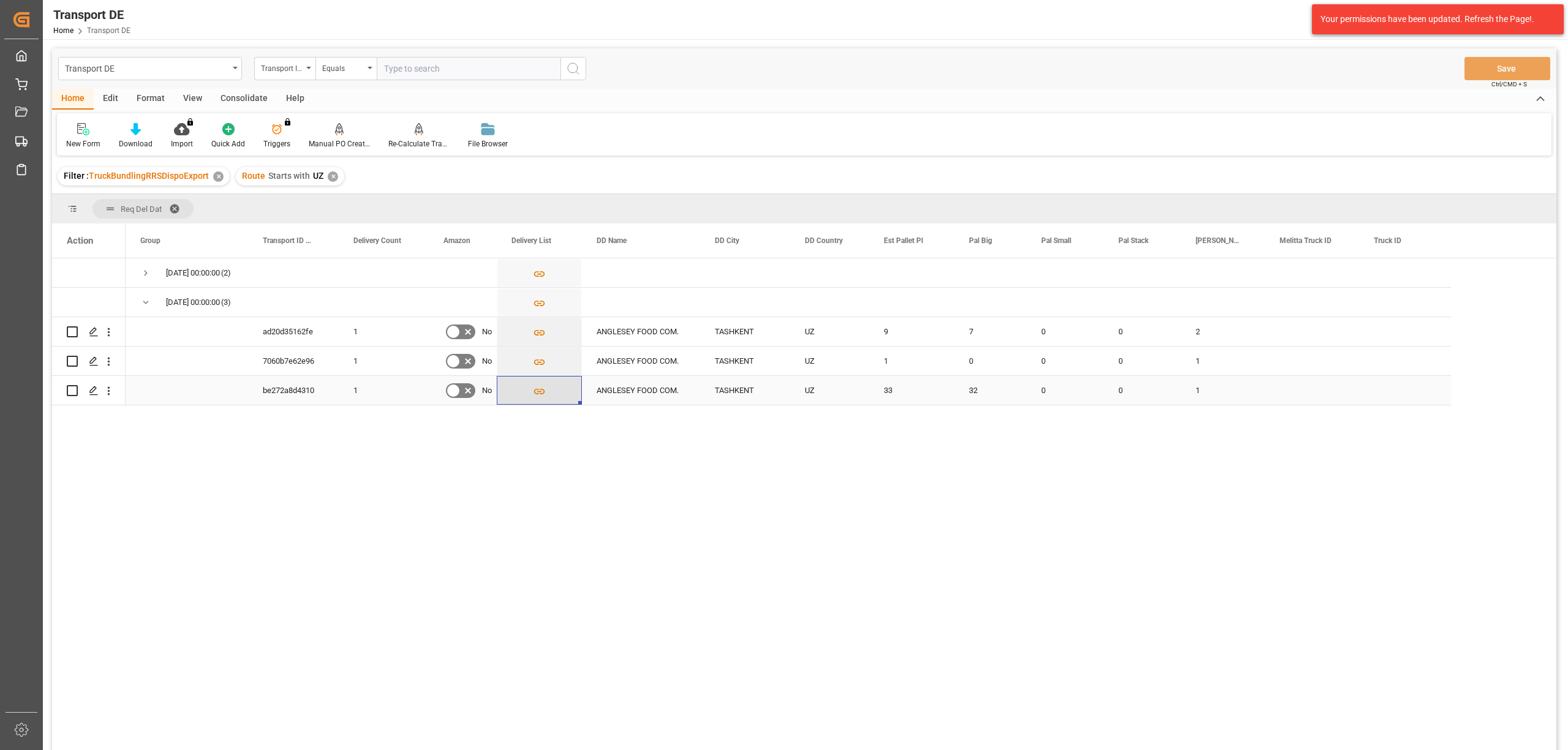
click at [537, 390] on icon "Press SPACE to select this row." at bounding box center [539, 391] width 11 height 6
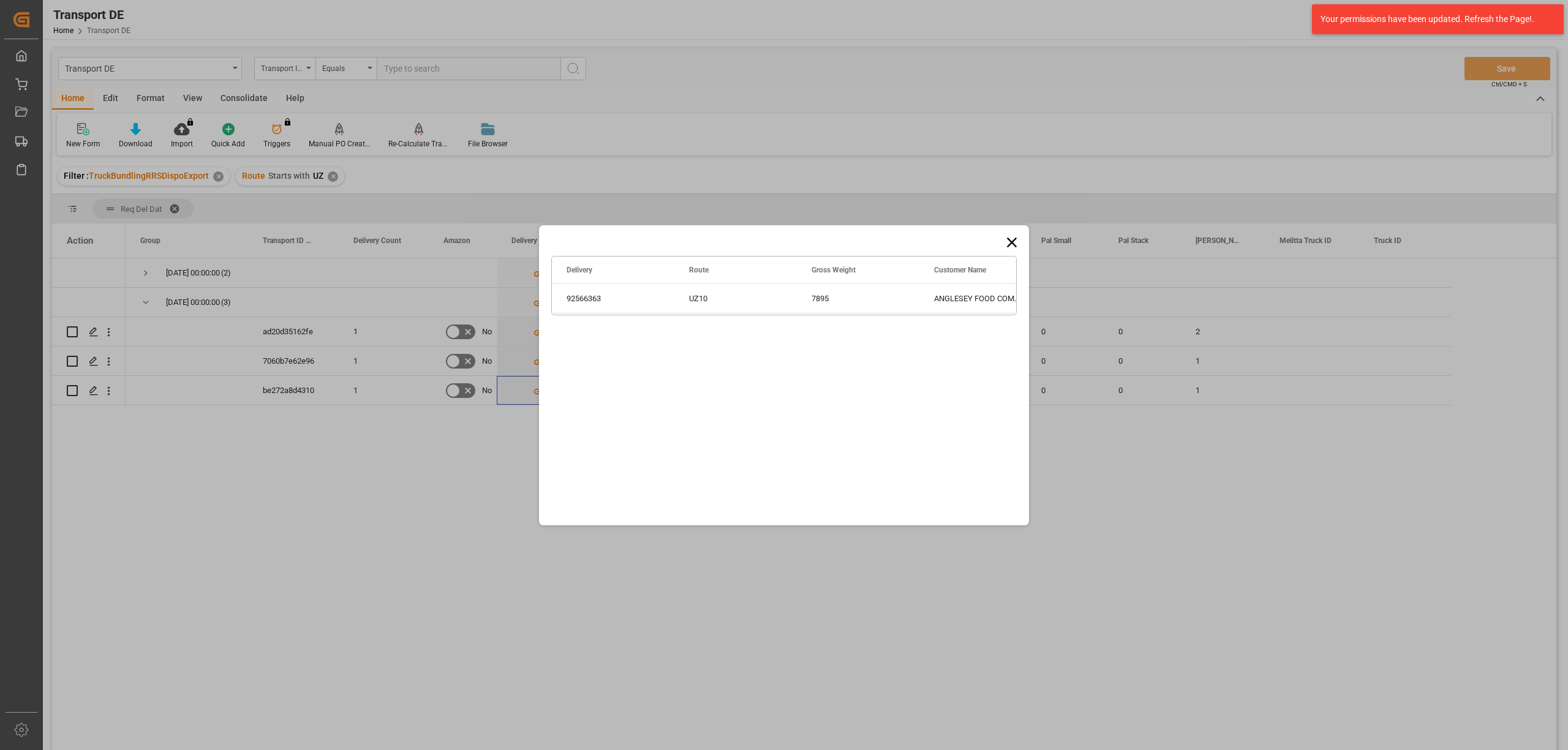
click at [1017, 239] on icon at bounding box center [1012, 243] width 17 height 17
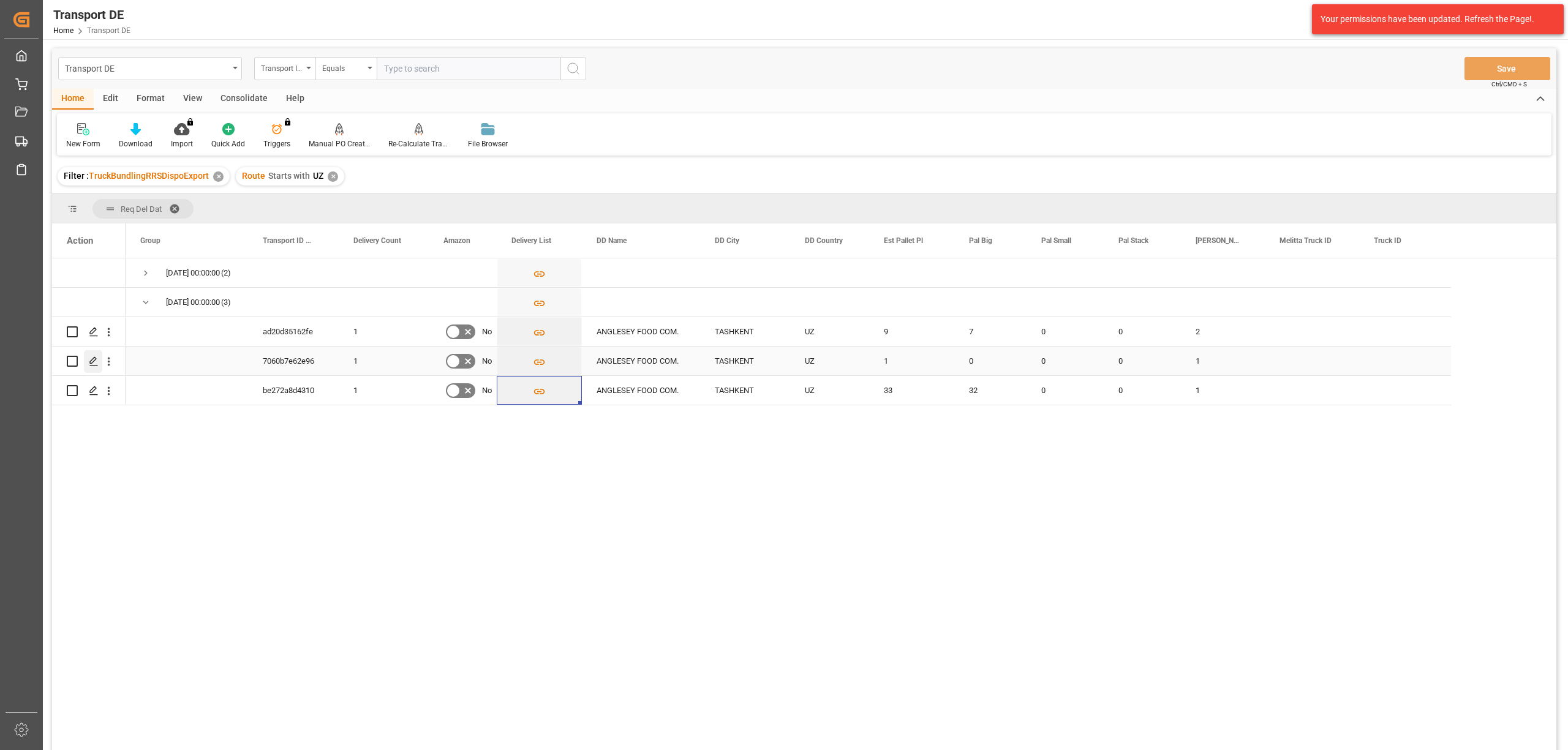
click at [92, 361] on icon "Press SPACE to select this row." at bounding box center [94, 361] width 10 height 10
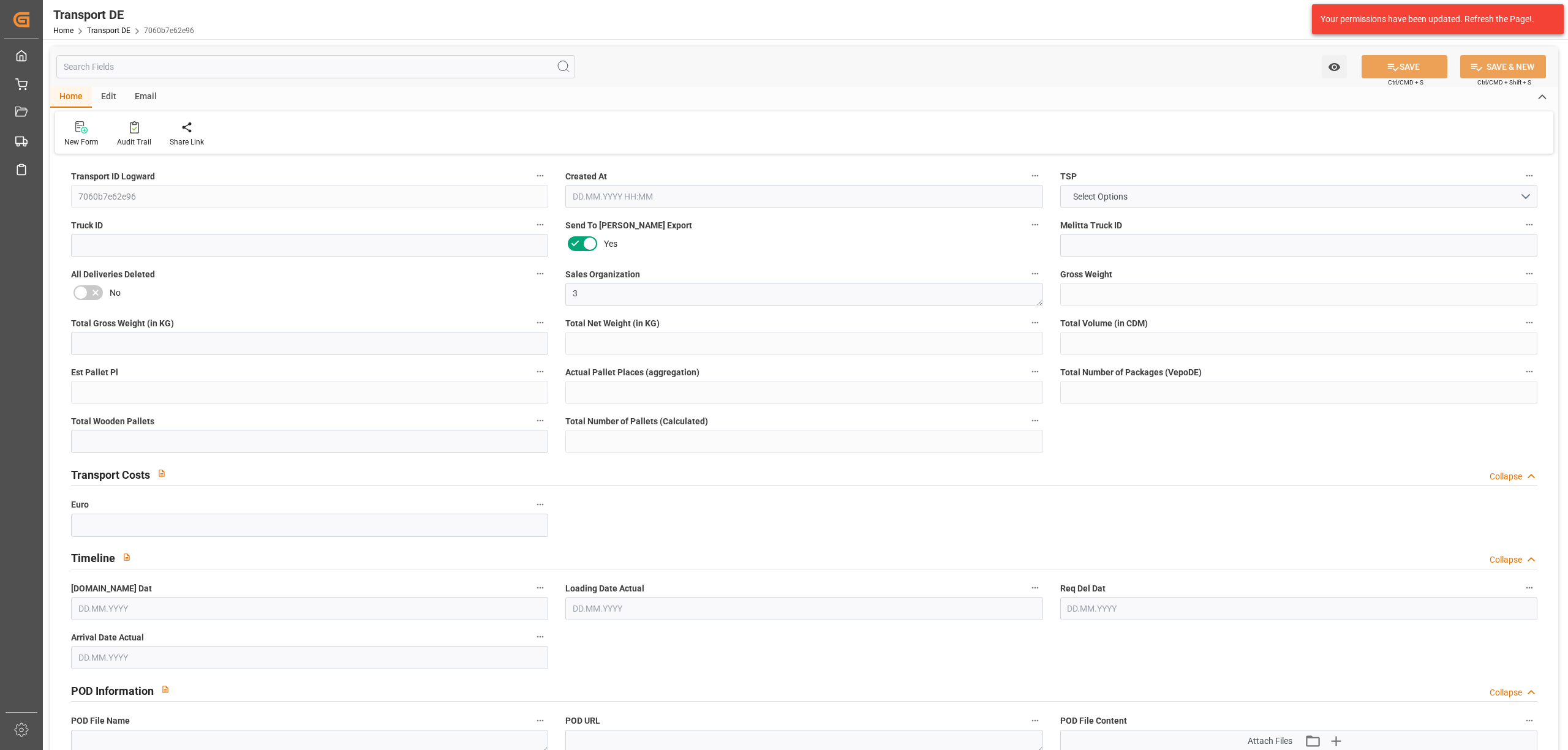
type input "256"
type input "231.84"
type input "184.14"
type input "1334.52"
type input "1"
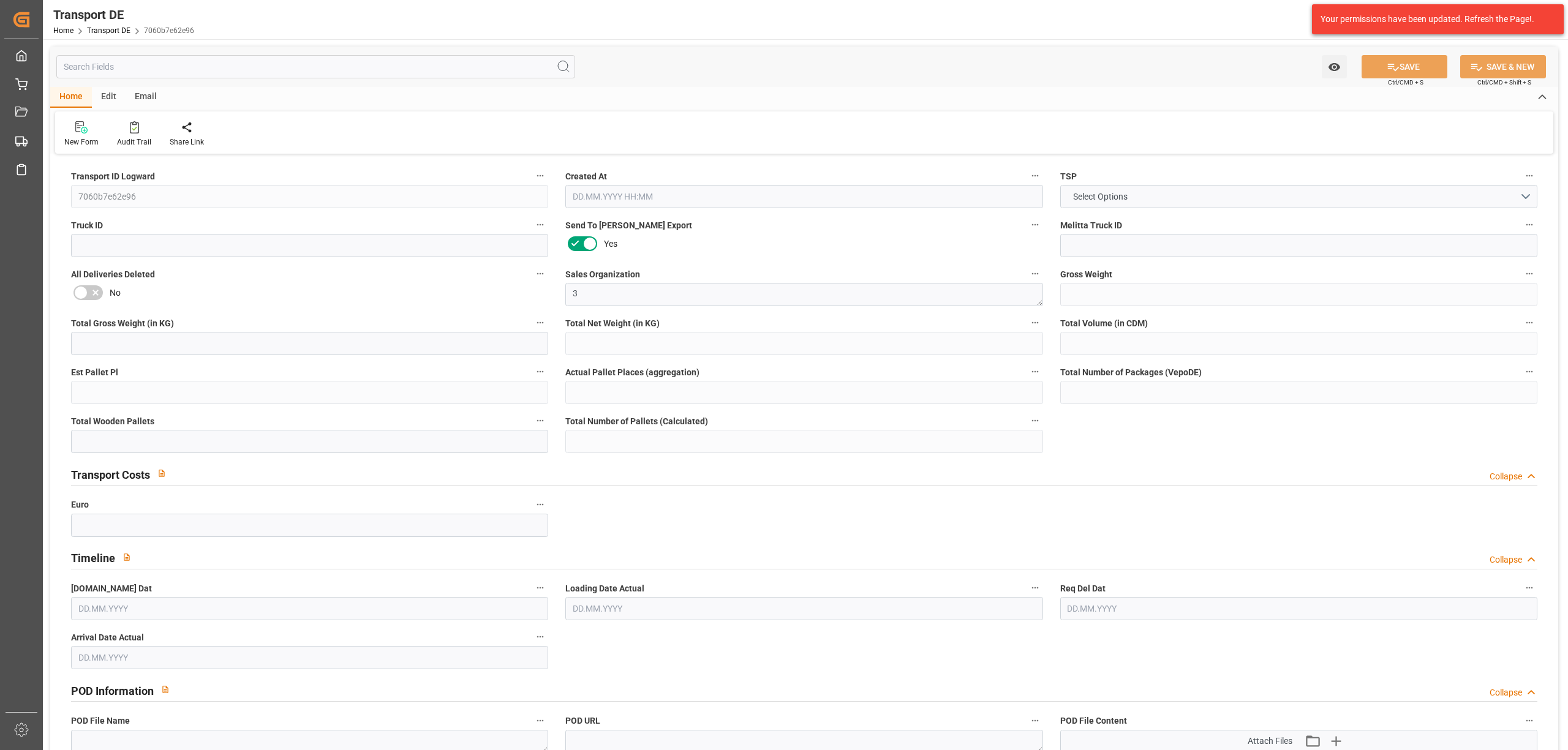
type input "0"
type input "1"
type input "0"
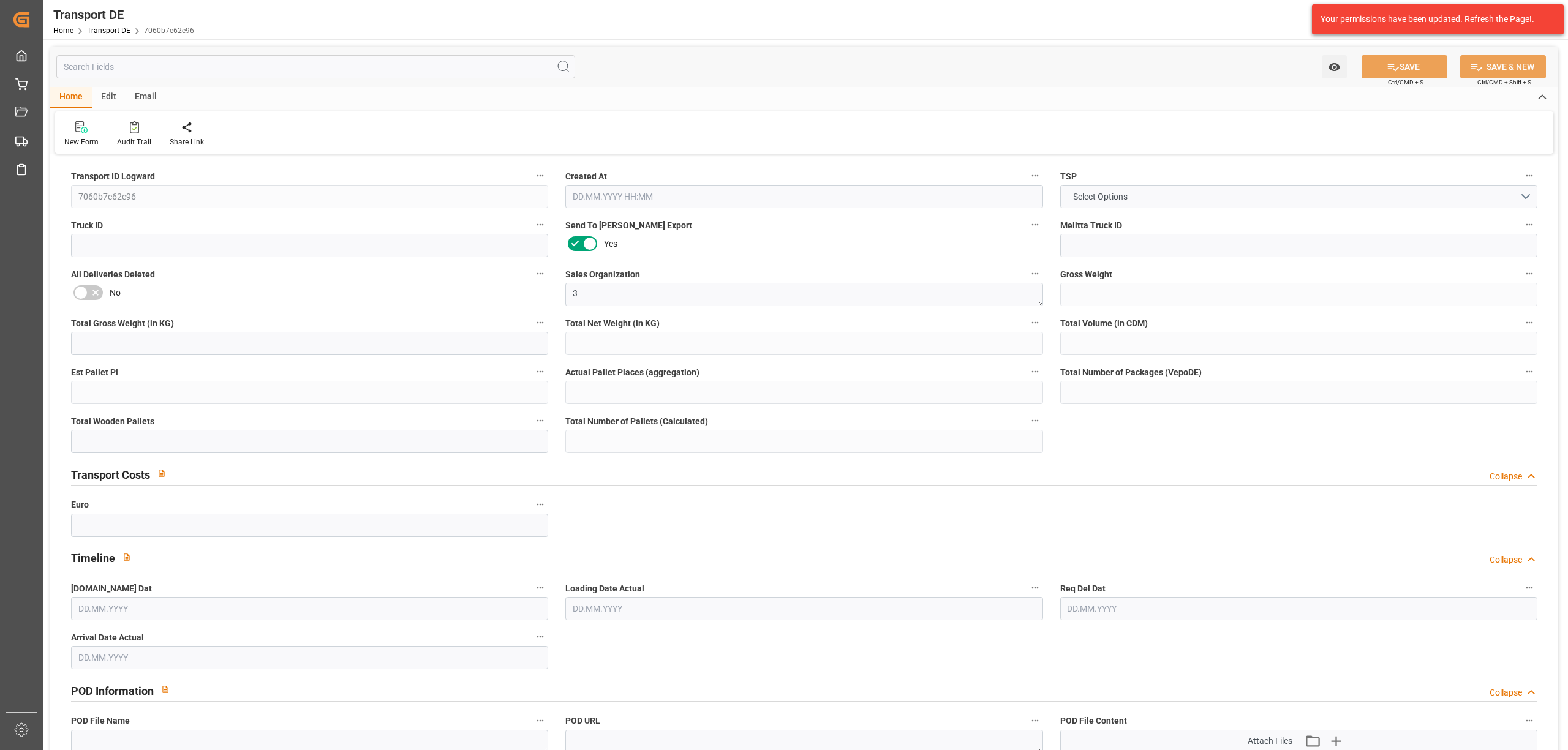
type input "10"
type input "0"
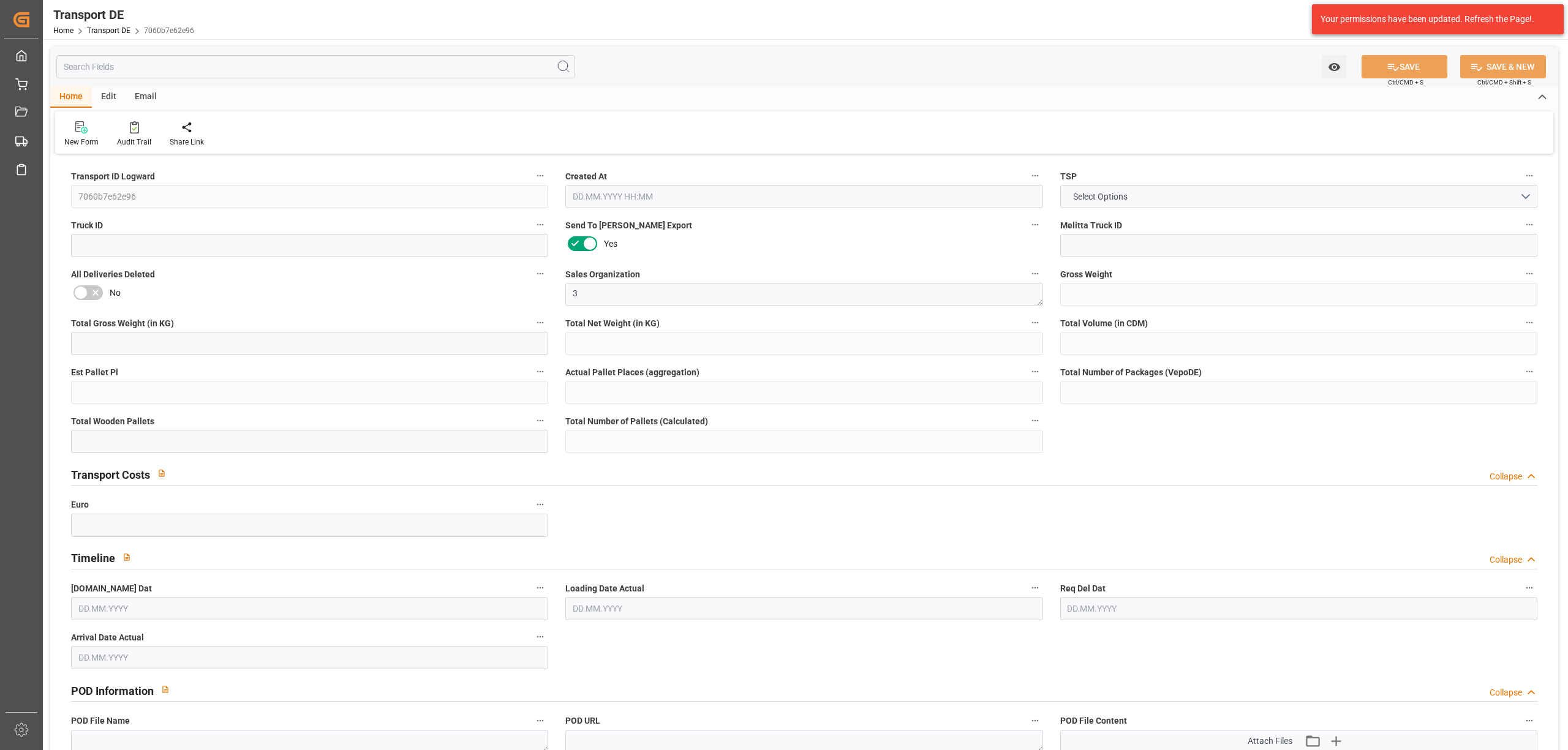
type input "0"
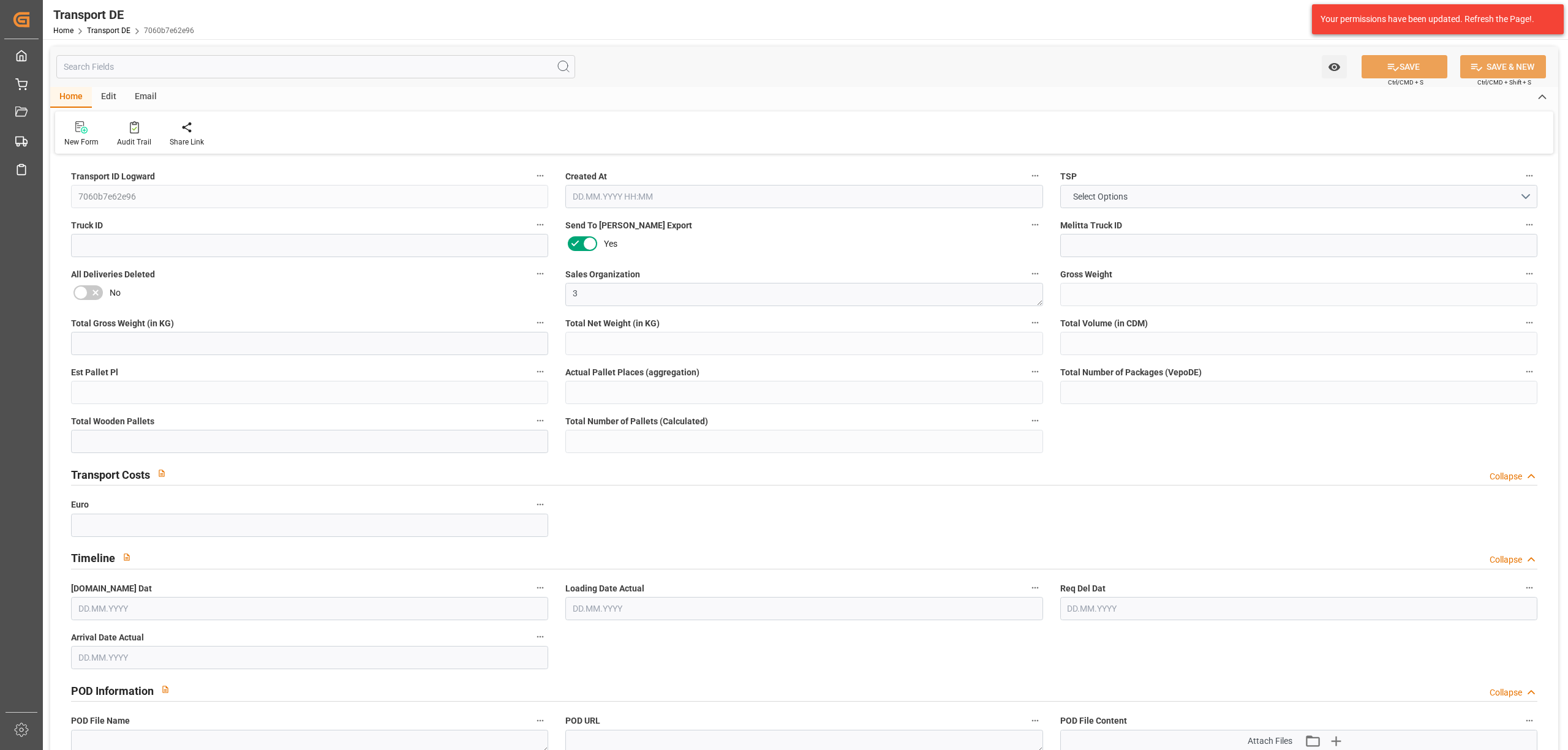
type input "0"
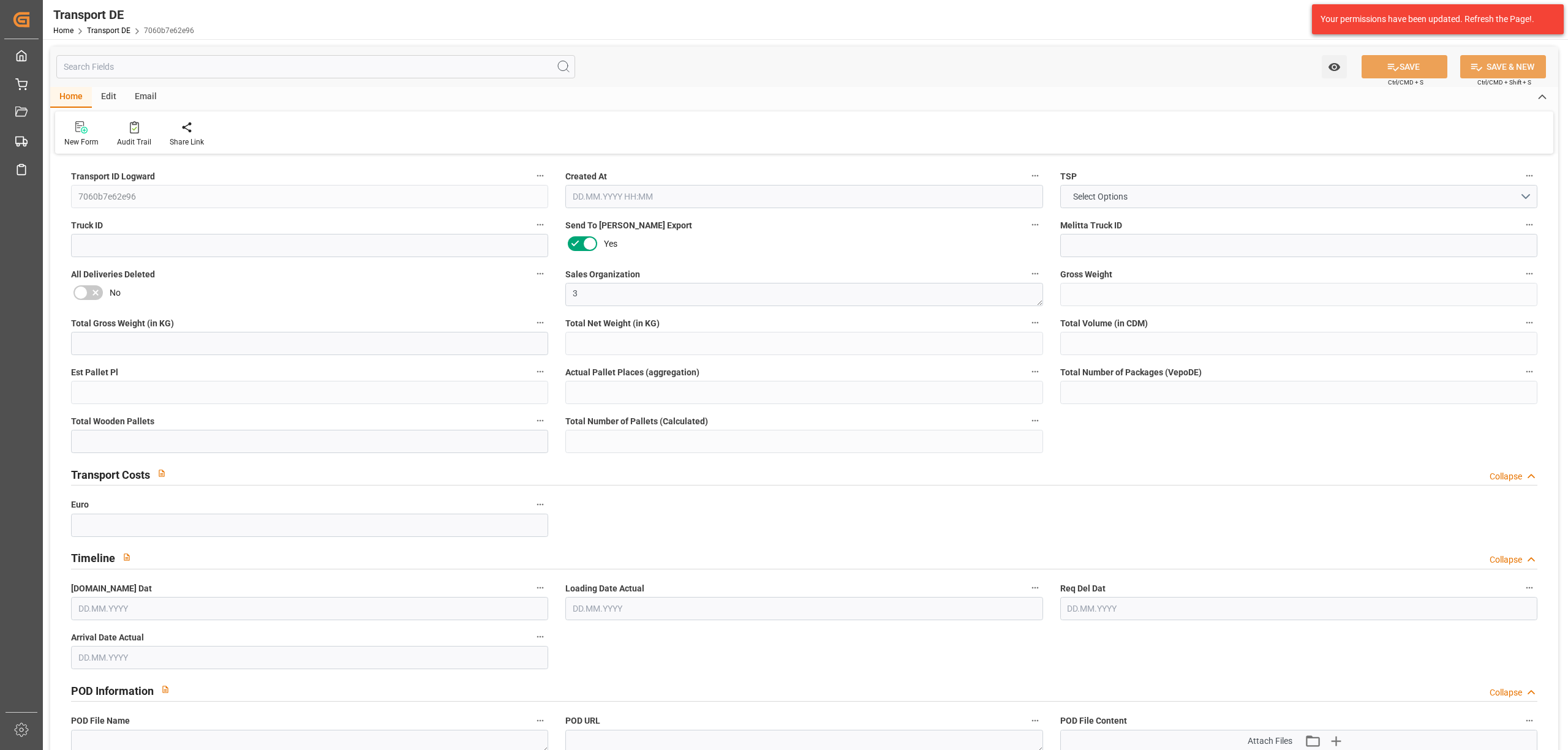
type input "0"
type input "1"
type input "0"
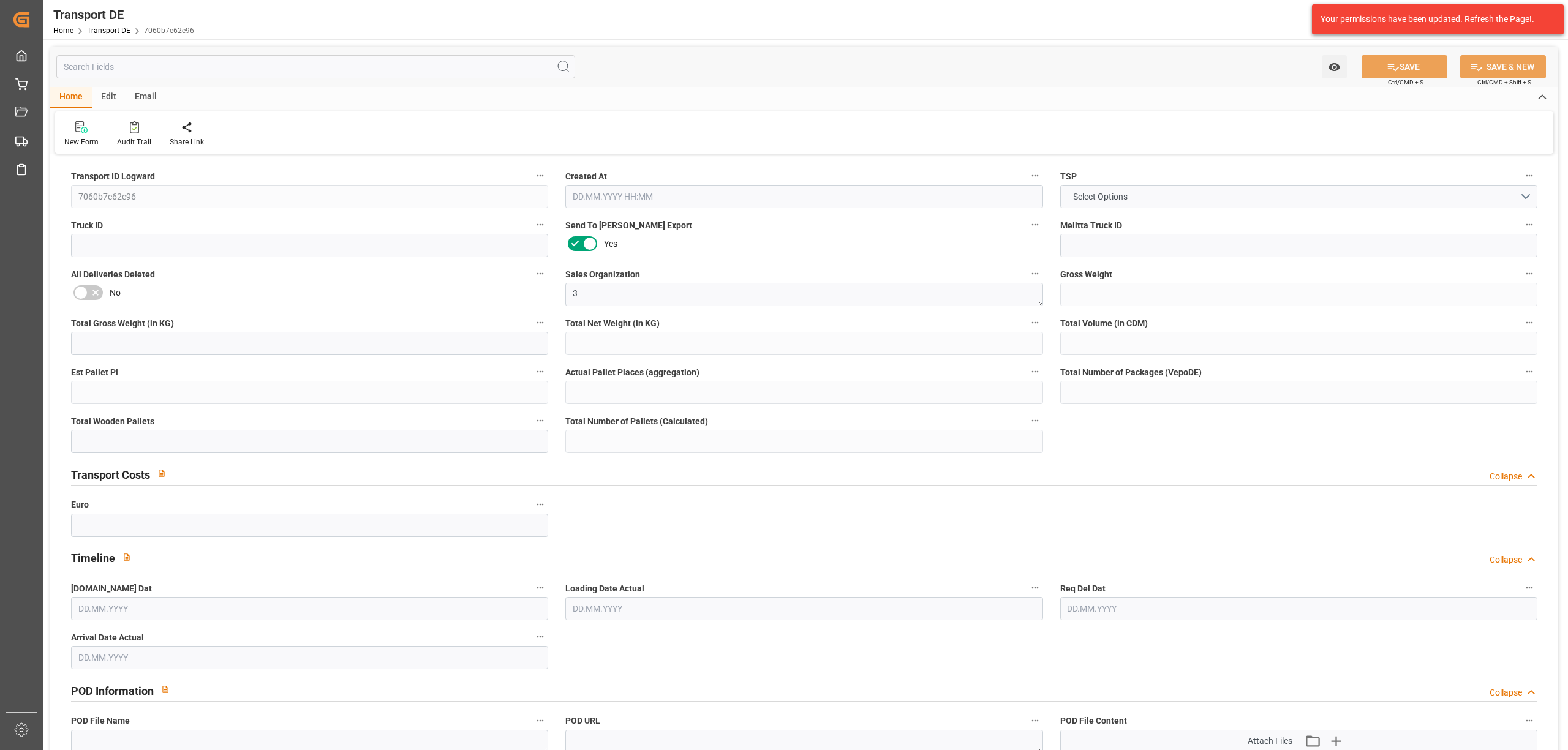
type input "0"
type input "39.586"
type input "0"
type input "09.10.2025 14:26"
type input "[DATE]"
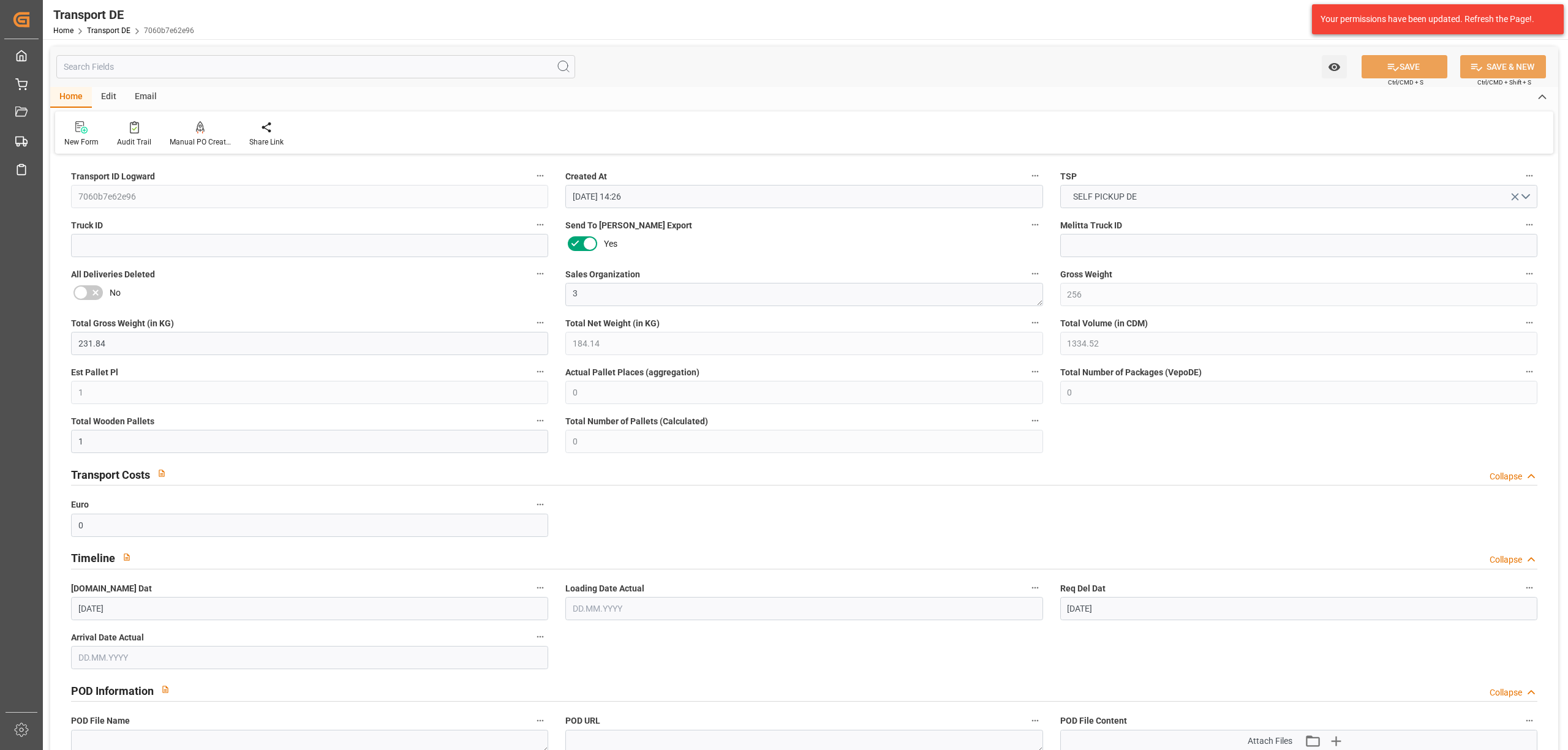
type input "14.10.2025"
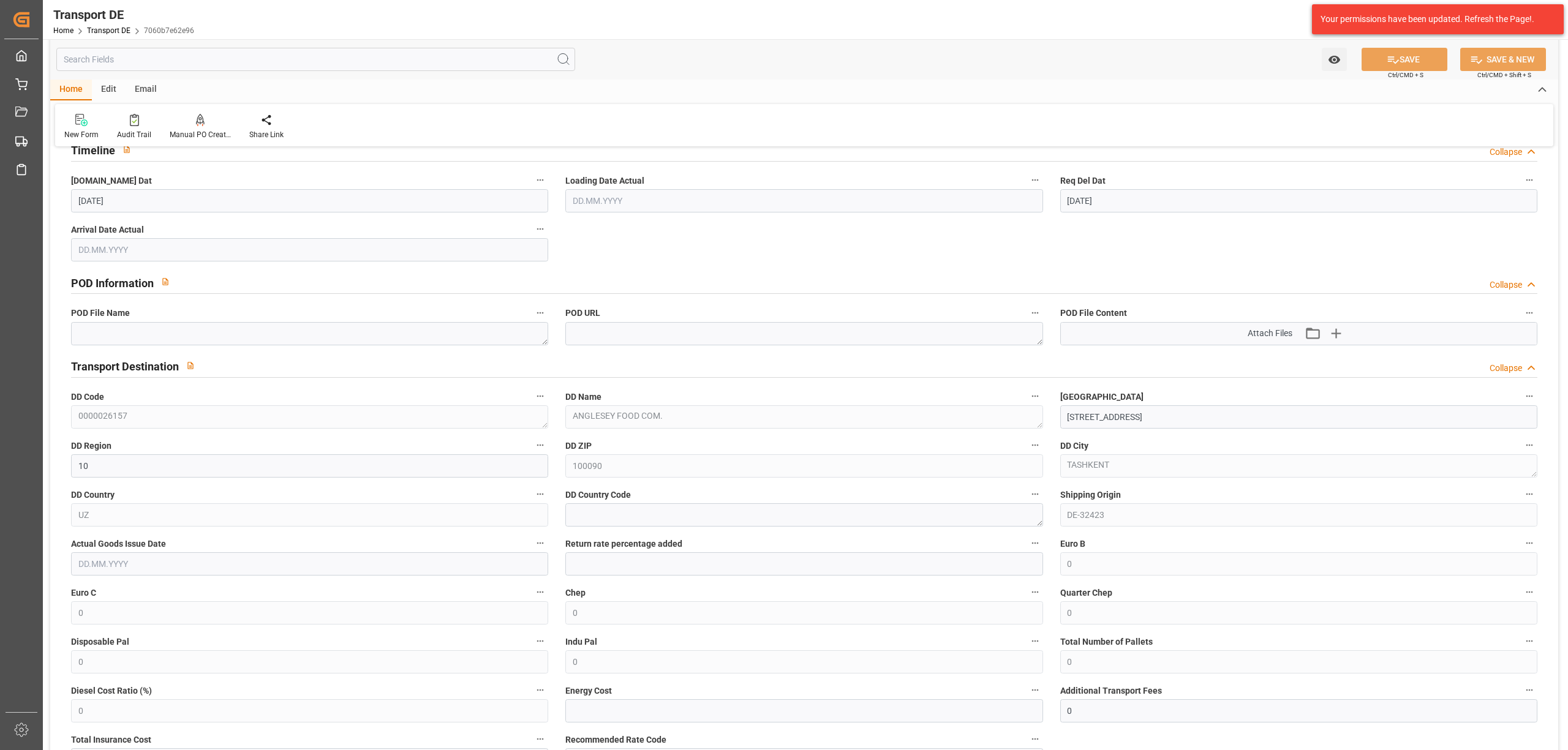
scroll to position [816, 0]
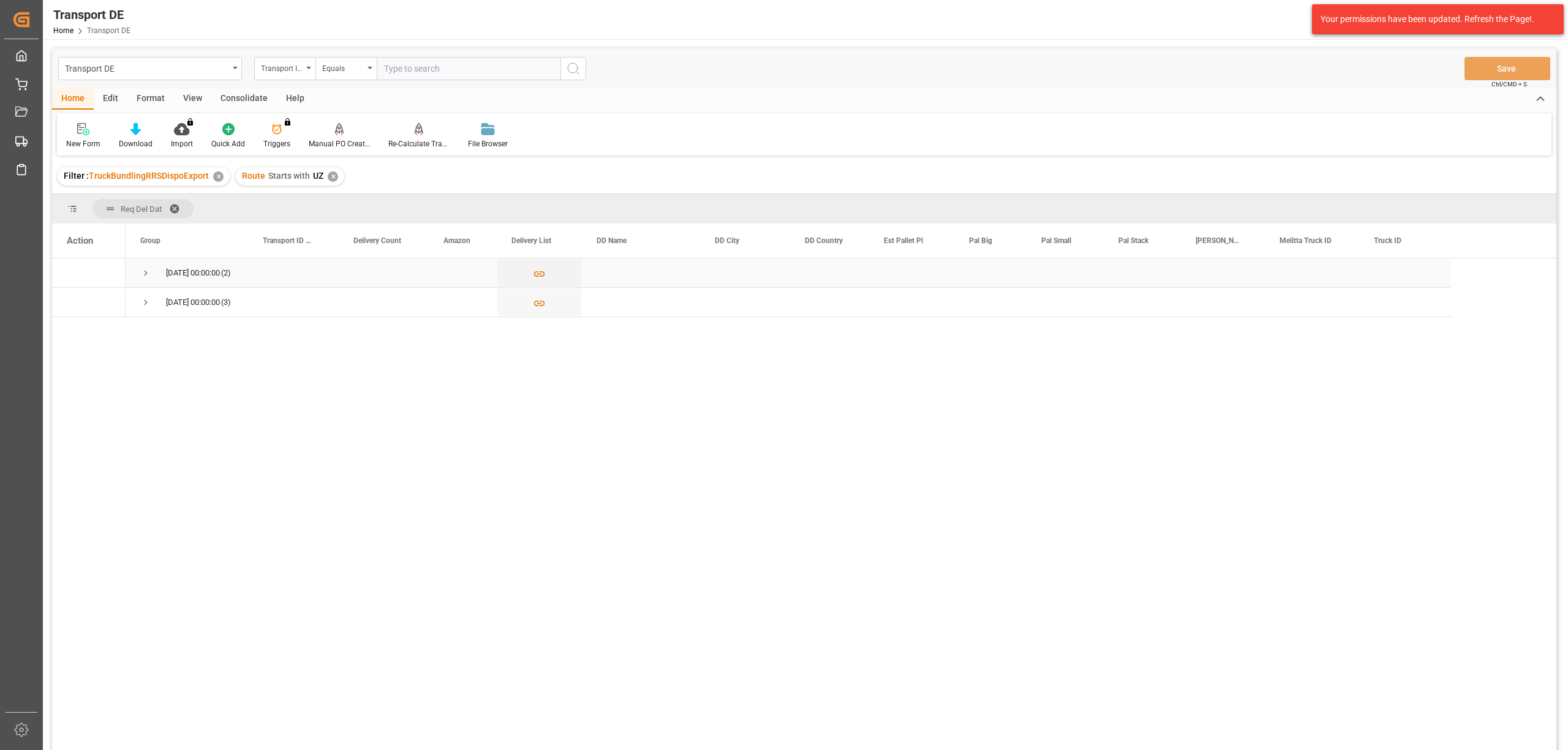
click at [145, 277] on span "Press SPACE to select this row." at bounding box center [146, 273] width 11 height 11
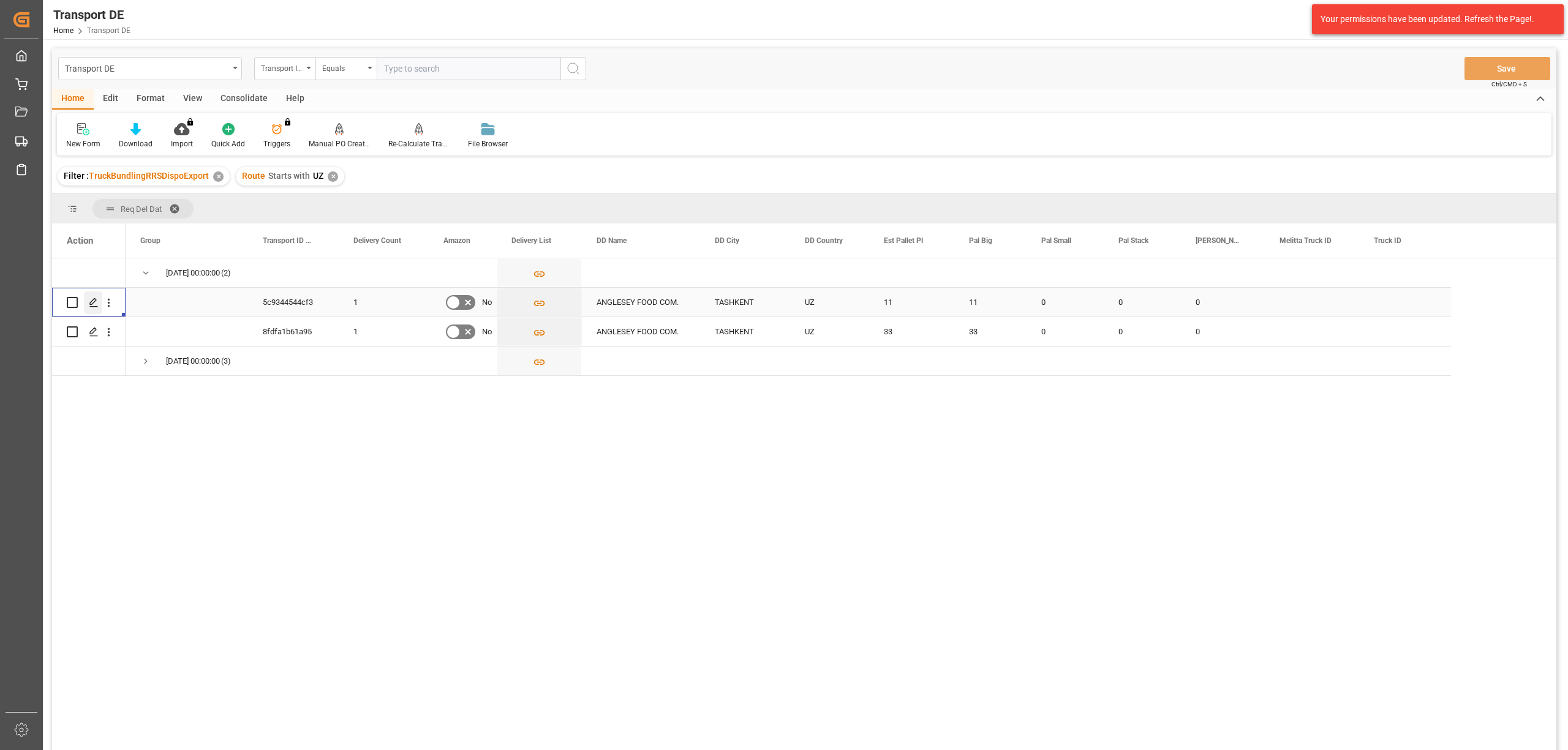
click at [91, 300] on icon "Press SPACE to select this row." at bounding box center [94, 303] width 10 height 10
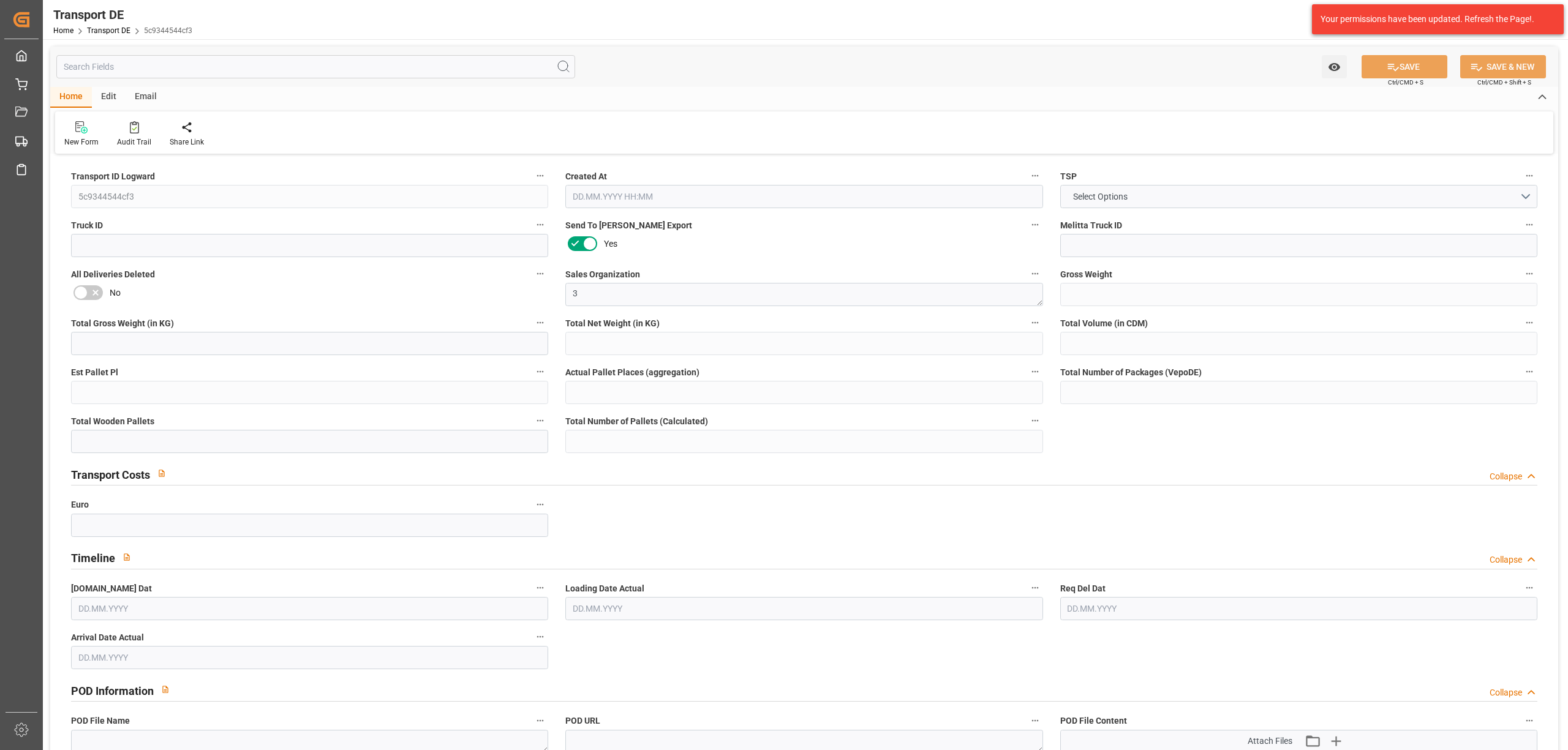
type input "2772"
type input "2503.776"
type input "2218.656"
type input "17915.04"
type input "11"
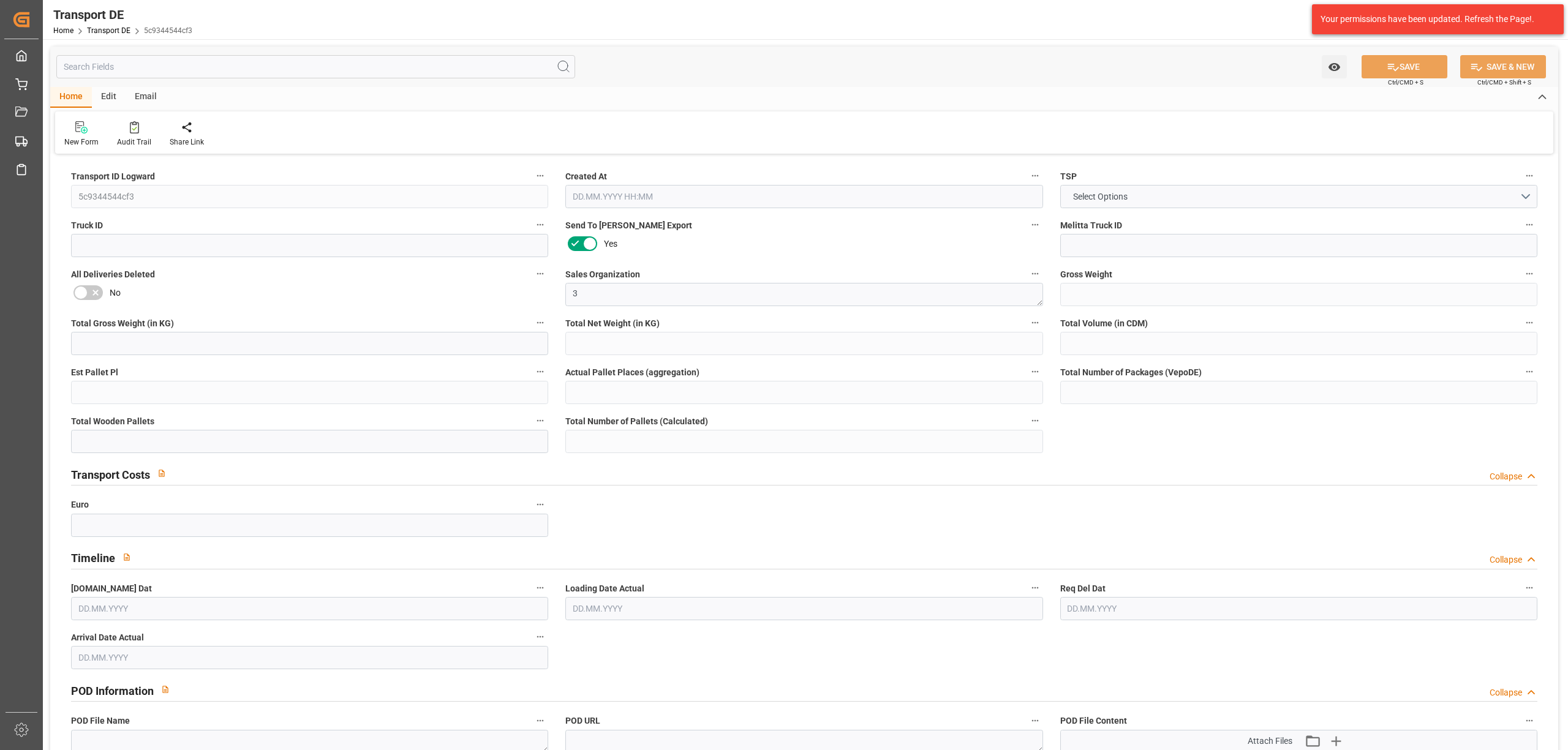
type input "0"
type input "11"
type input "0"
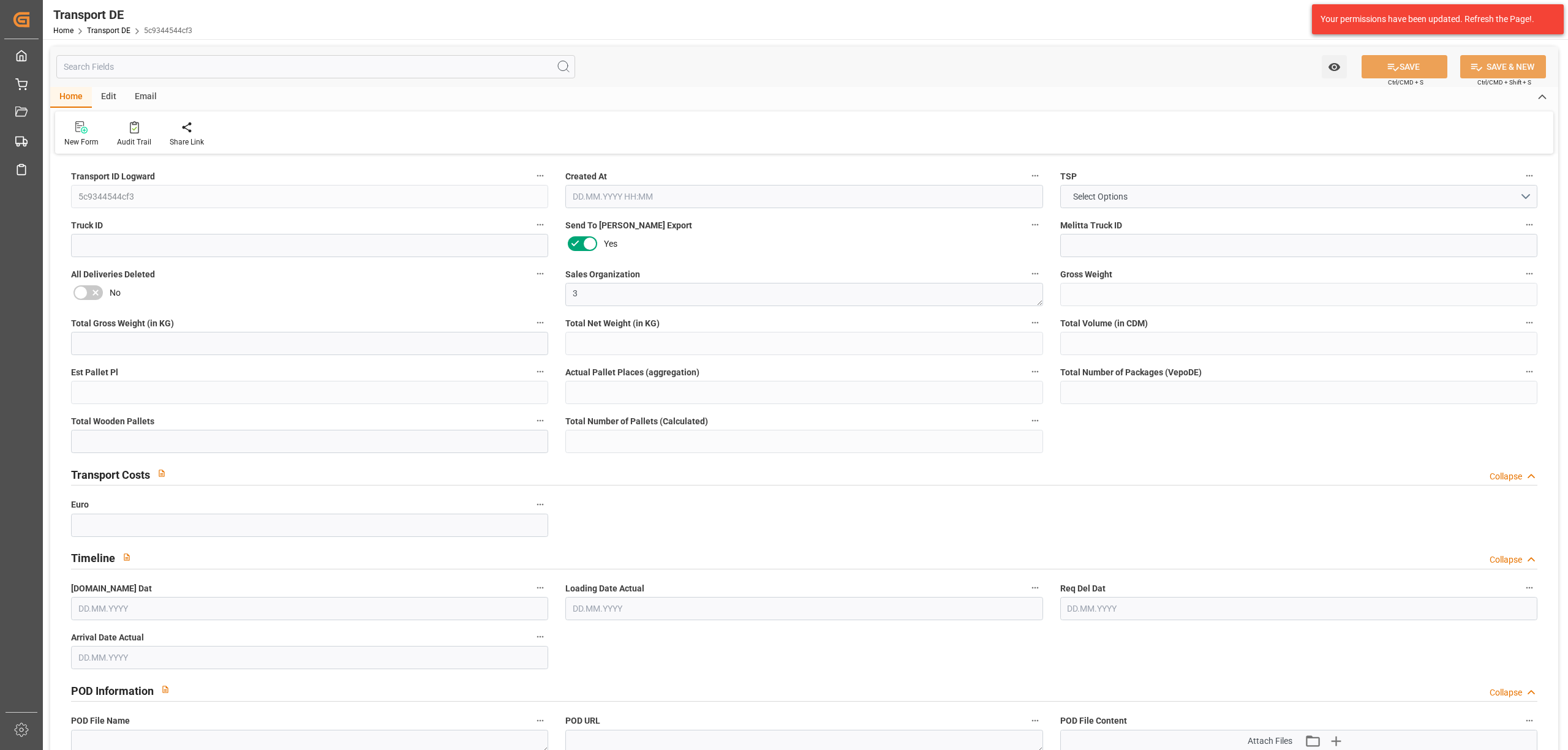
type input "10"
type input "0"
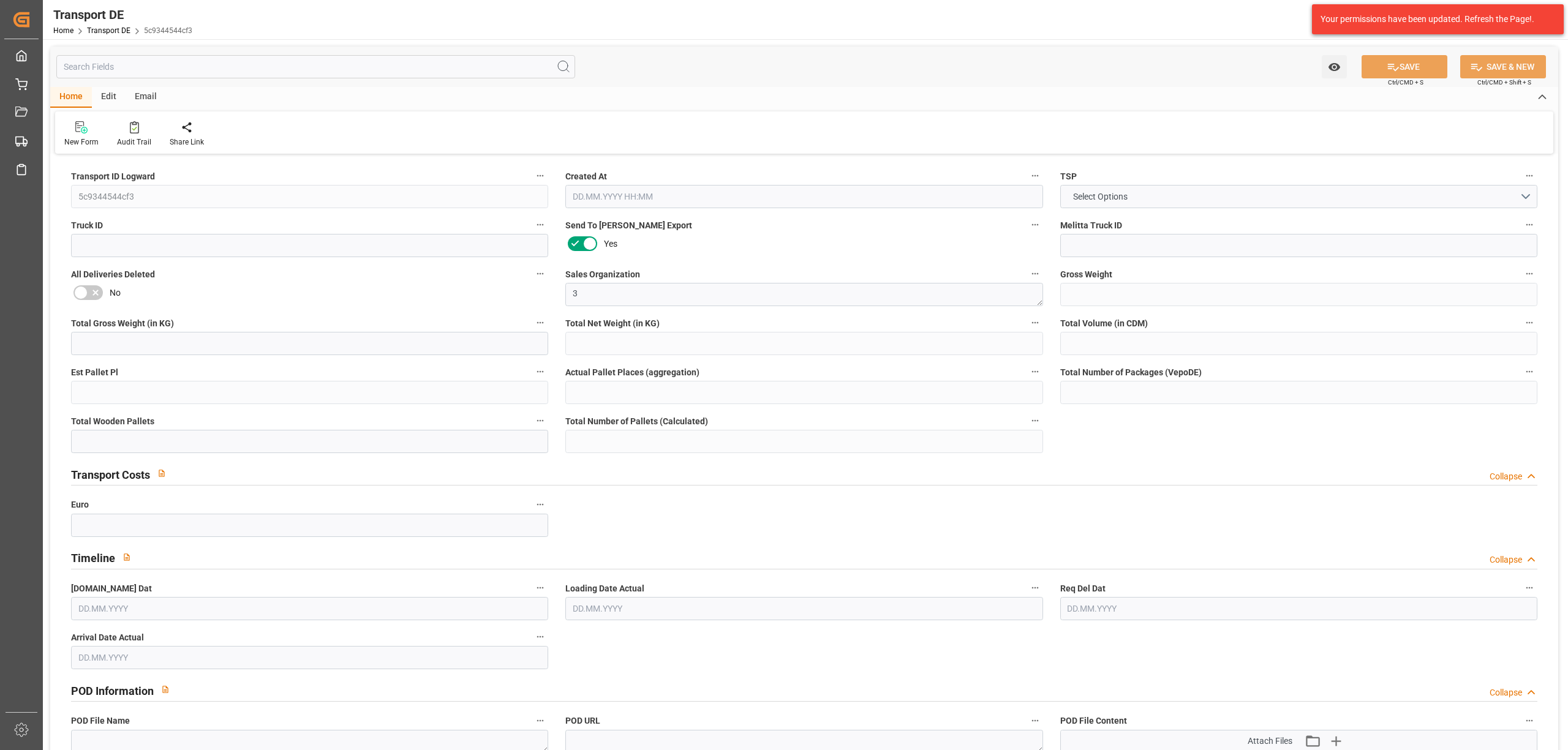
type input "0"
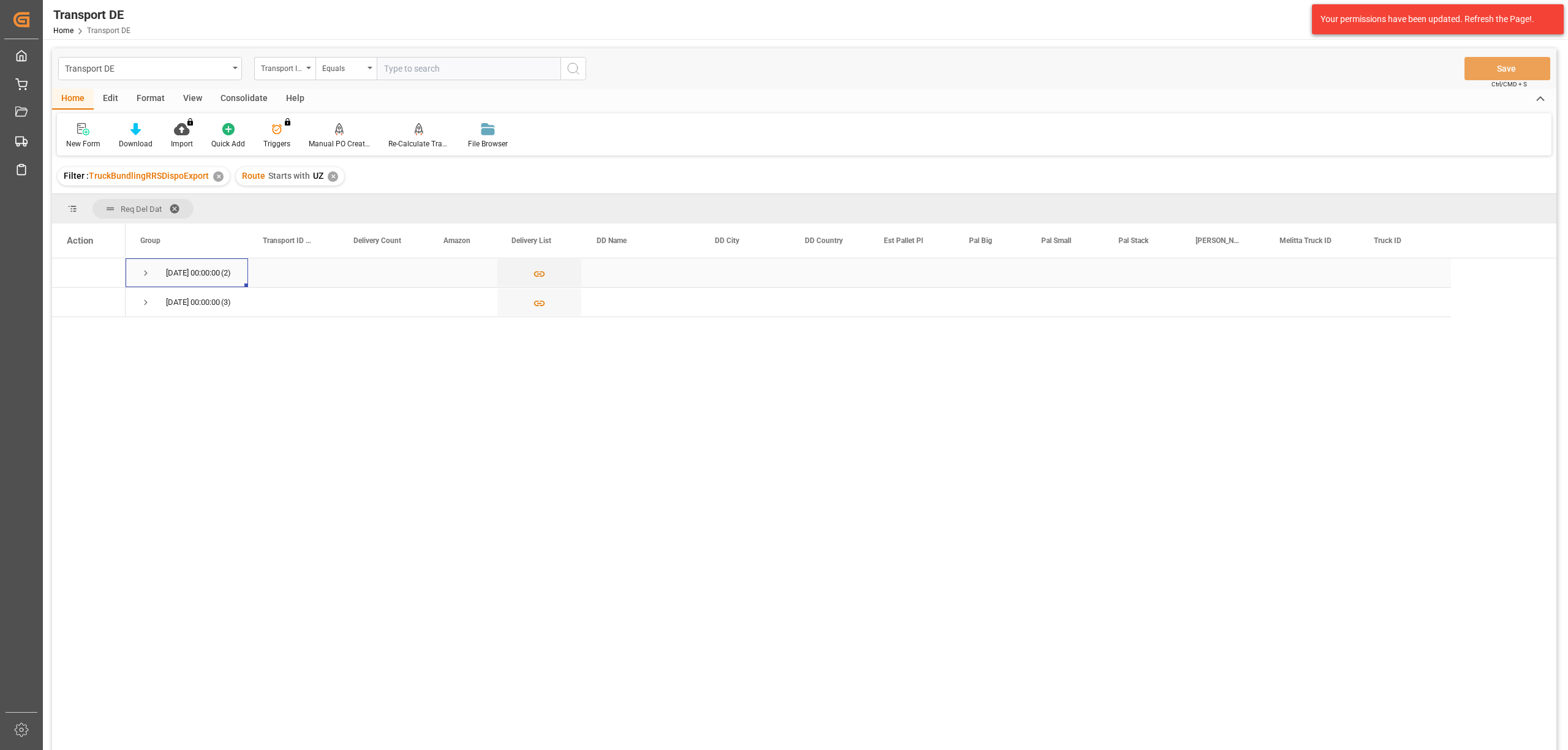
click at [141, 269] on span "Press SPACE to select this row." at bounding box center [146, 273] width 11 height 11
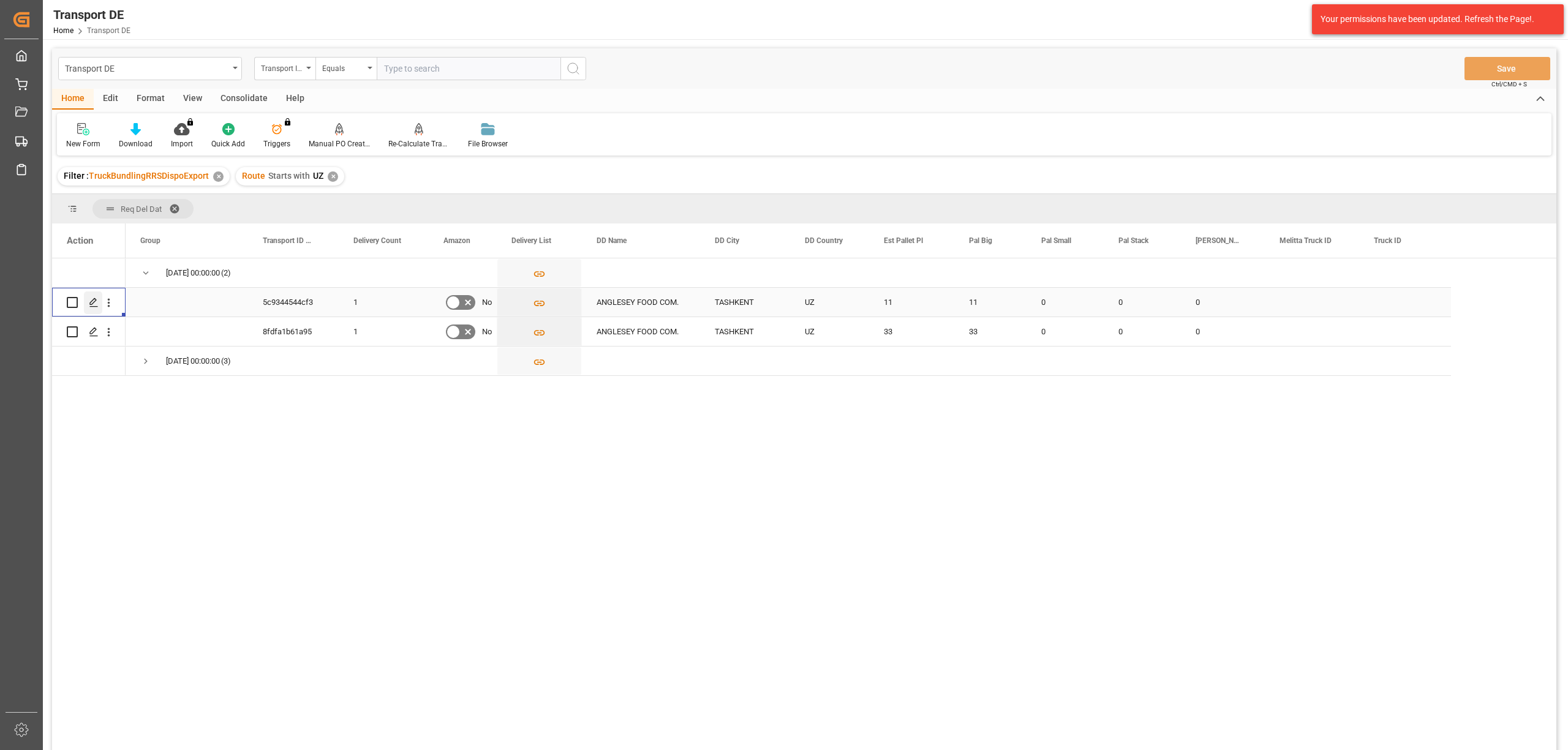
click at [93, 303] on polygon "Press SPACE to select this row." at bounding box center [93, 302] width 6 height 6
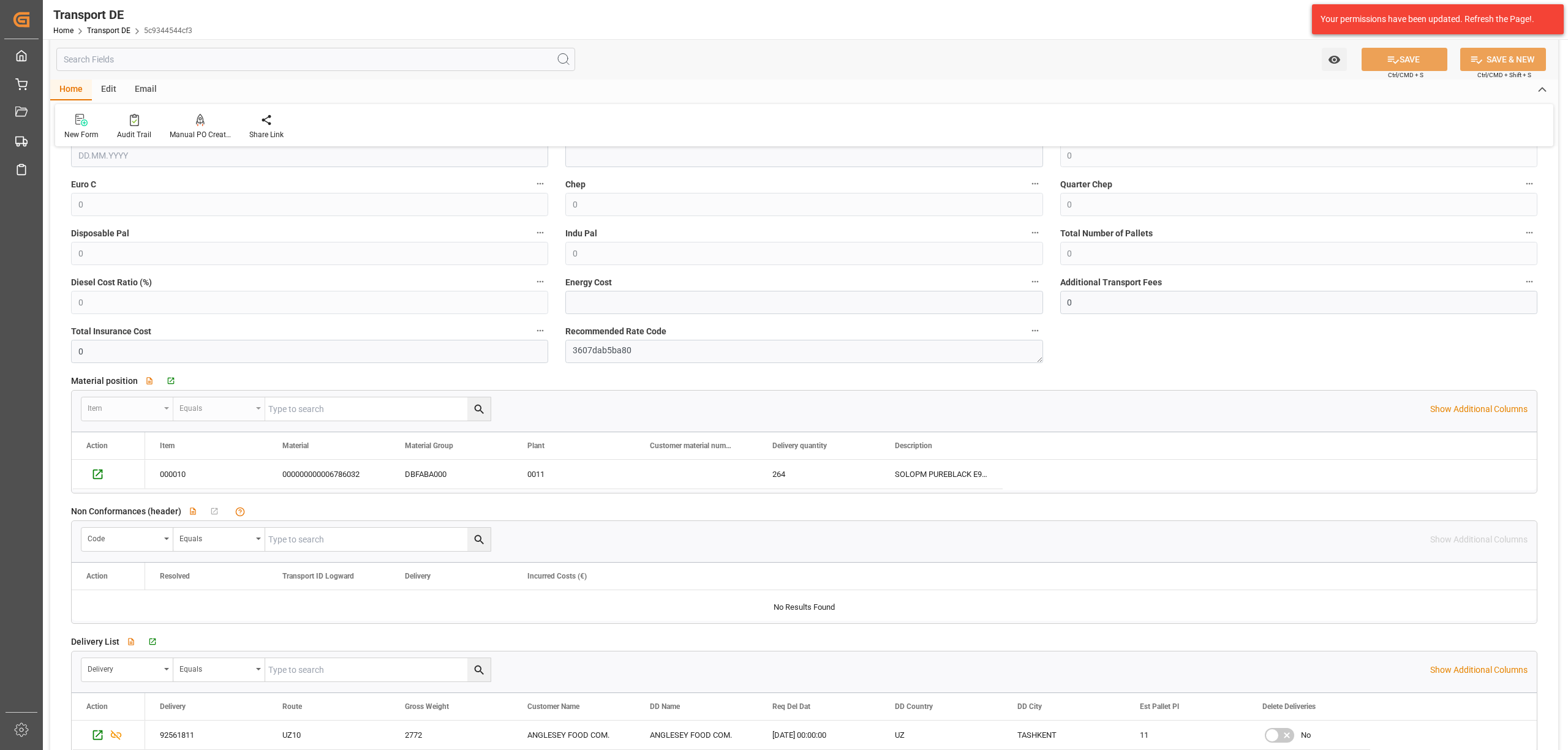
scroll to position [1061, 0]
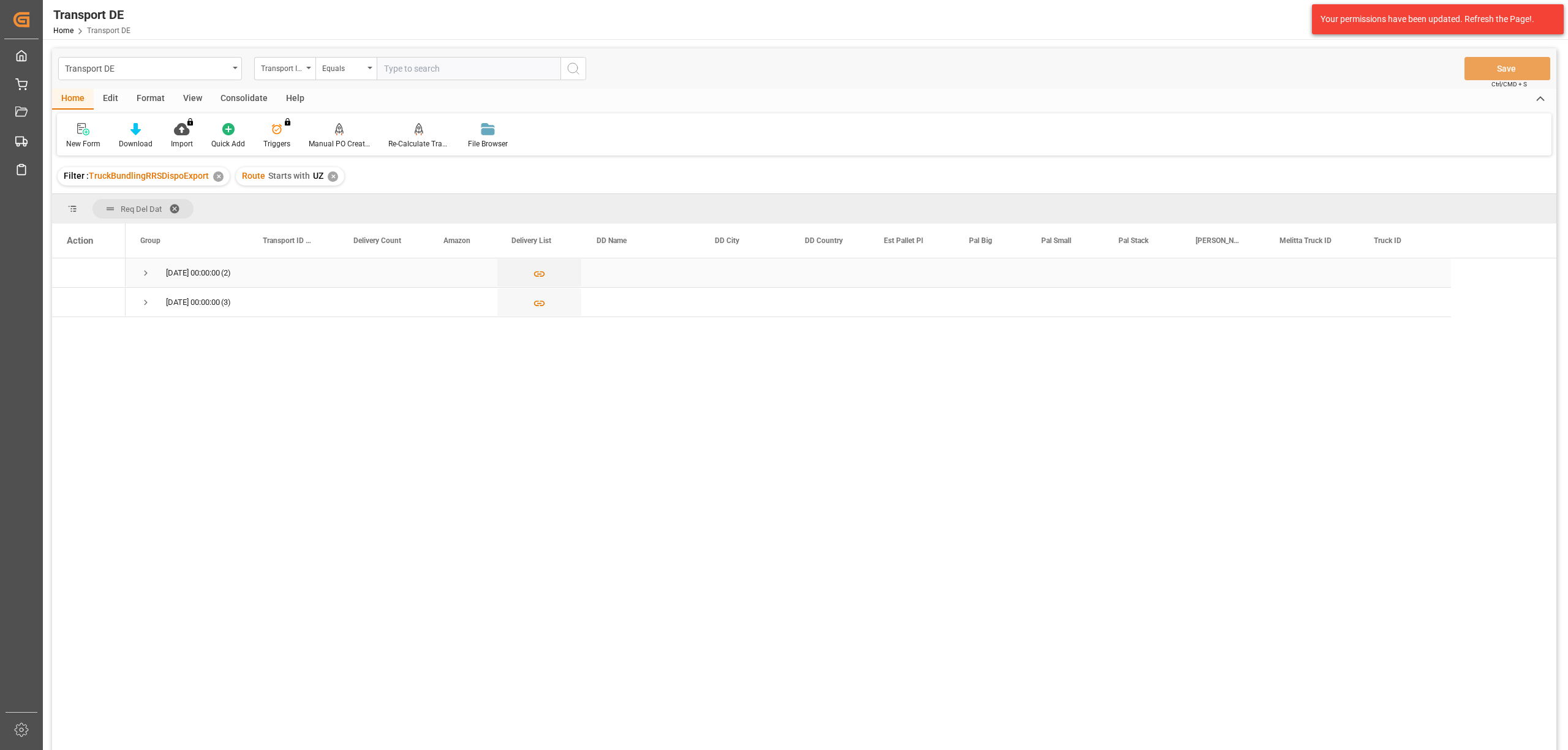
click at [146, 271] on span "Press SPACE to select this row." at bounding box center [146, 273] width 11 height 11
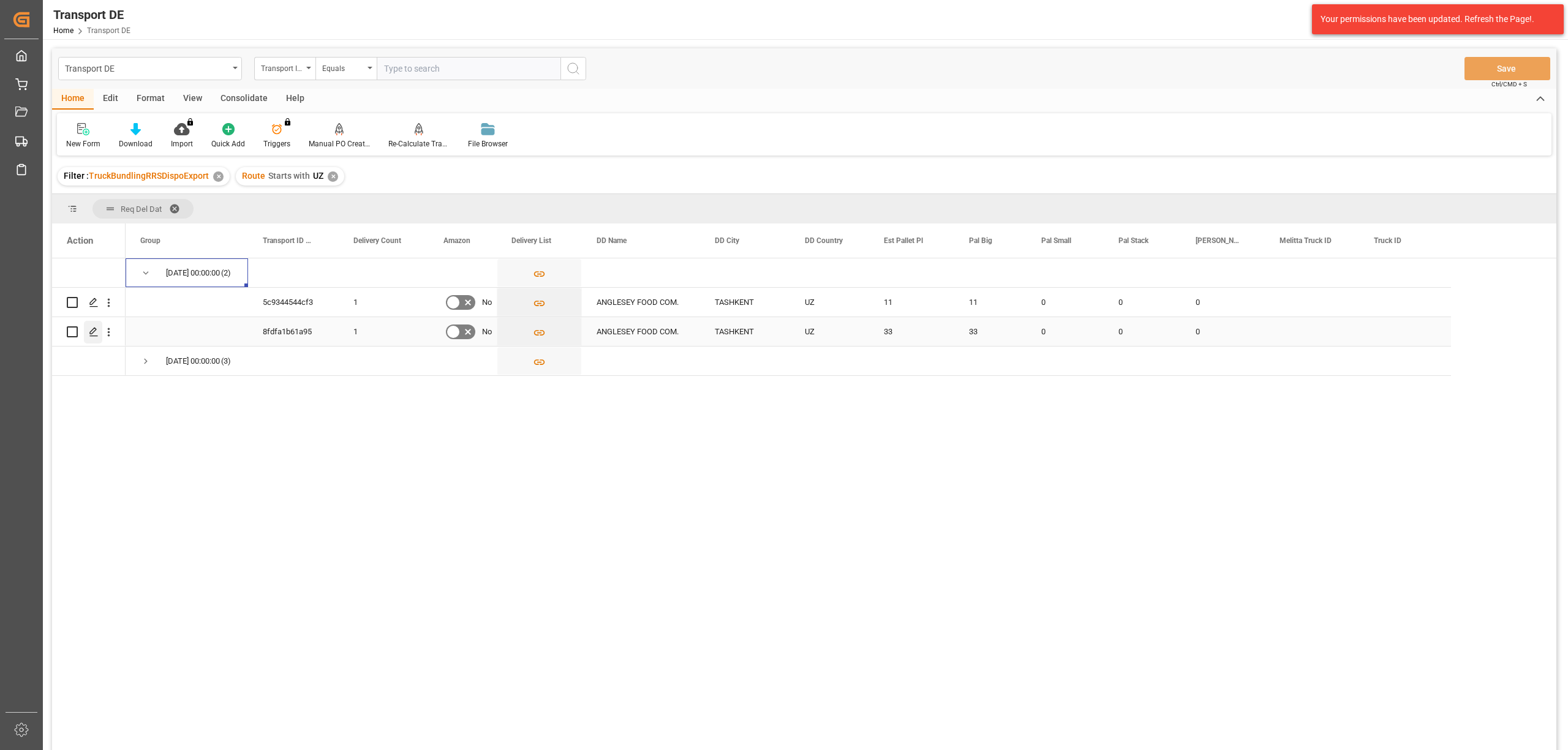
click at [93, 331] on icon "Press SPACE to select this row." at bounding box center [94, 332] width 10 height 10
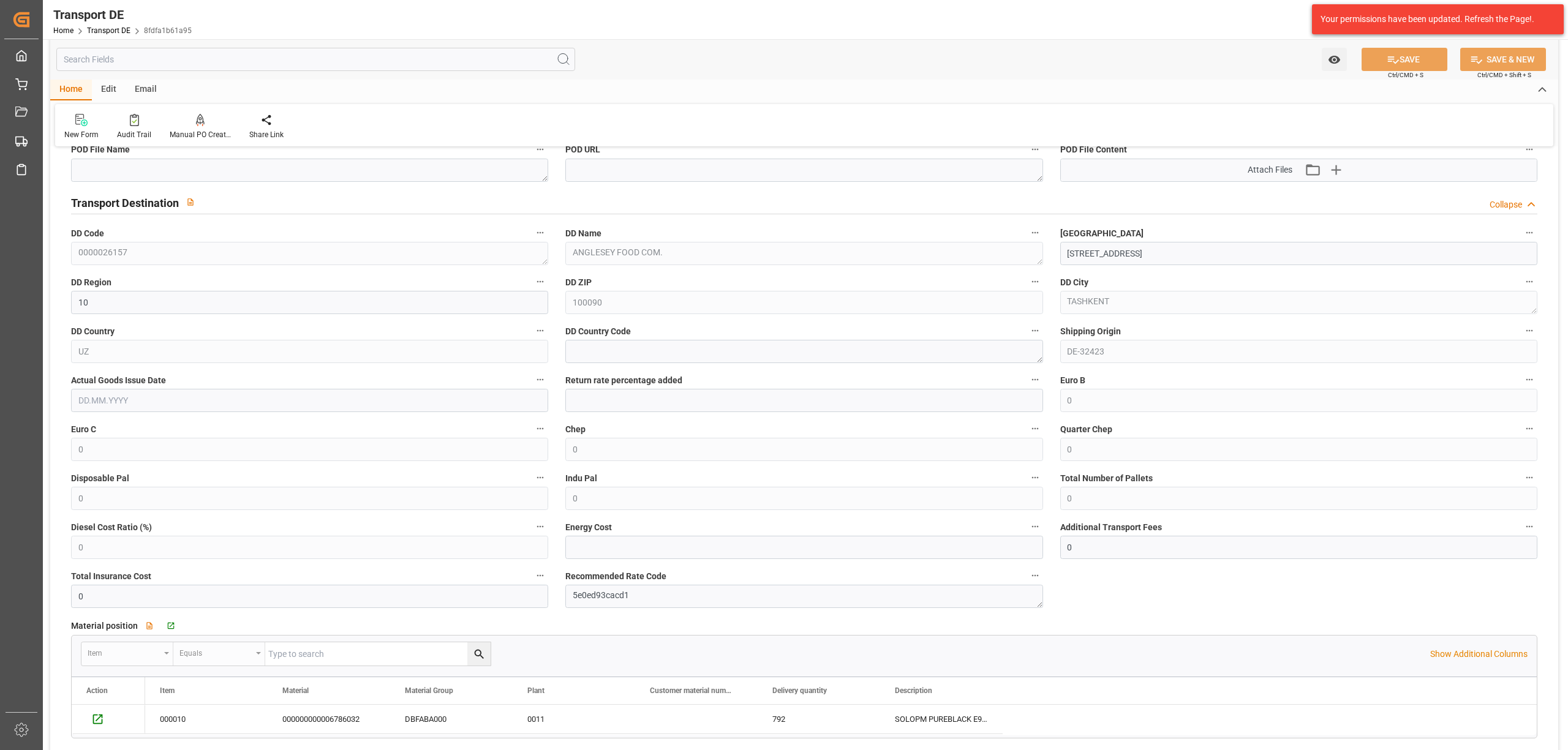
scroll to position [898, 0]
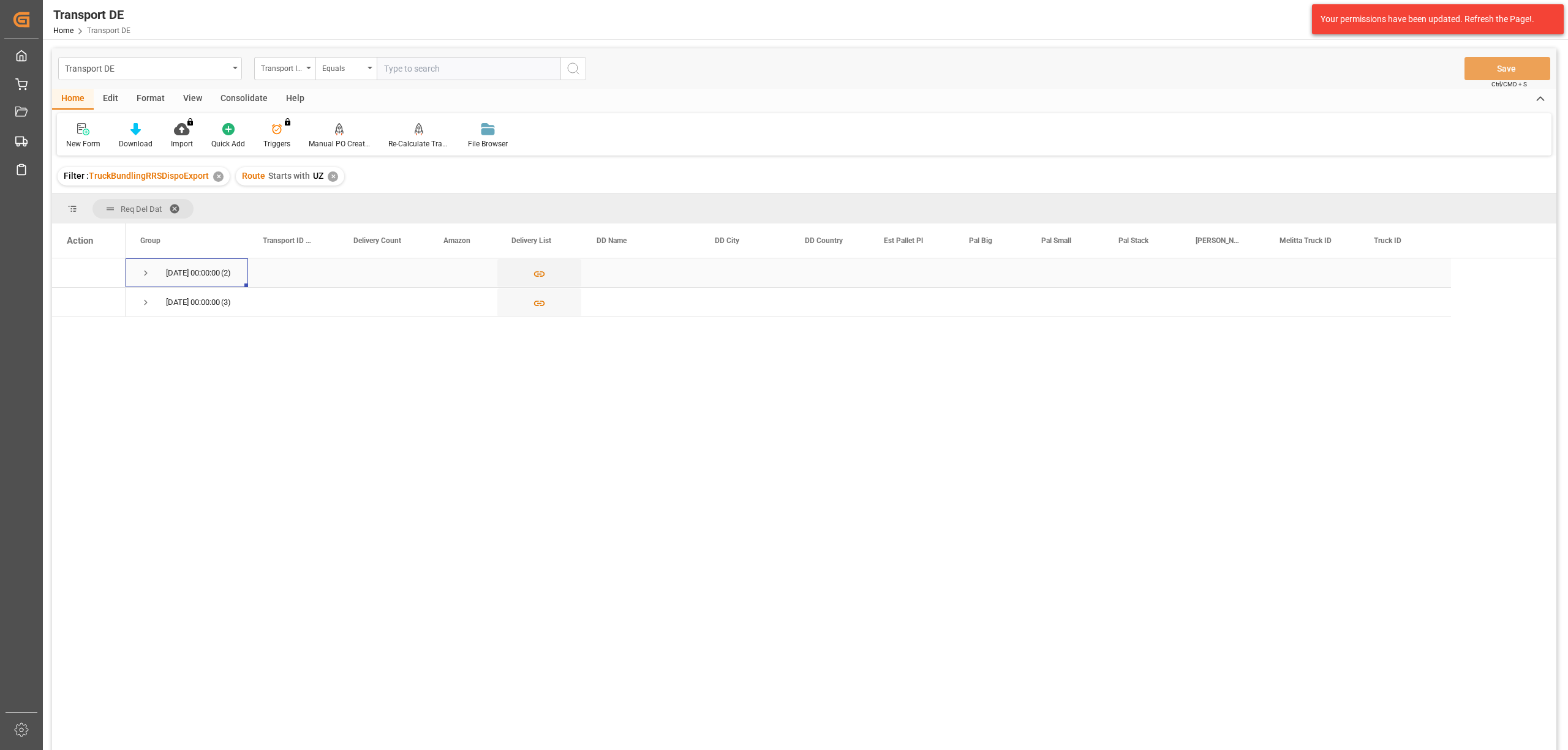
click at [148, 276] on span "Press SPACE to select this row." at bounding box center [146, 273] width 11 height 11
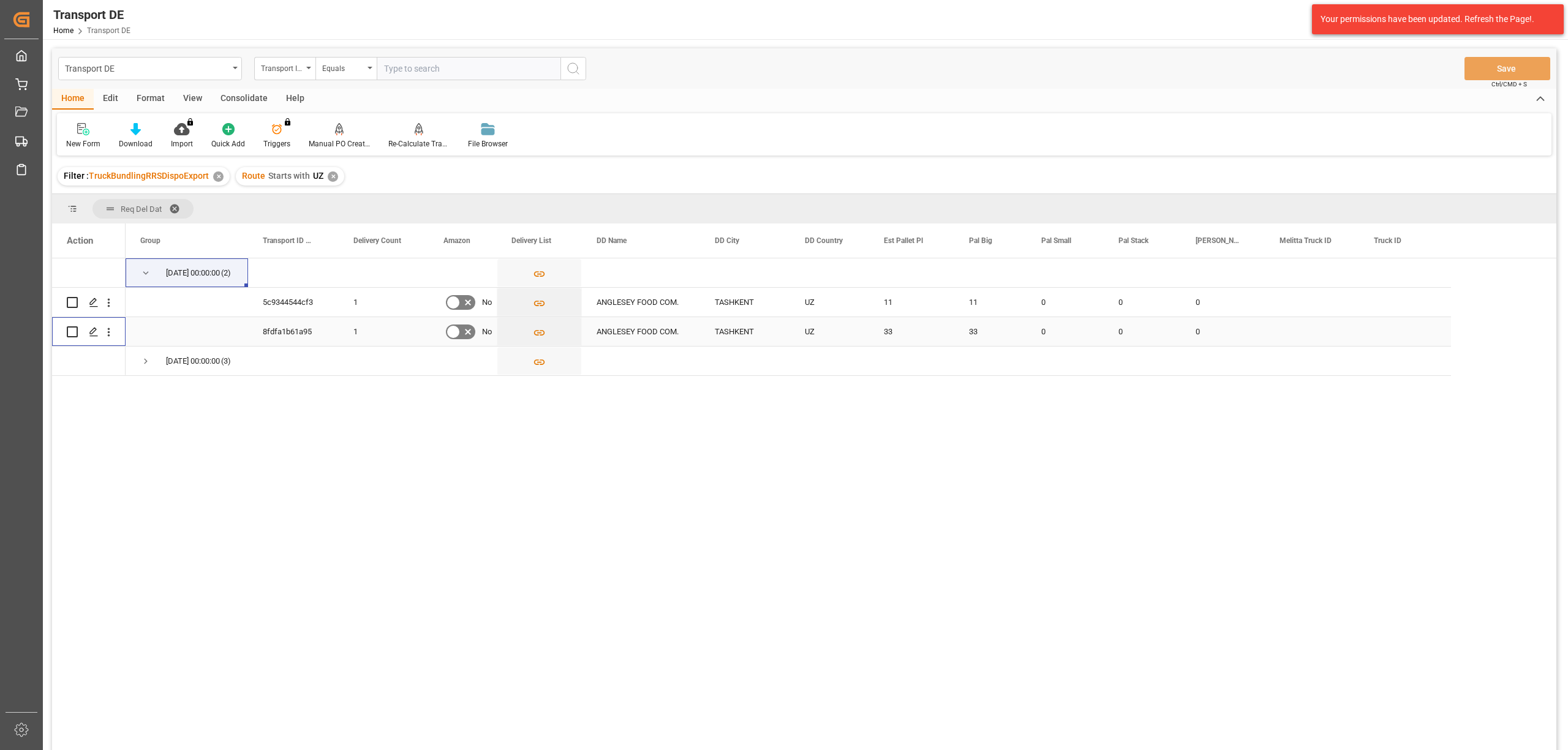
click at [74, 331] on input "Press Space to toggle row selection (unchecked)" at bounding box center [72, 332] width 11 height 11
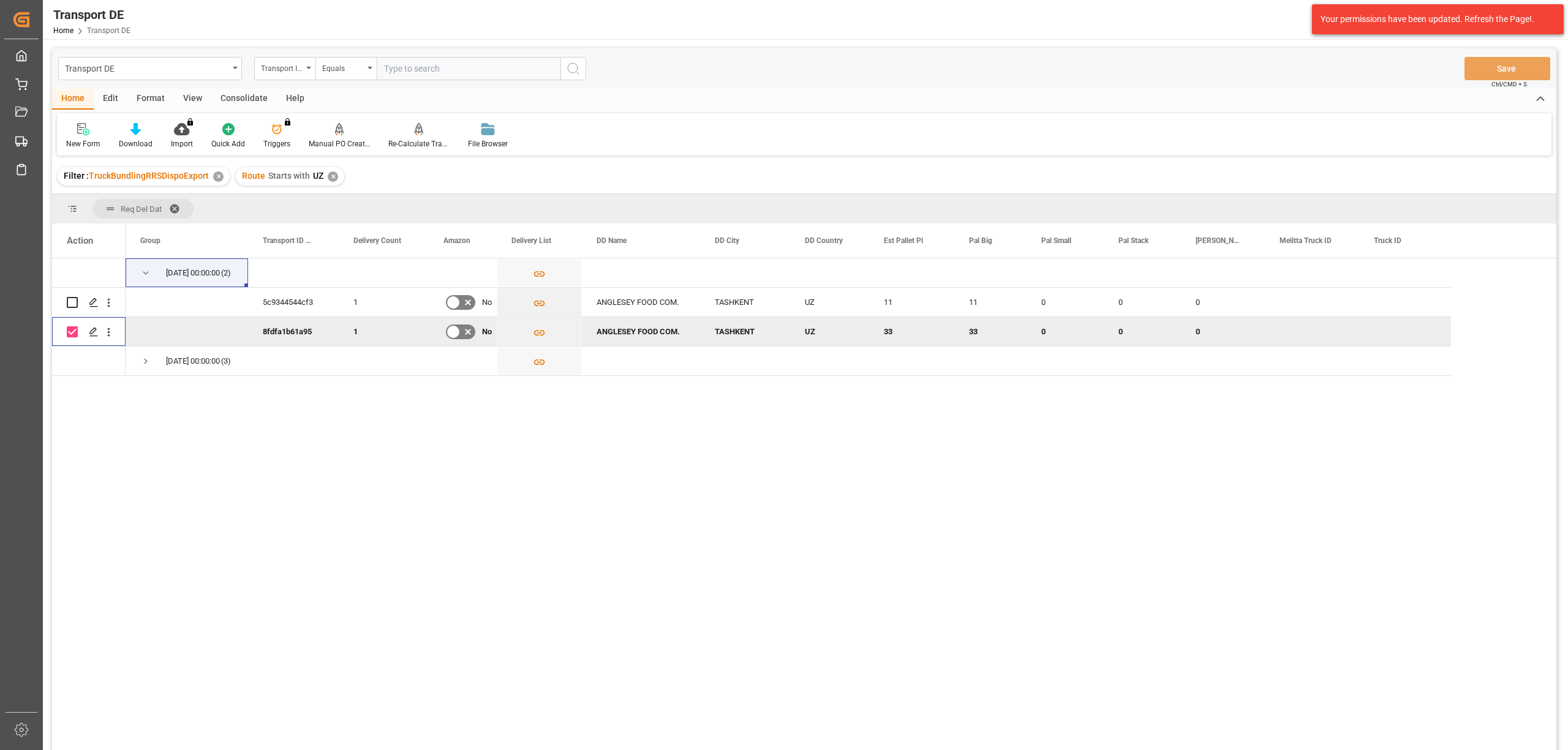
click at [74, 331] on input "Press Space to toggle row selection (checked)" at bounding box center [72, 332] width 11 height 11
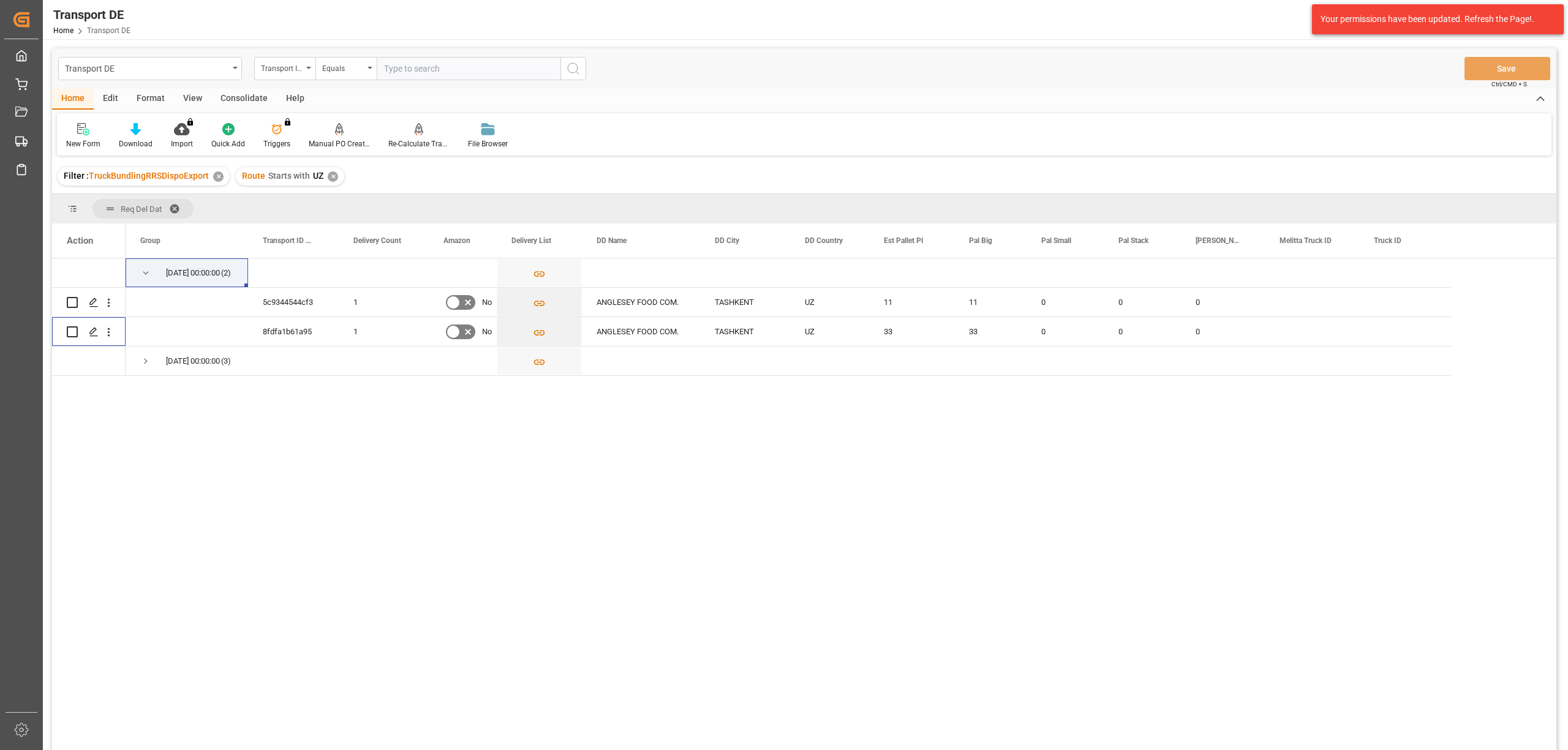
click at [239, 96] on div "Consolidate" at bounding box center [244, 99] width 65 height 21
click at [82, 130] on div at bounding box center [96, 129] width 60 height 13
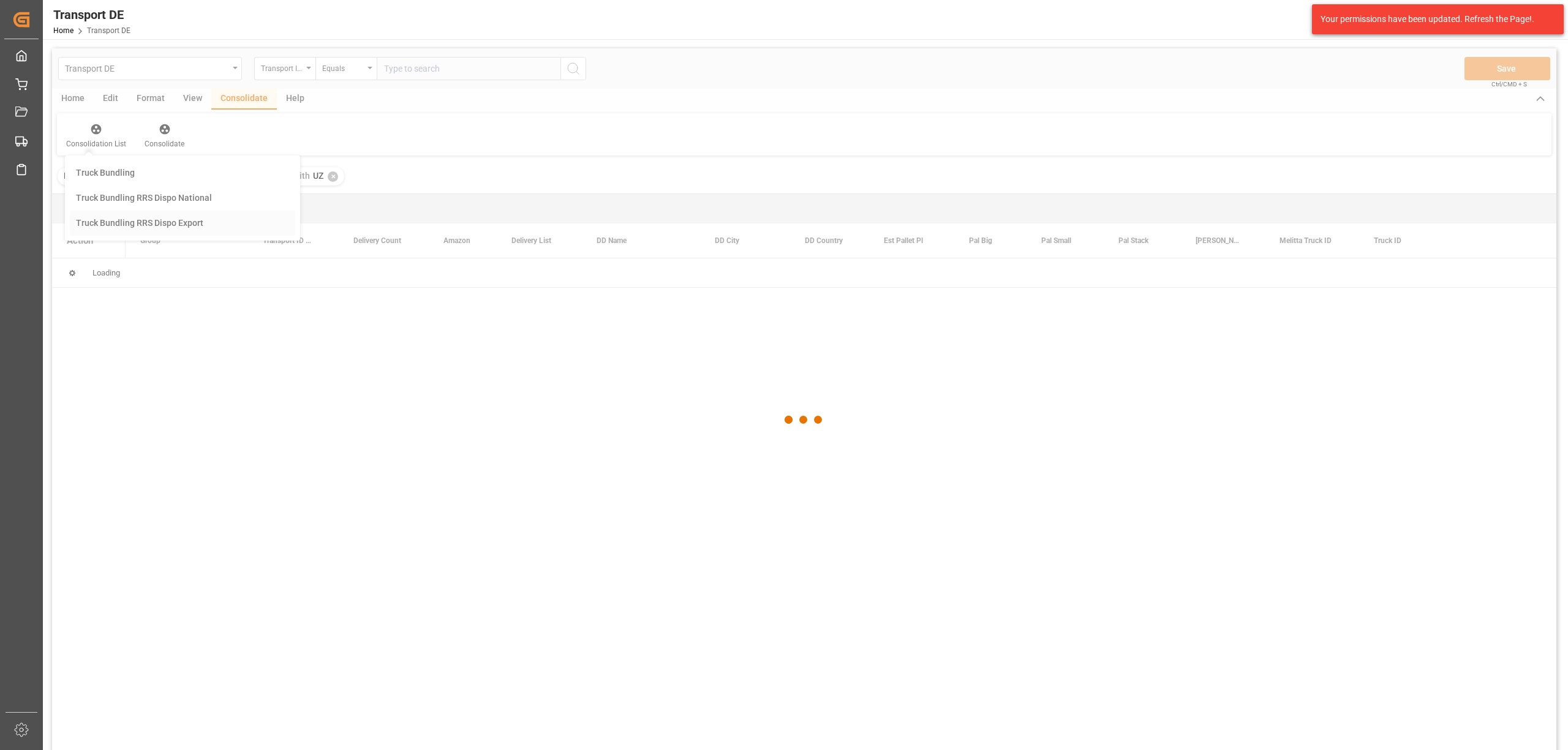
click at [160, 222] on div "Transport DE Transport ID Logward Equals Save Ctrl/CMD + S Home Edit Format Vie…" at bounding box center [804, 415] width 1504 height 734
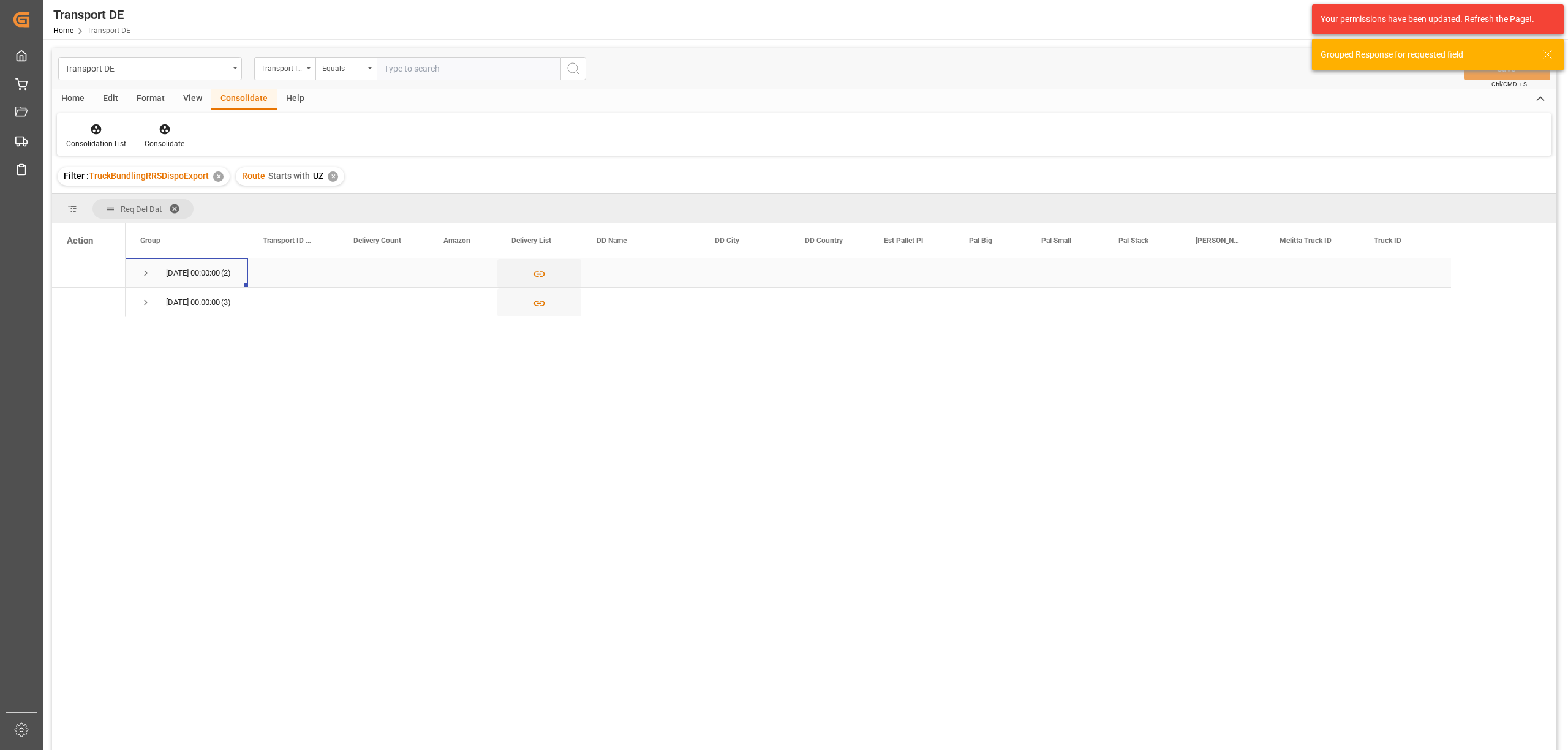
click at [143, 274] on span "Press SPACE to select this row." at bounding box center [146, 273] width 11 height 11
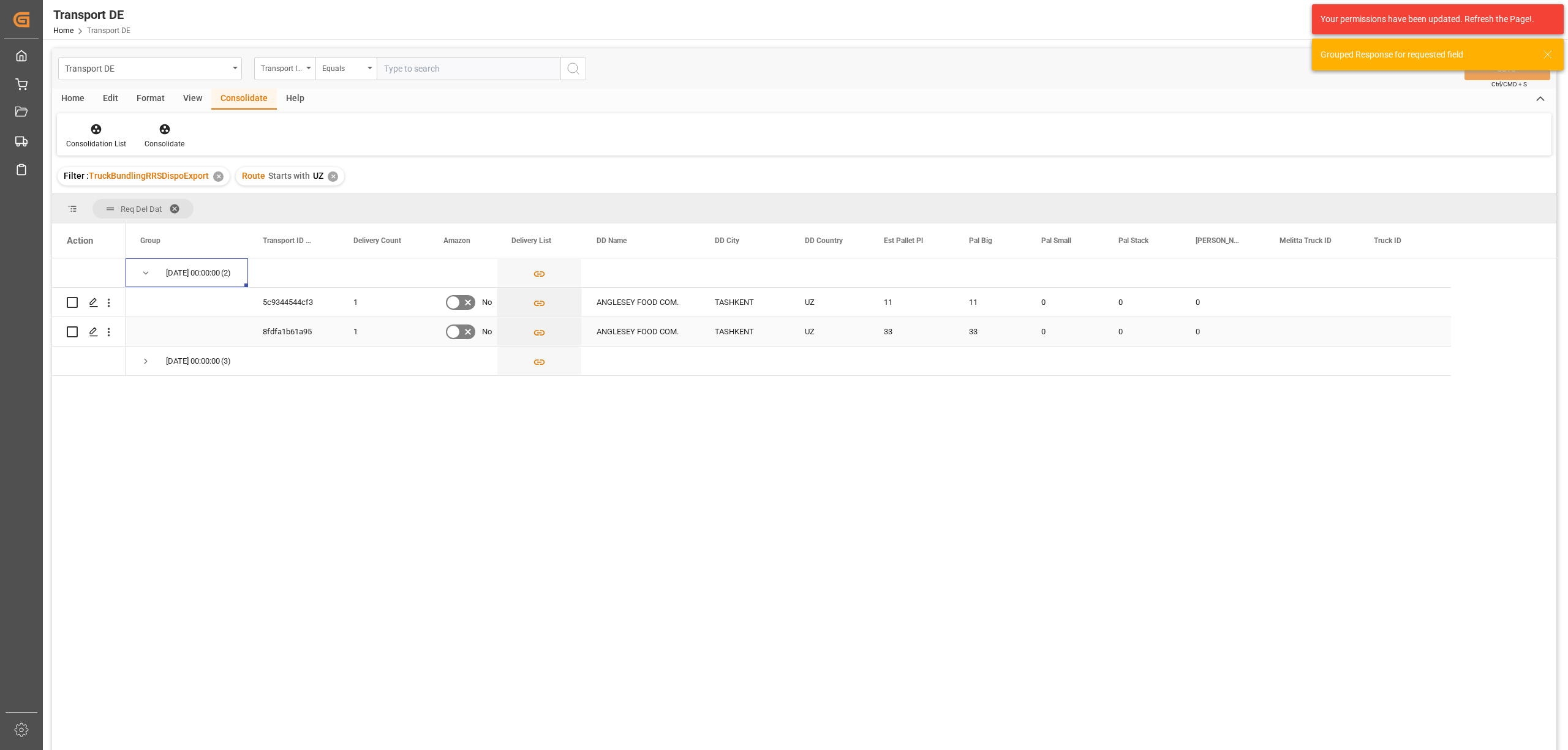
click at [70, 331] on input "Press Space to toggle row selection (unchecked)" at bounding box center [72, 332] width 11 height 11
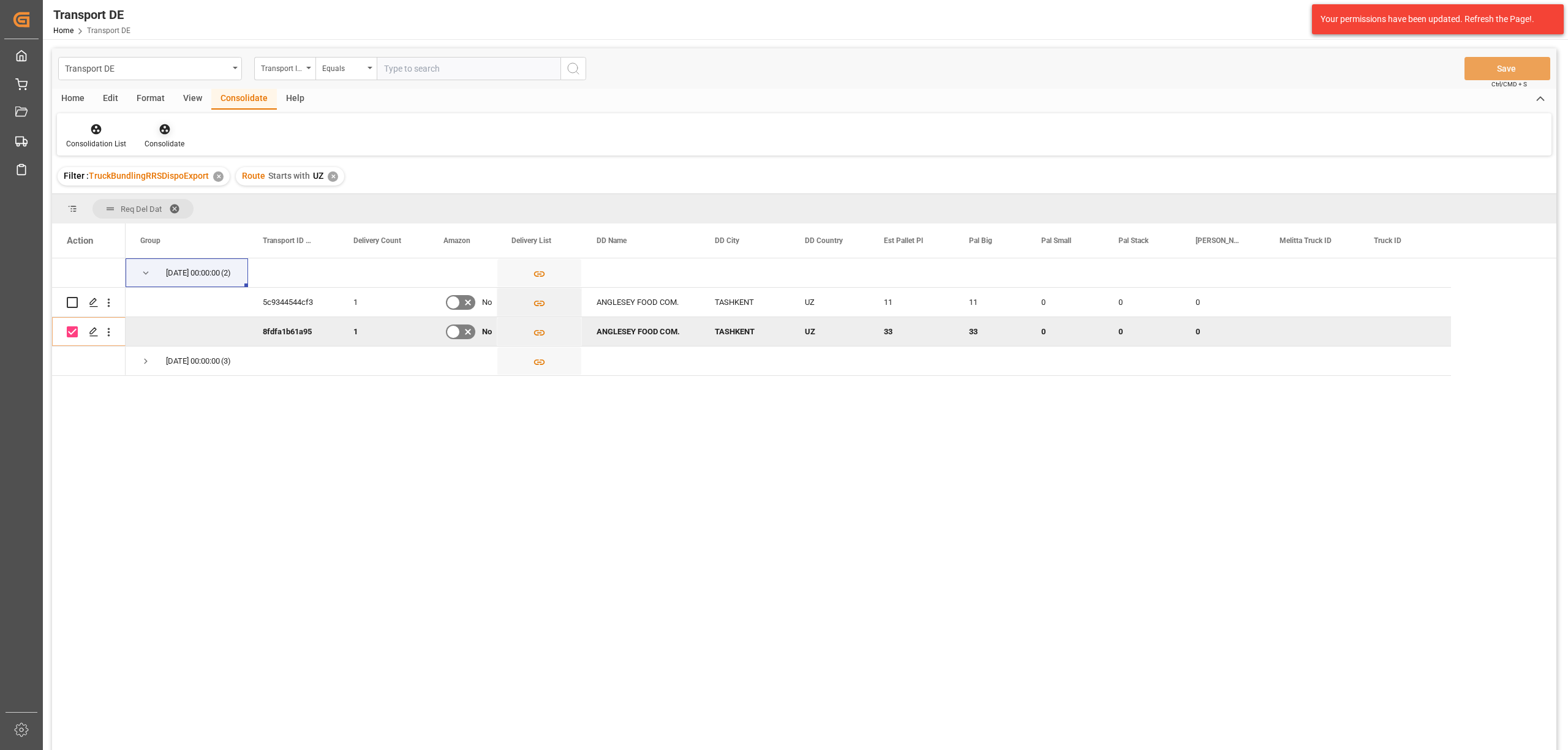
click at [166, 135] on icon at bounding box center [165, 129] width 12 height 12
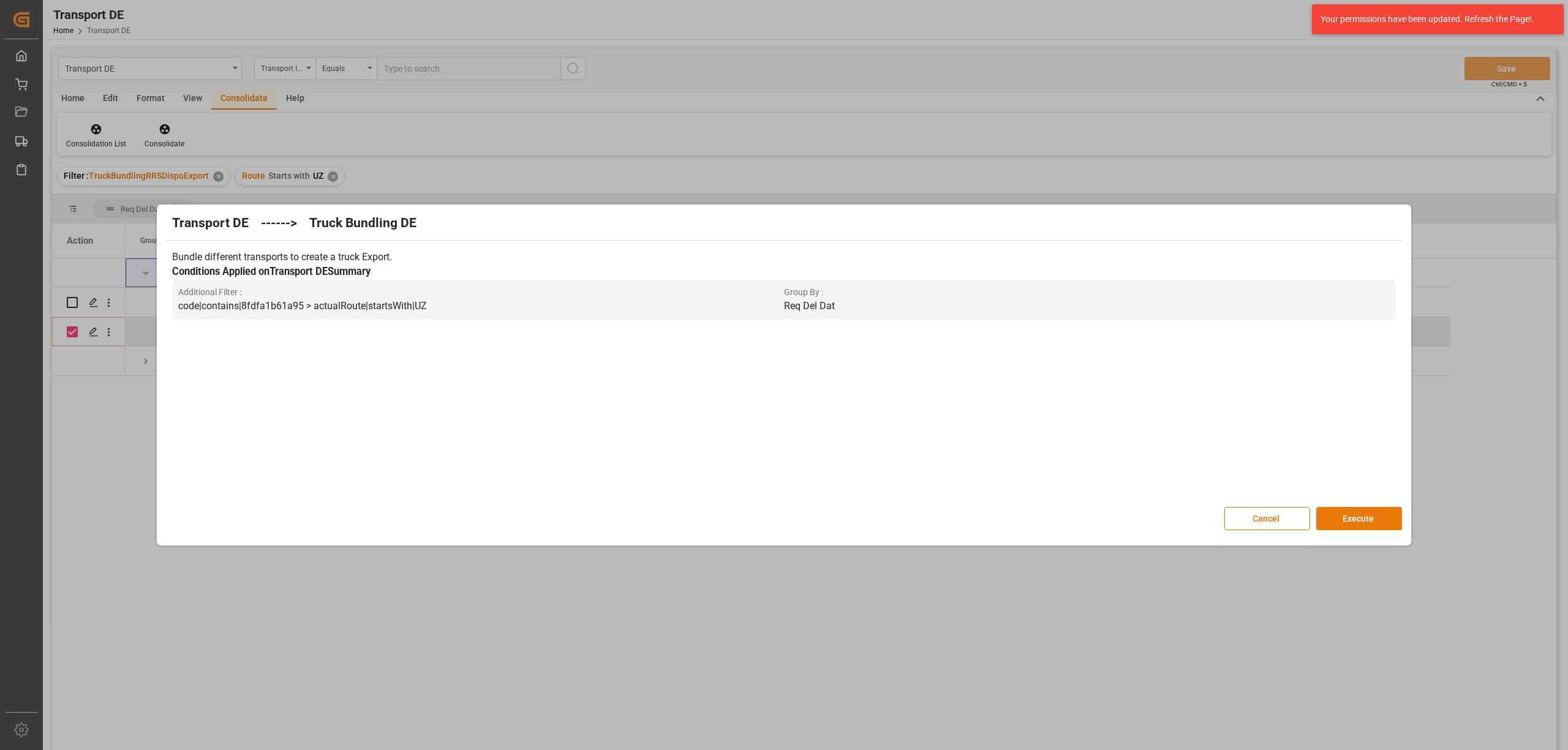
click at [1360, 523] on button "Execute" at bounding box center [1359, 519] width 86 height 23
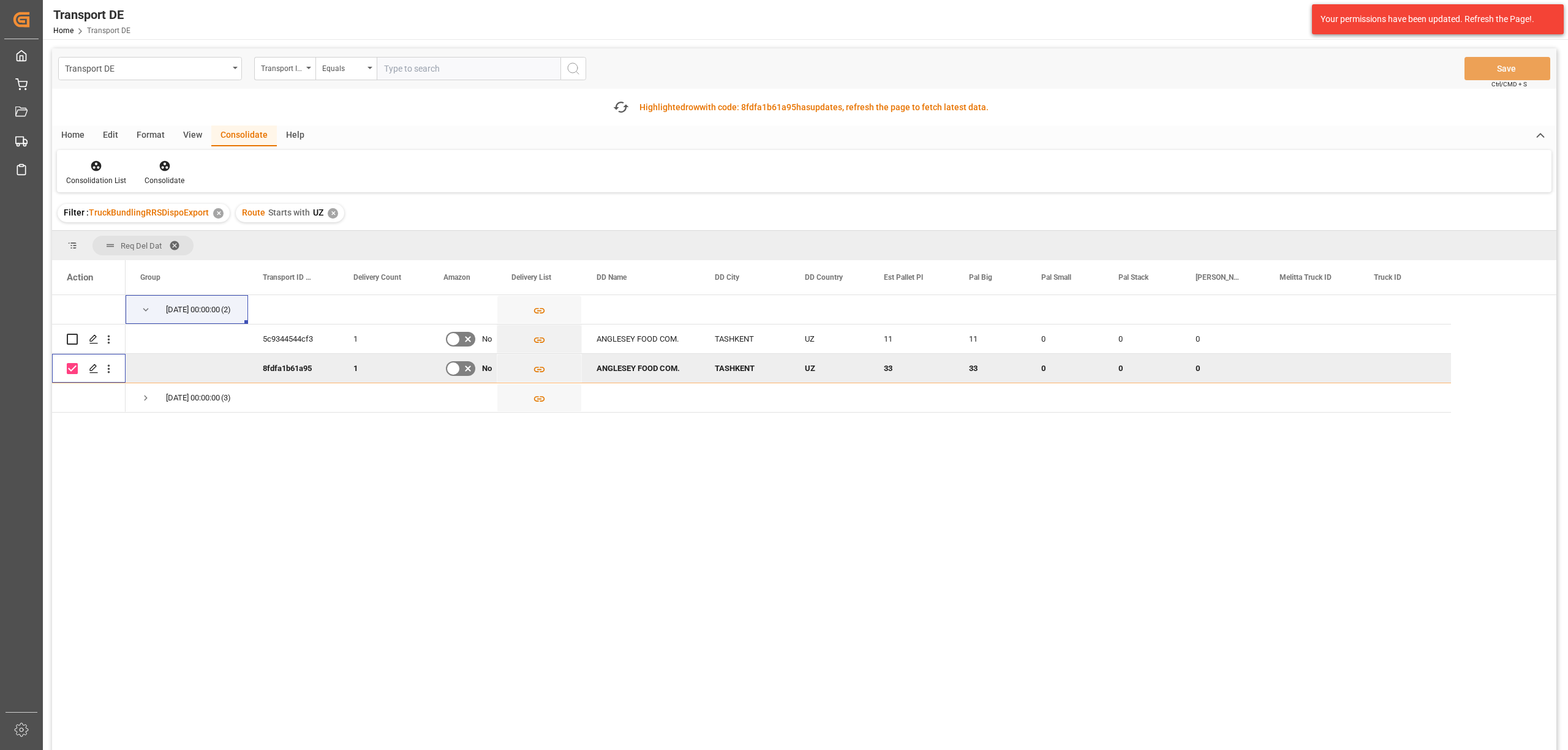
click at [69, 369] on input "Press Space to toggle row selection (checked)" at bounding box center [72, 369] width 11 height 11
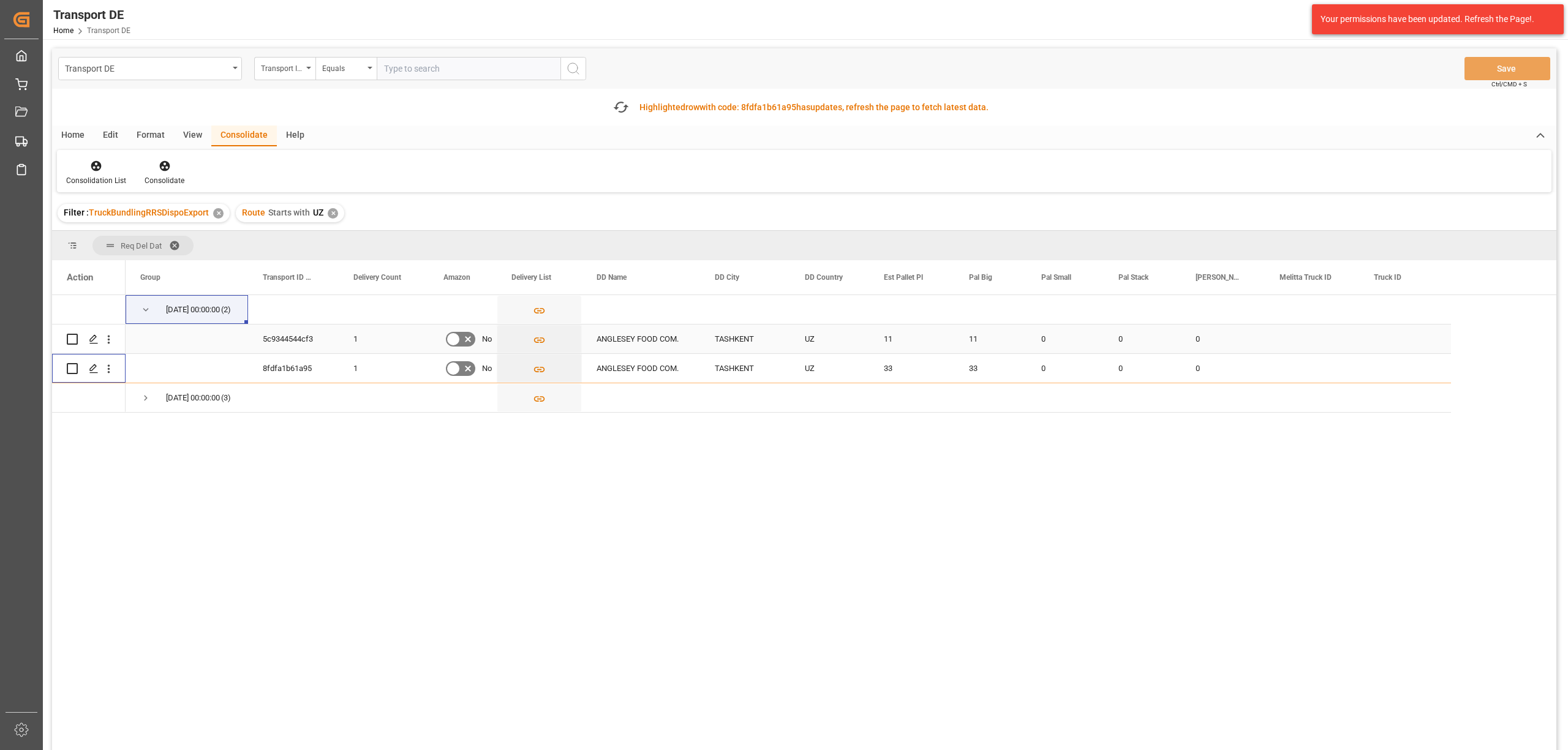
click at [71, 340] on input "Press Space to toggle row selection (unchecked)" at bounding box center [72, 339] width 11 height 11
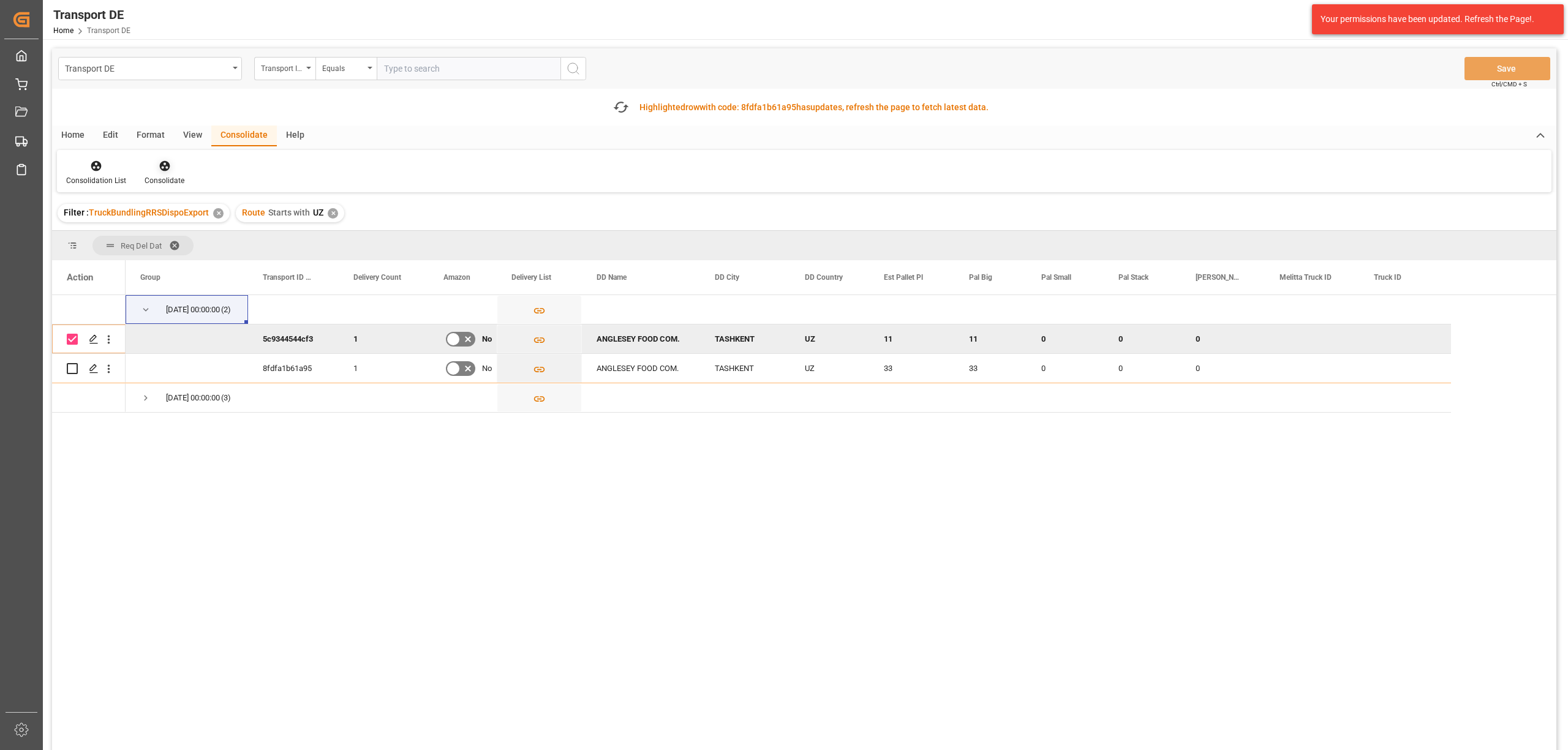
click at [166, 163] on icon at bounding box center [164, 166] width 11 height 11
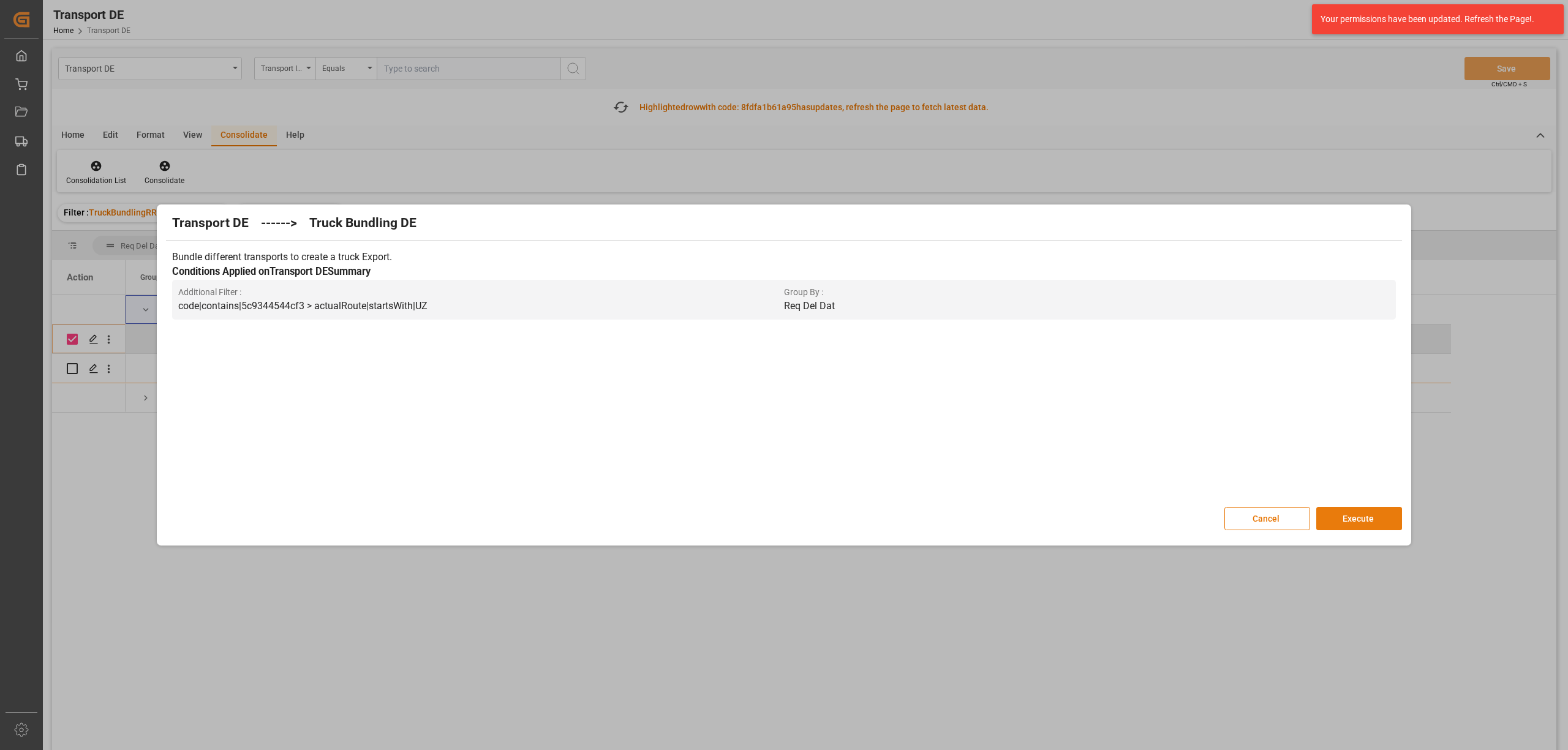
click at [1373, 510] on button "Execute" at bounding box center [1359, 519] width 86 height 23
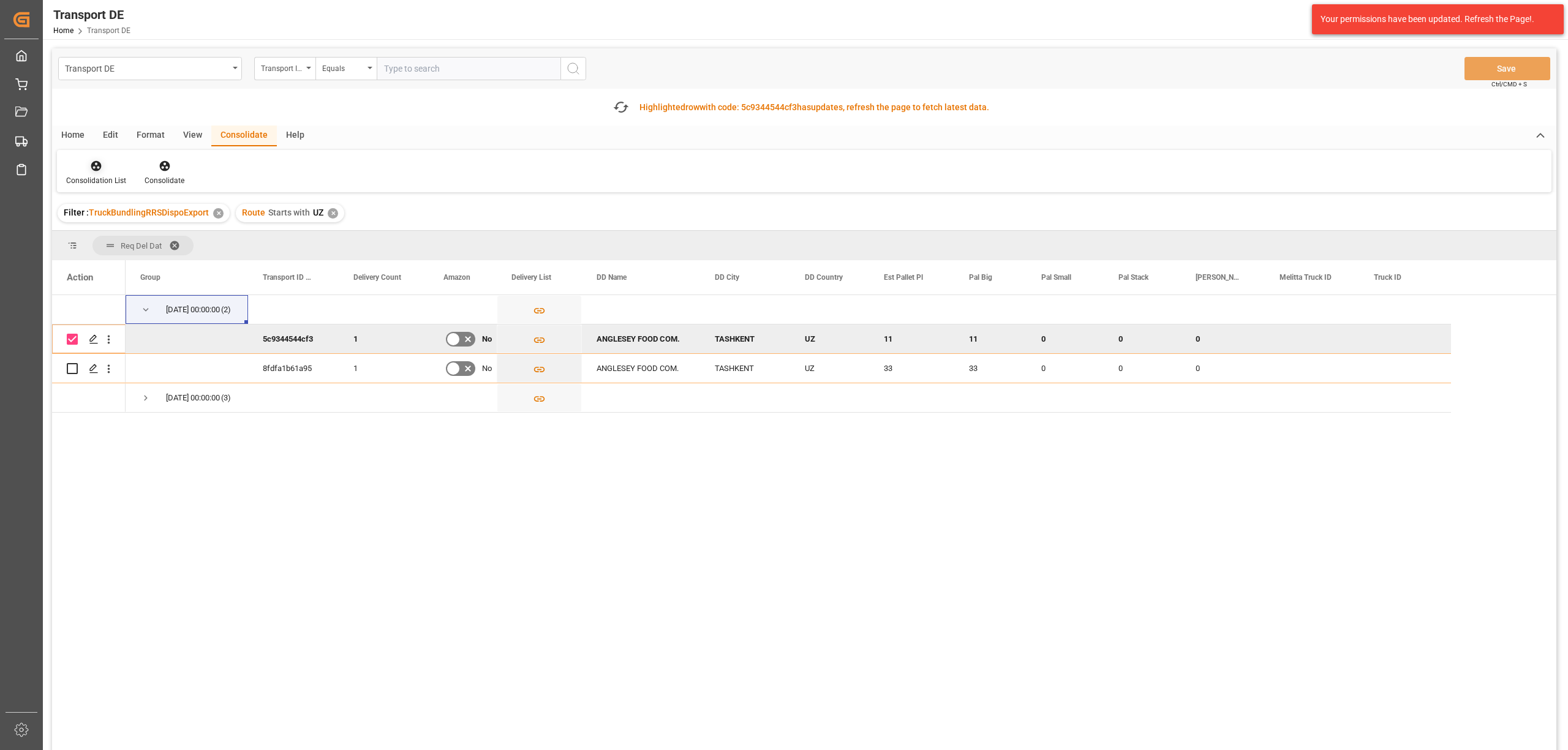
click at [90, 171] on icon at bounding box center [96, 166] width 12 height 12
click at [158, 239] on div "Transport DE Transport ID Logward Equals Save Ctrl/CMD + S Fetch latest updates…" at bounding box center [804, 434] width 1504 height 771
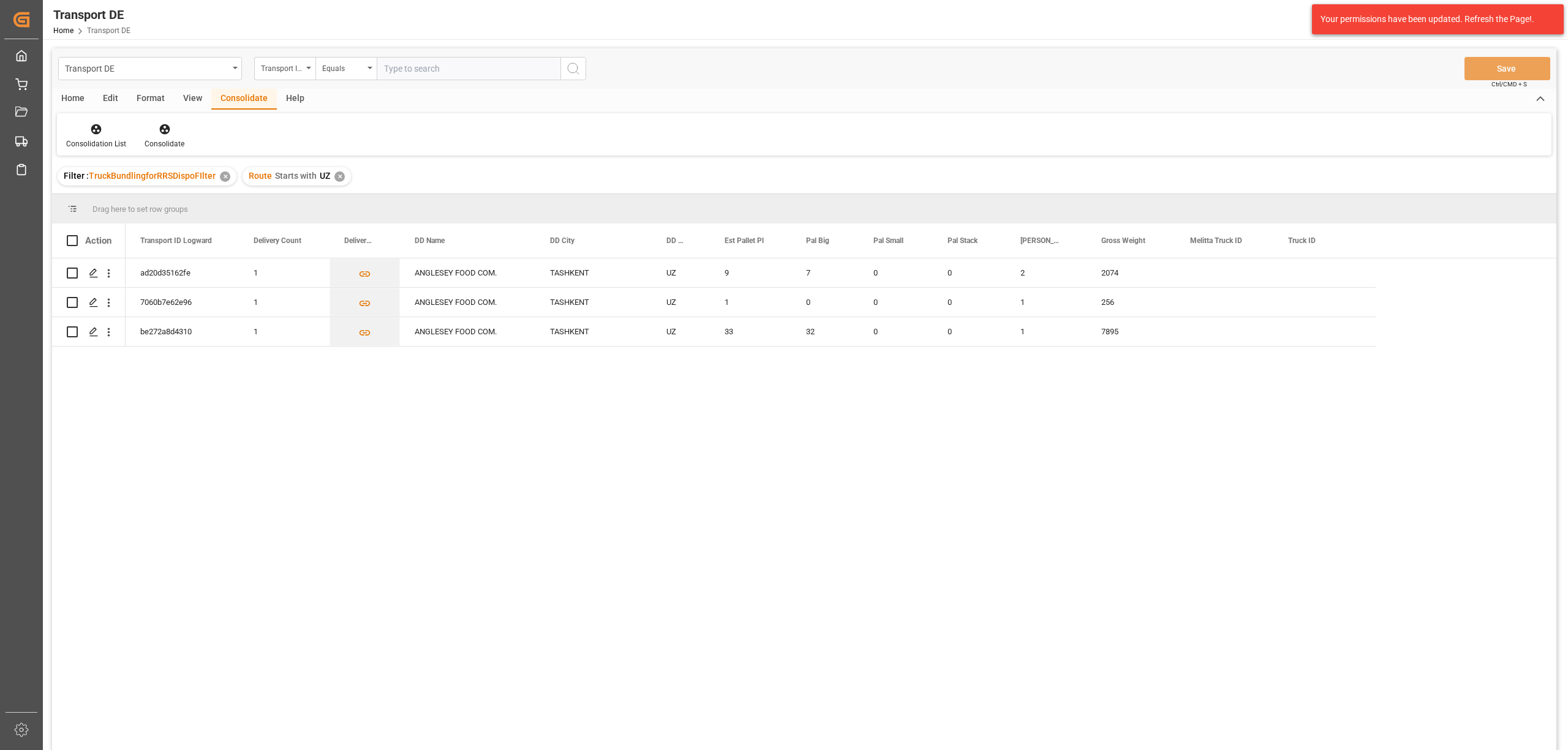
click at [342, 177] on div "Route Starts with UZ ✕" at bounding box center [297, 177] width 108 height 19
click at [337, 172] on div "✕" at bounding box center [339, 177] width 11 height 11
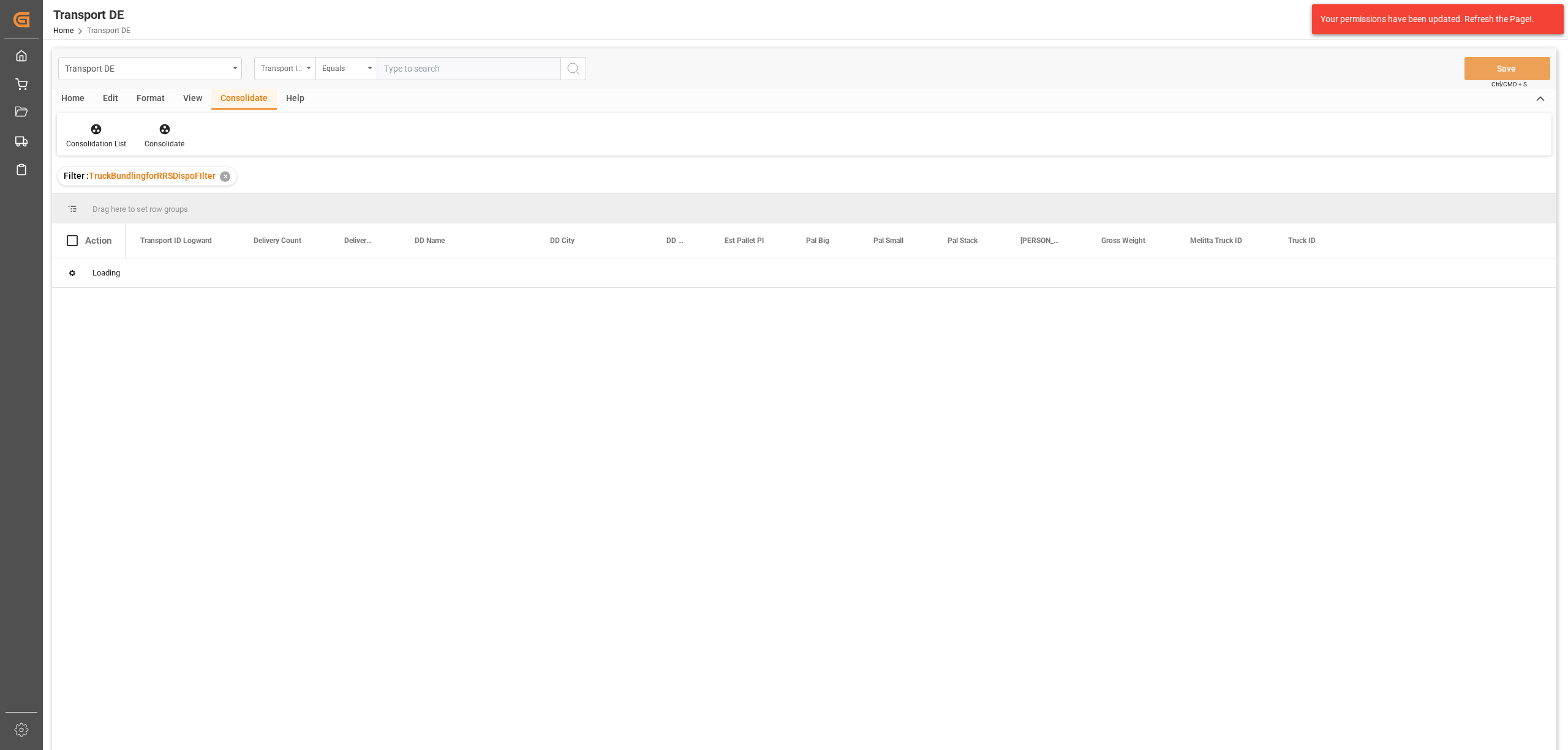
click at [280, 71] on div "Transport ID Logward" at bounding box center [281, 67] width 41 height 14
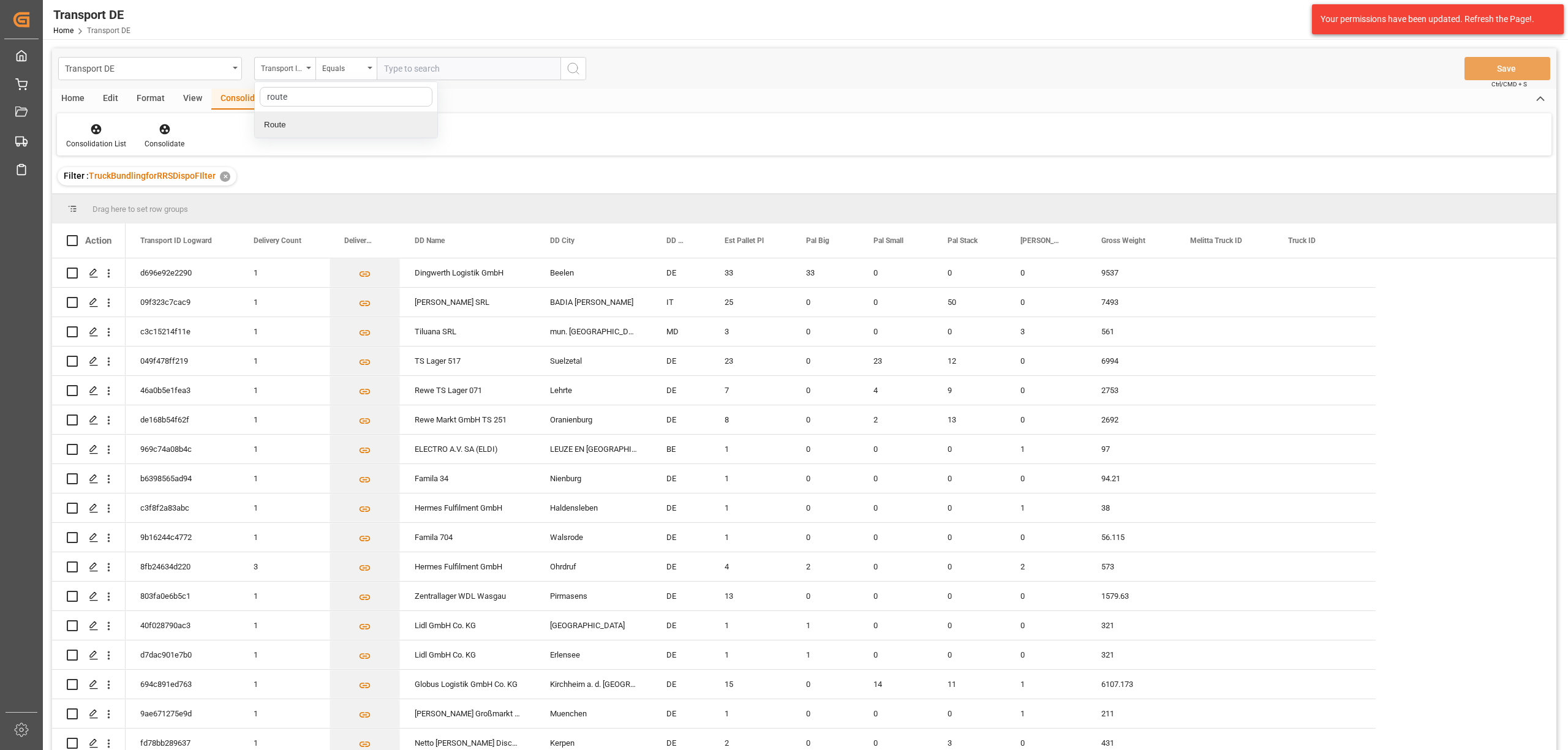
click at [349, 125] on div "Route" at bounding box center [345, 125] width 182 height 26
click at [332, 69] on div "Equals" at bounding box center [342, 67] width 41 height 14
click at [350, 200] on div "Starts with" at bounding box center [407, 202] width 182 height 26
click at [571, 62] on icon "search button" at bounding box center [573, 69] width 15 height 15
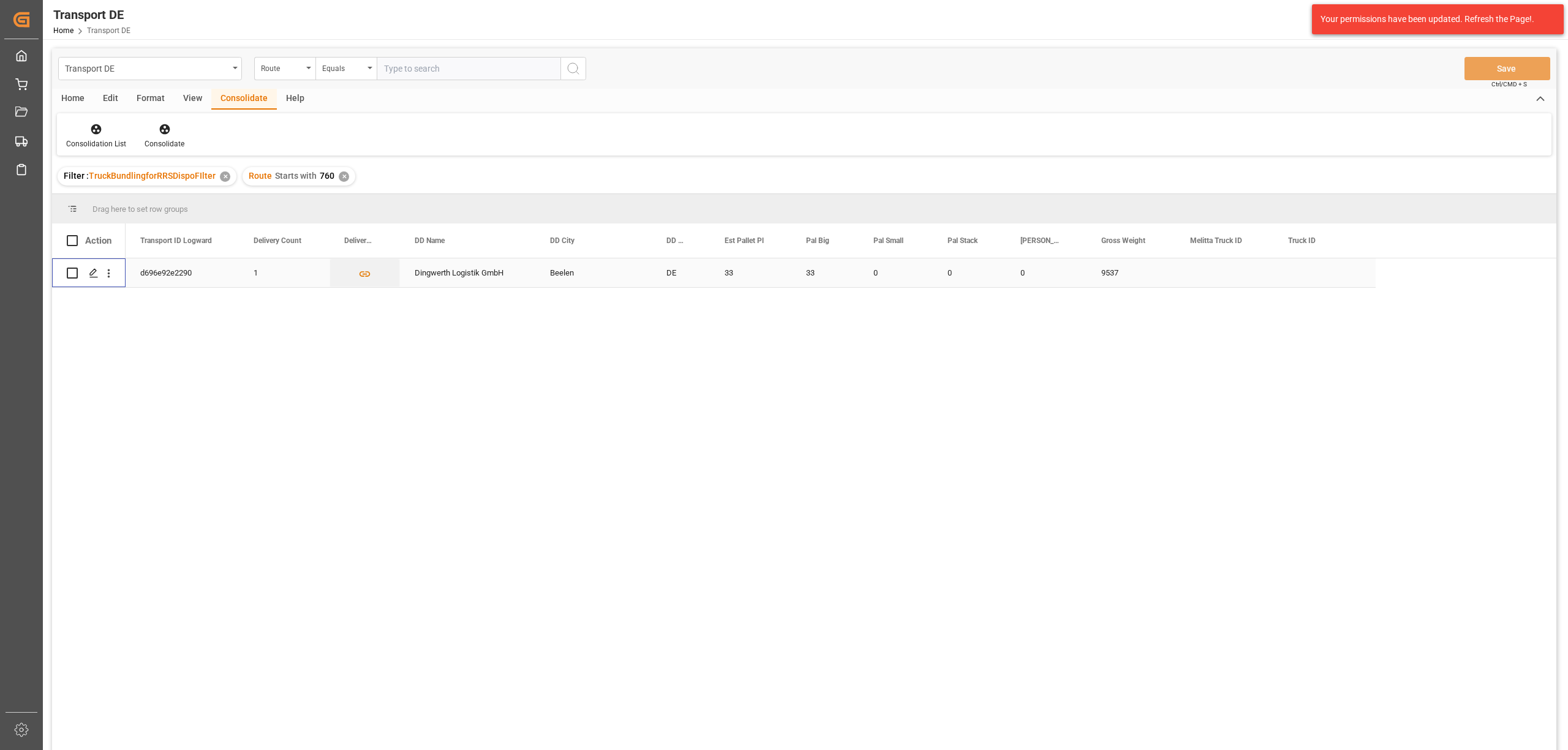
click at [71, 272] on input "Press Space to toggle row selection (unchecked)" at bounding box center [72, 273] width 11 height 11
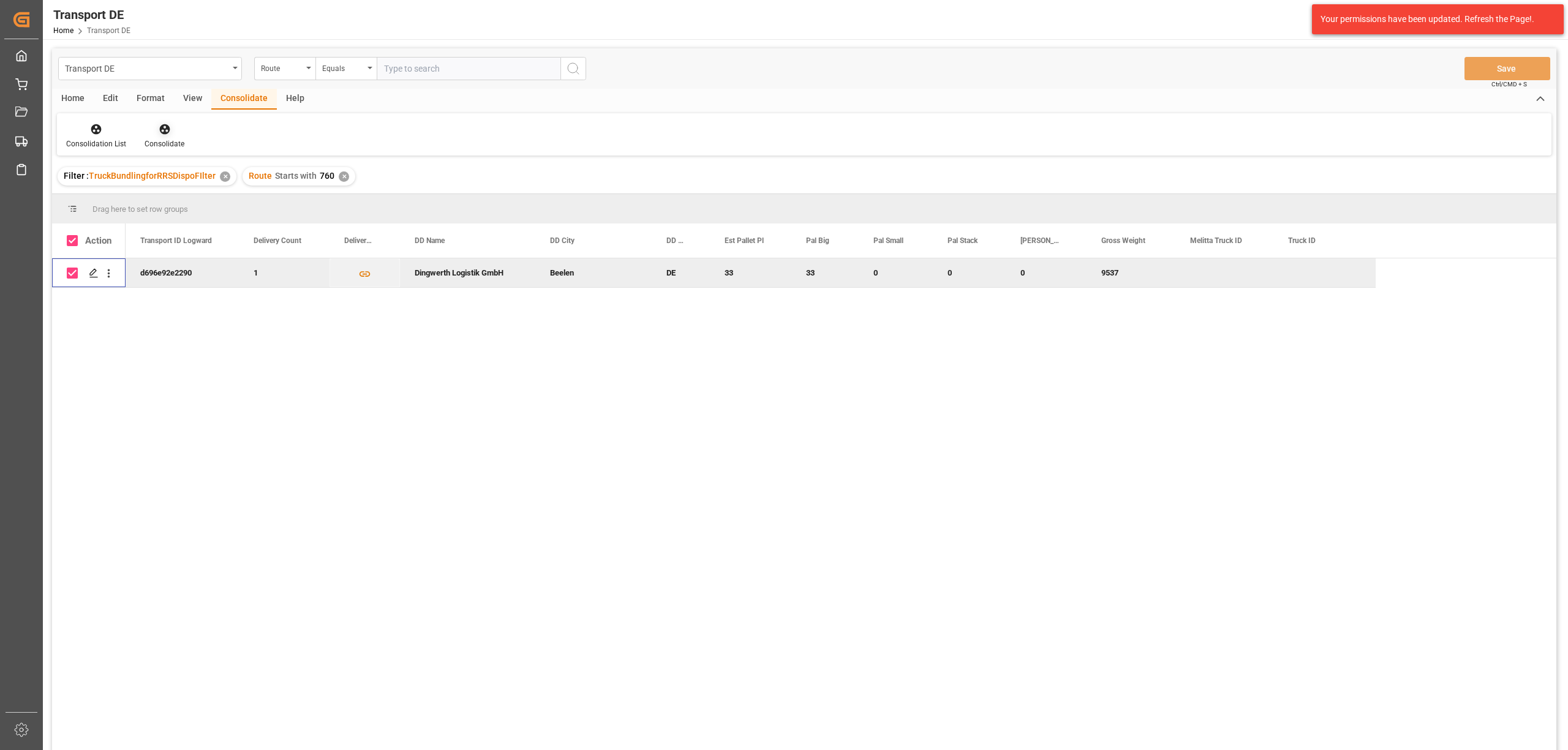
click at [162, 130] on icon at bounding box center [164, 129] width 11 height 11
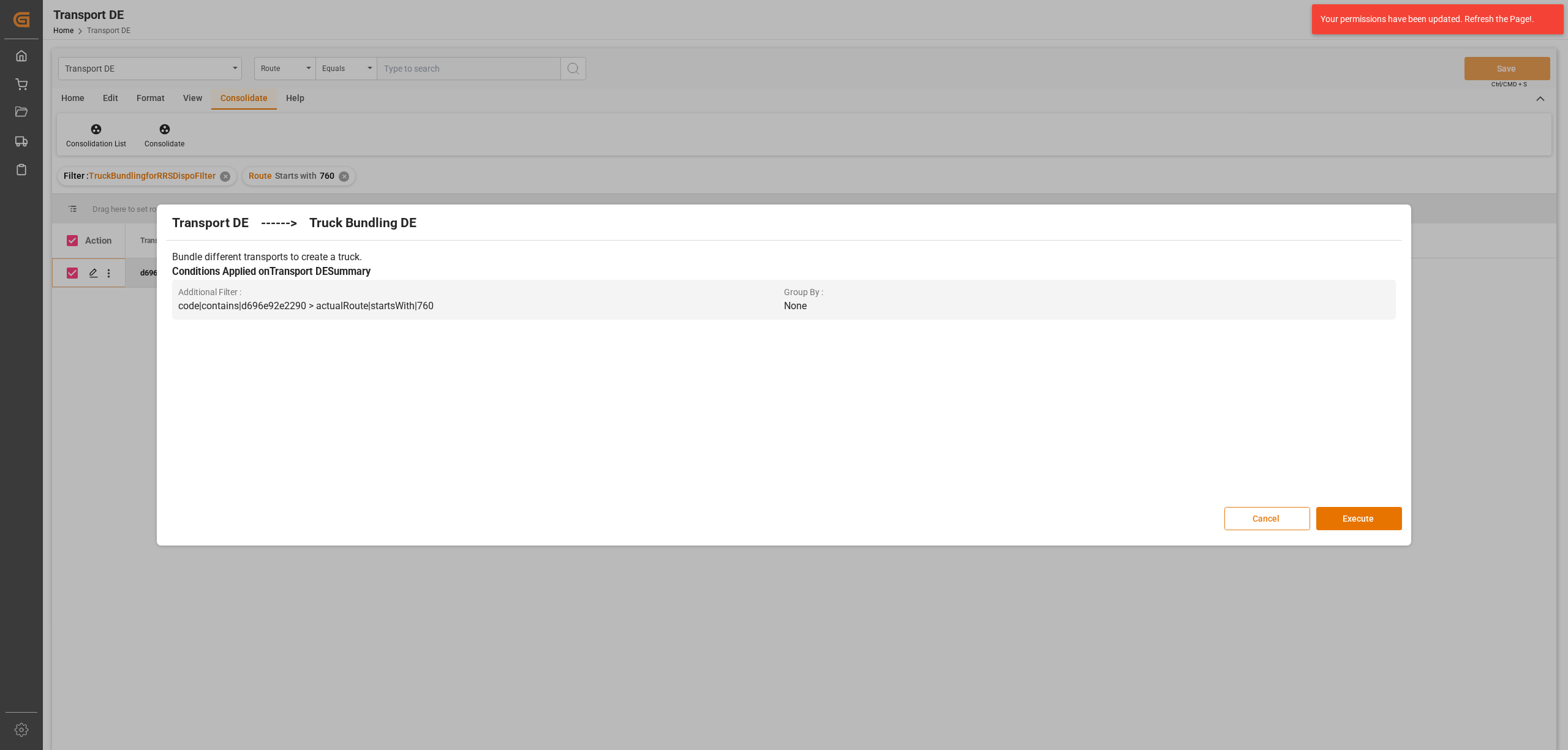
click at [1250, 522] on button "Cancel" at bounding box center [1267, 519] width 86 height 23
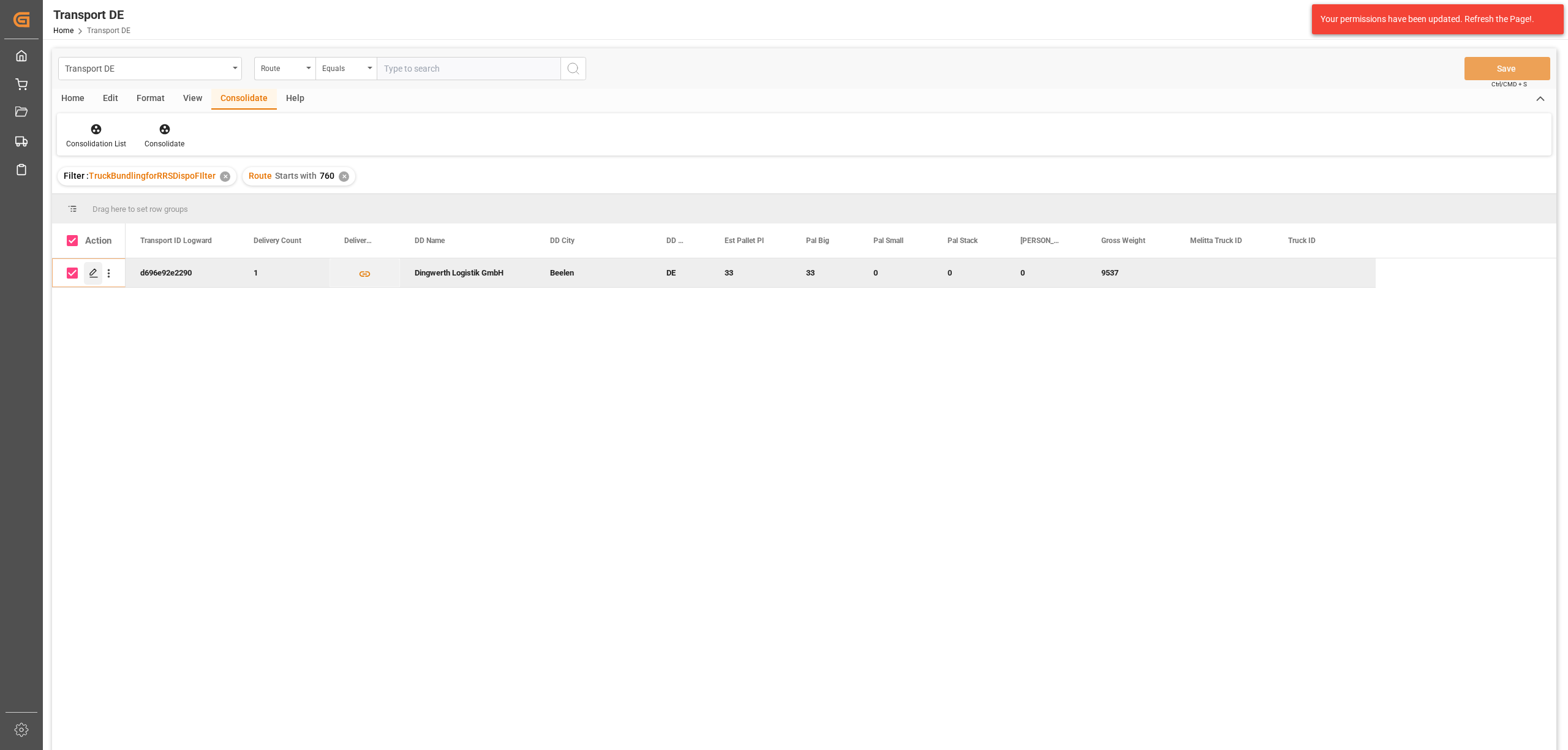
click at [91, 272] on polygon "Press SPACE to deselect this row." at bounding box center [93, 272] width 6 height 6
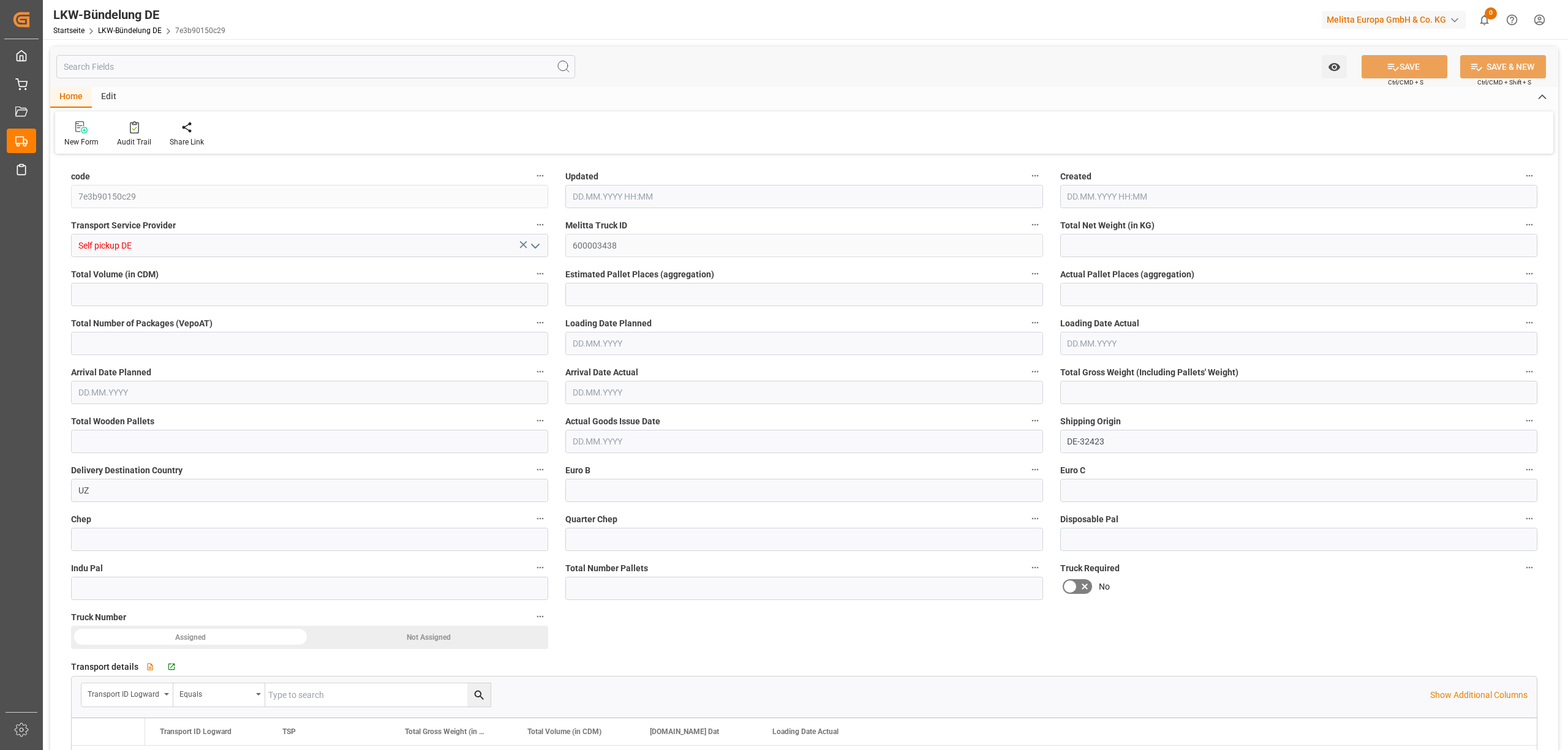
type input "6655.968"
type input "53745.12"
type input "33"
type input "0"
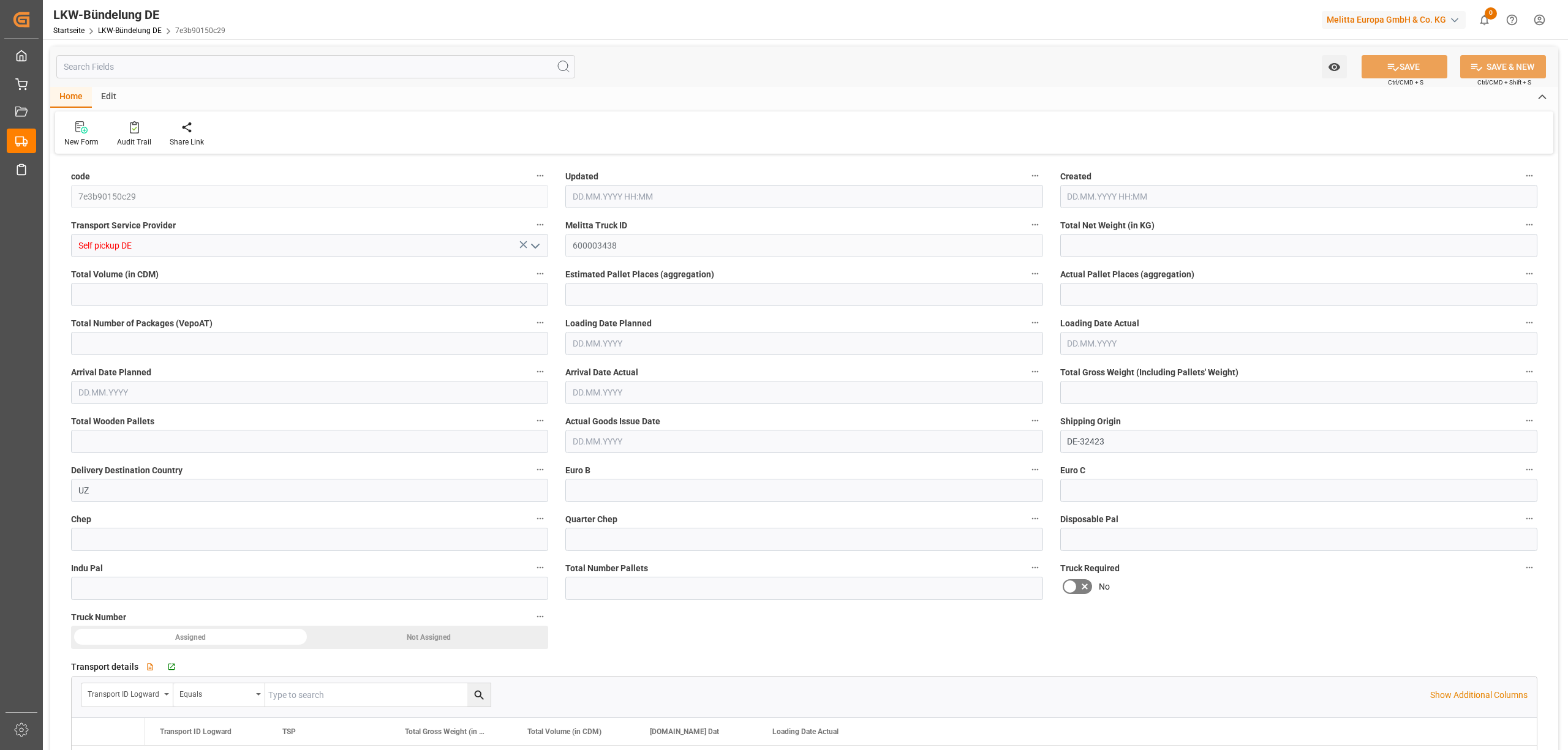
type input "8316"
type input "33"
type input "0"
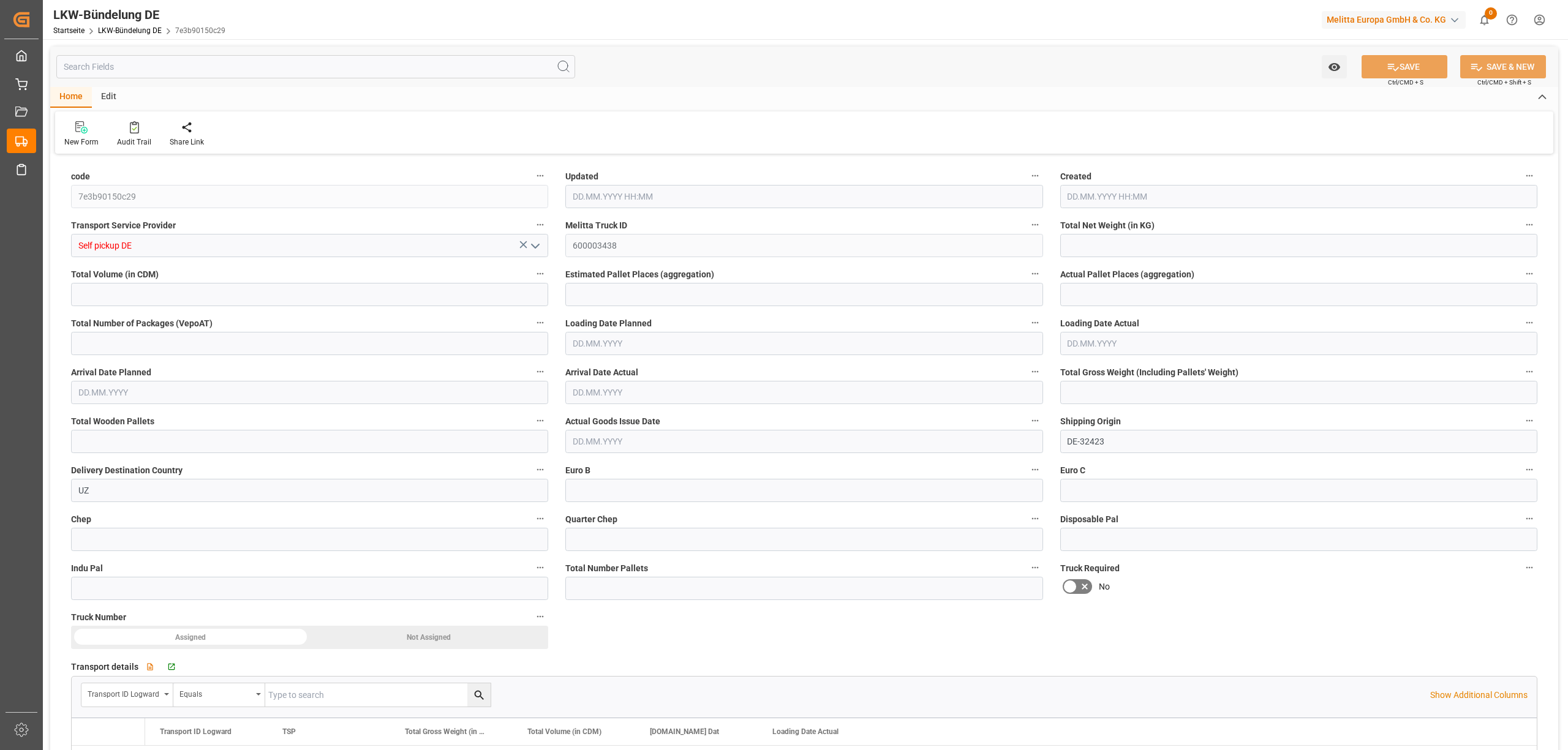
type input "0"
type input "10.10.2025 11:35"
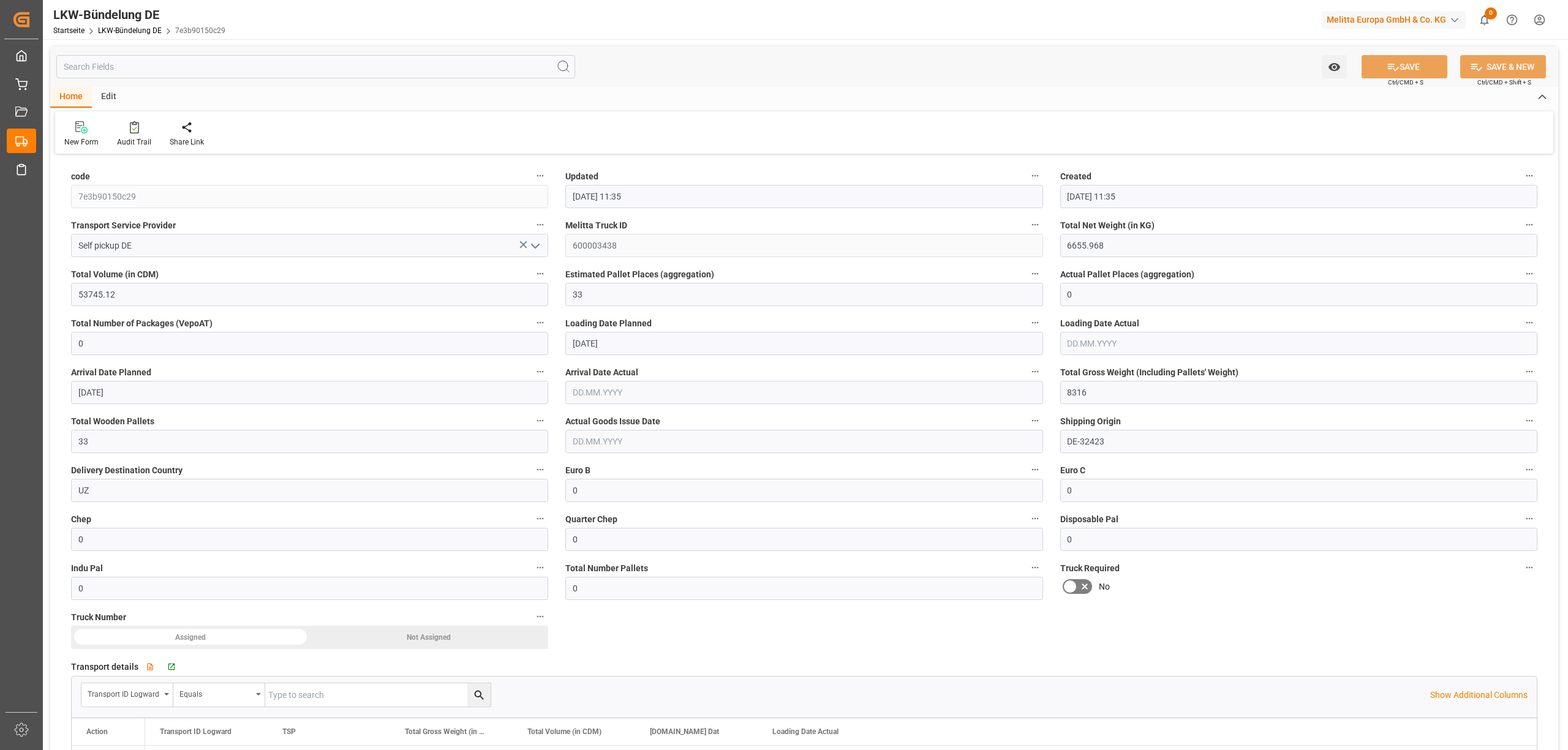
type input "10.10.2025 11:35"
type input "30.09.2025"
type input "02.10.2025"
type input "[DATE]"
type input "2218.656"
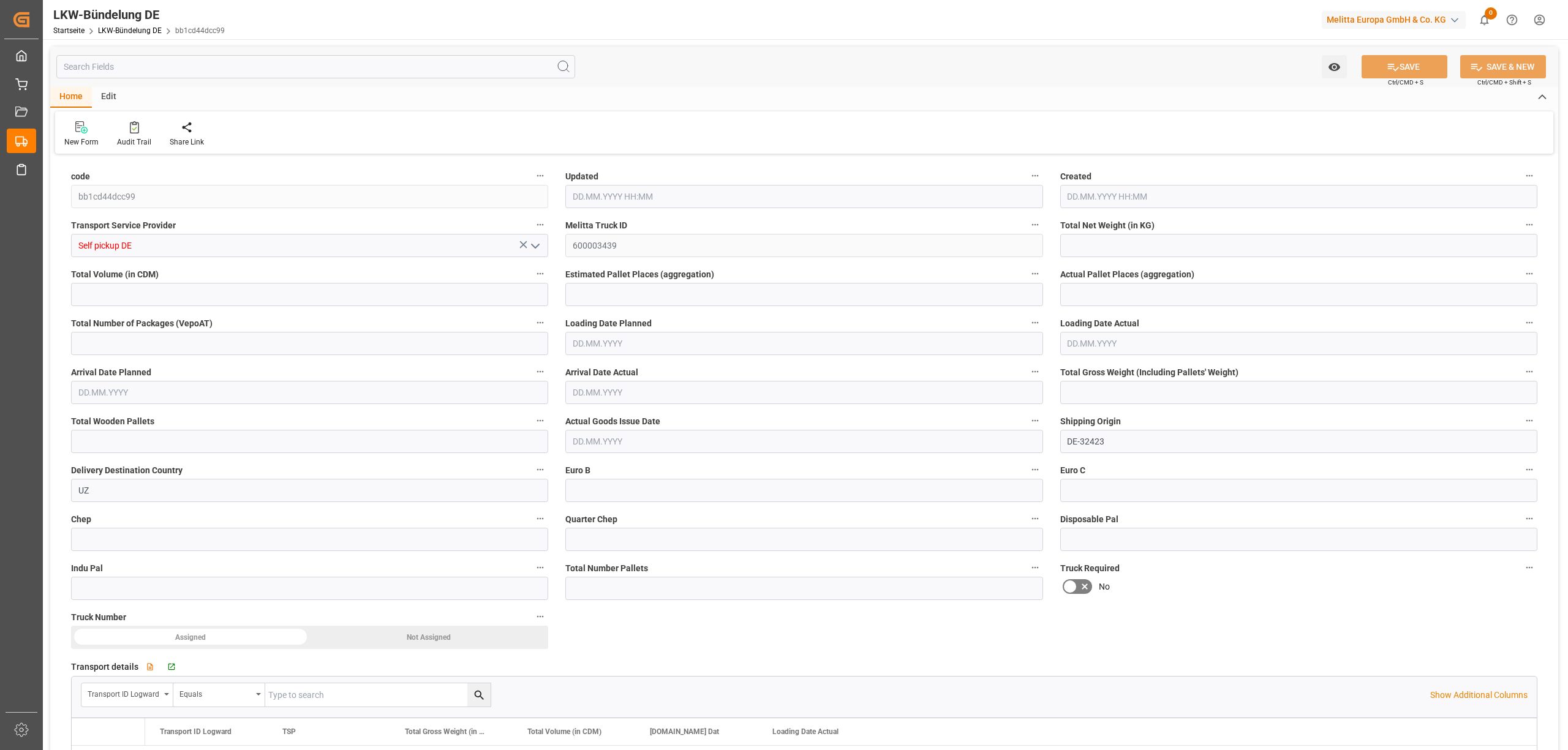
type input "17915.04"
type input "11"
type input "0"
type input "2772"
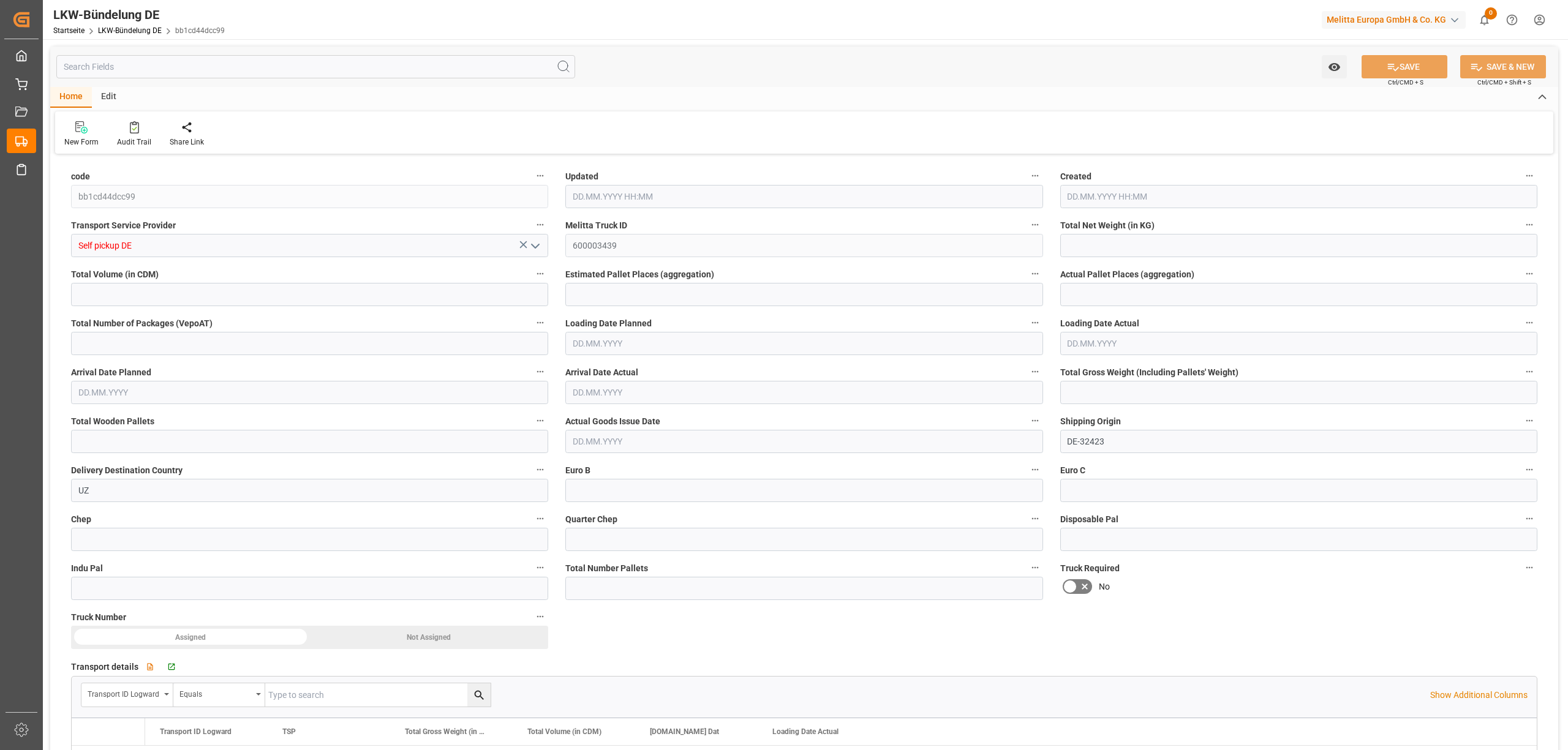
type input "11"
type input "0"
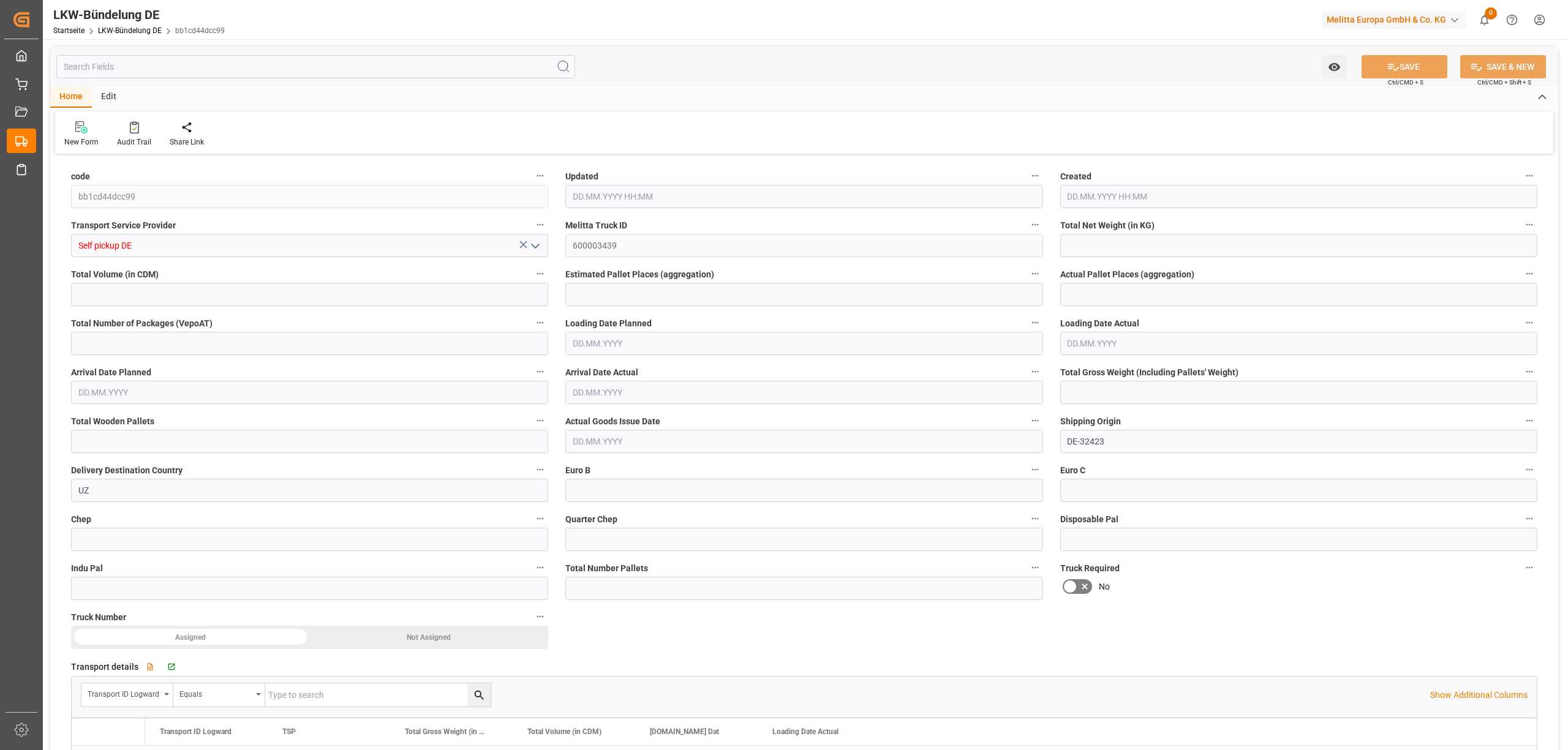
type input "0"
type input "10.10.2025 11:35"
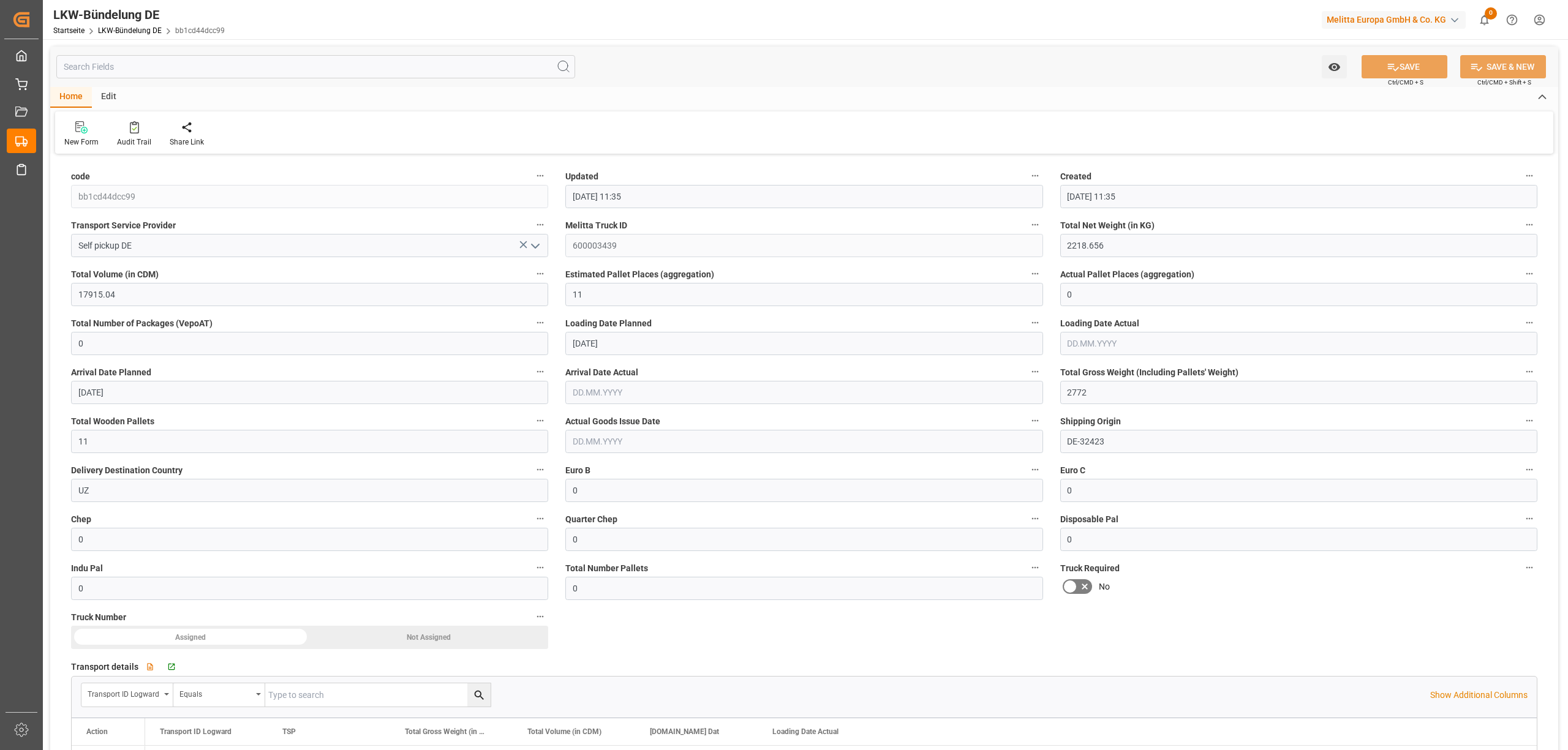
type input "30.09.2025"
type input "02.10.2025"
type input "10.10.2025"
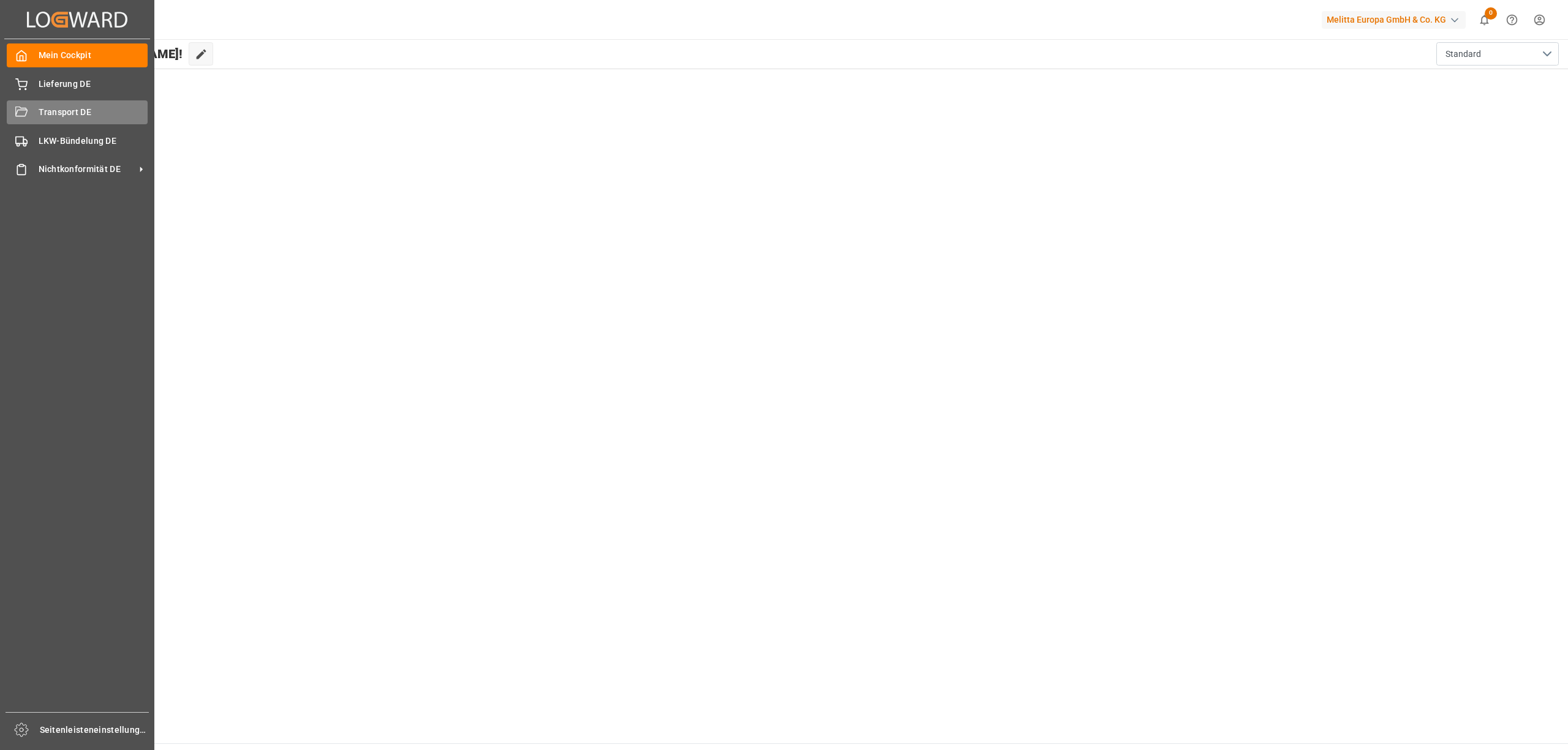
click at [41, 115] on font "Transport DE" at bounding box center [64, 112] width 53 height 10
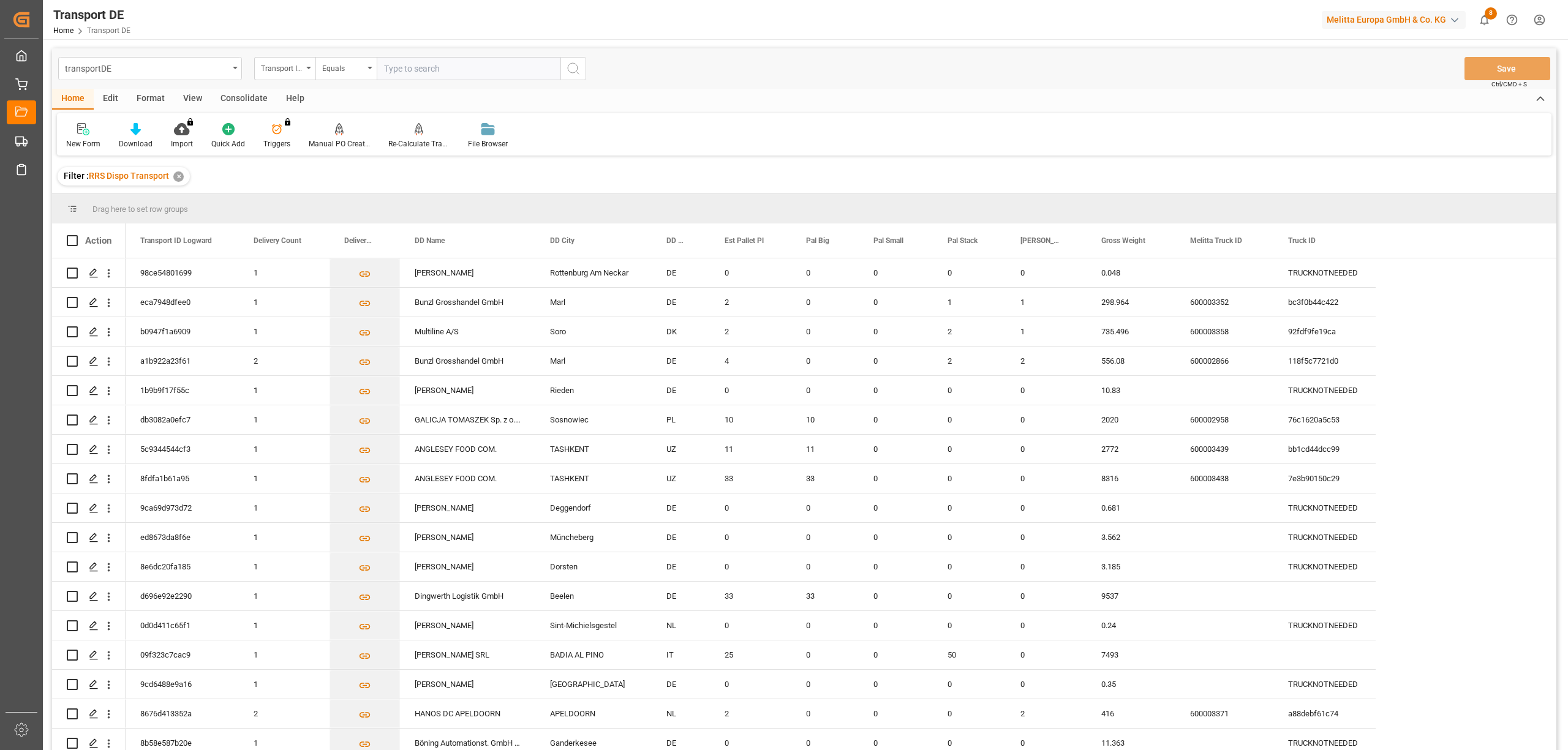
click at [1005, 91] on div "Home Edit Format View Consolidate Help" at bounding box center [804, 99] width 1504 height 21
click at [245, 96] on div "Consolidate" at bounding box center [244, 99] width 65 height 21
click at [101, 143] on div "Consolidation List" at bounding box center [96, 144] width 60 height 11
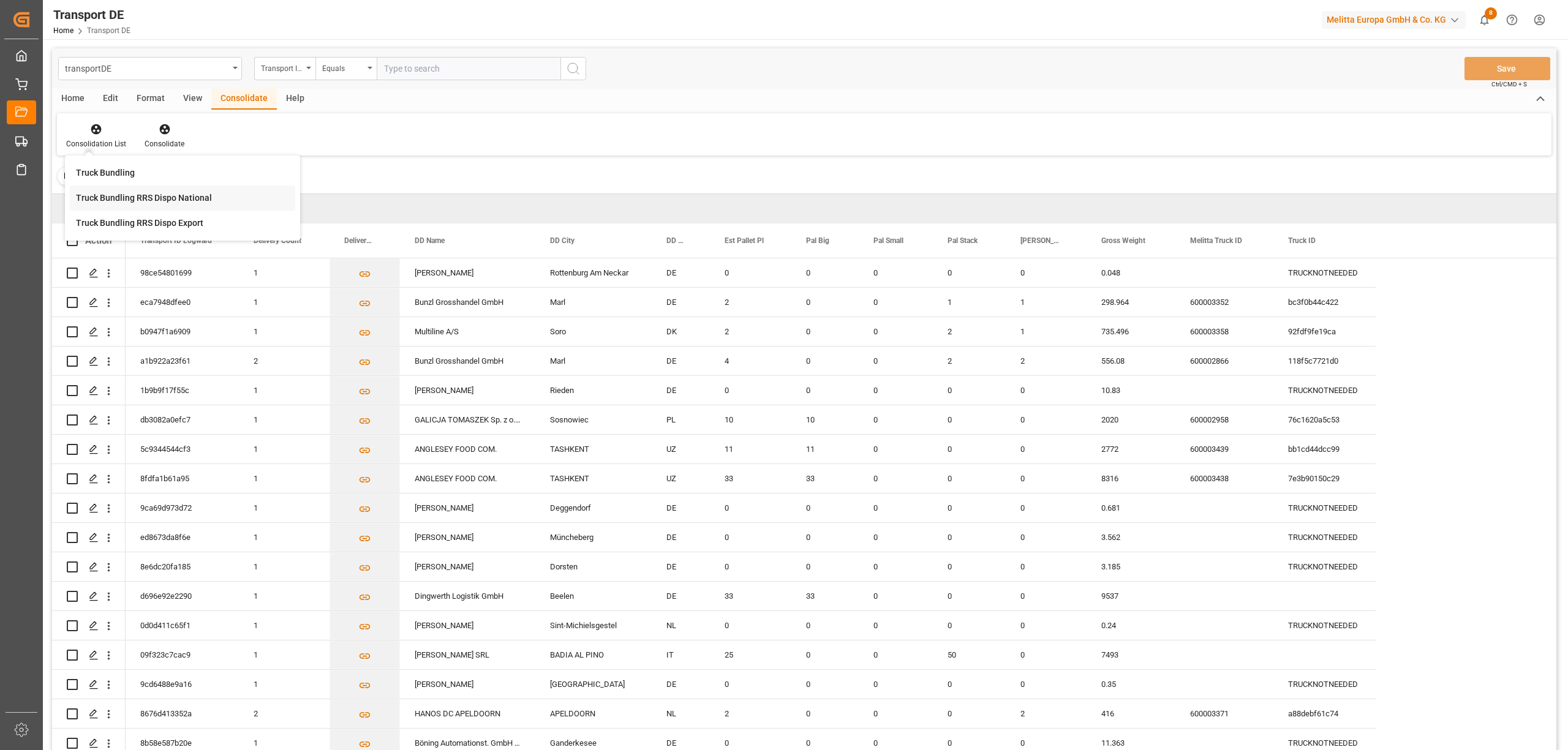
click at [133, 199] on div "transportDE Transport ID Logward Equals Save Ctrl/CMD + S Home Edit Format View…" at bounding box center [804, 415] width 1504 height 734
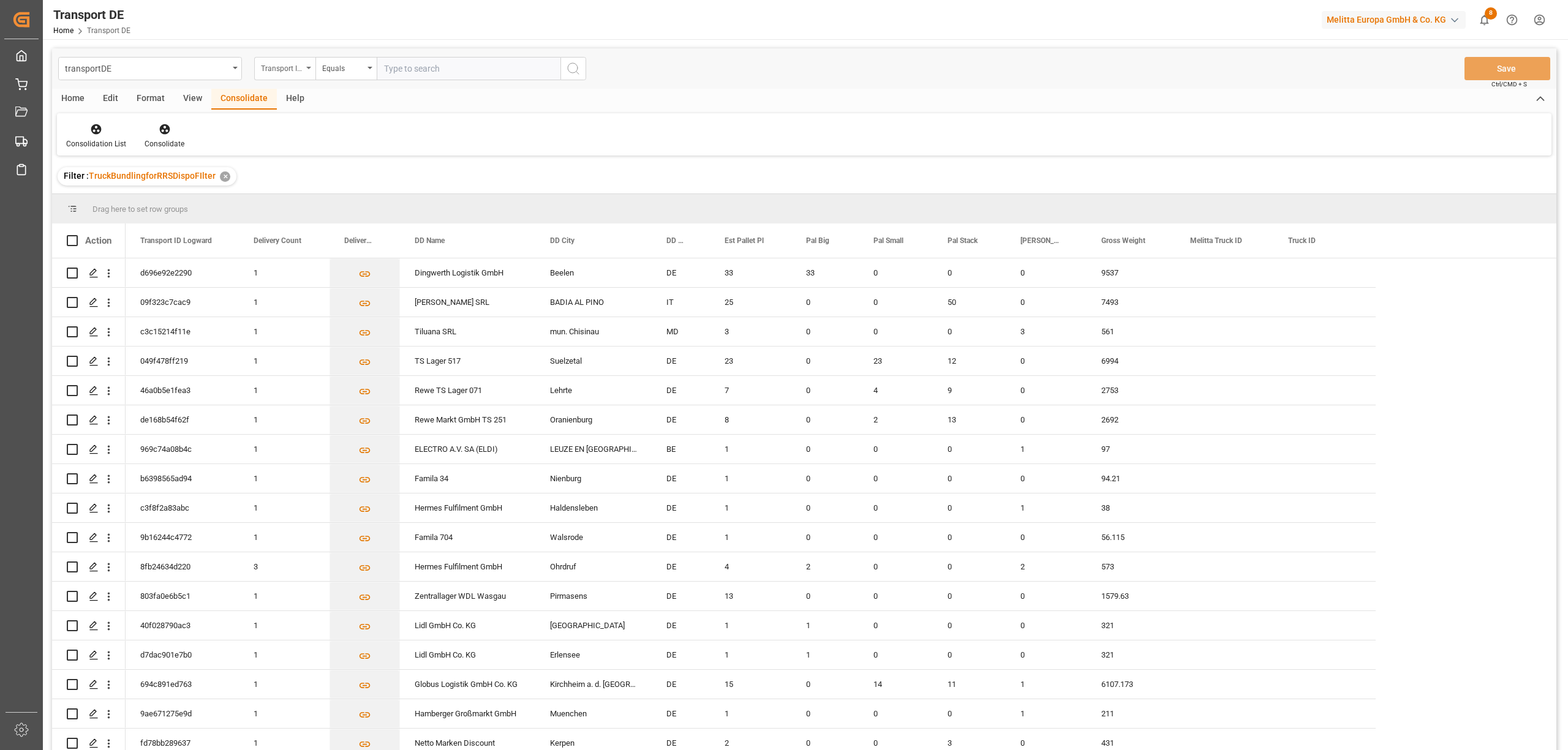
click at [278, 64] on div "Transport ID Logward" at bounding box center [281, 67] width 41 height 14
type input "route"
drag, startPoint x: 290, startPoint y: 130, endPoint x: 331, endPoint y: 80, distance: 64.7
click at [290, 129] on div "Route" at bounding box center [345, 125] width 182 height 26
click at [331, 70] on div "Equals" at bounding box center [342, 67] width 41 height 14
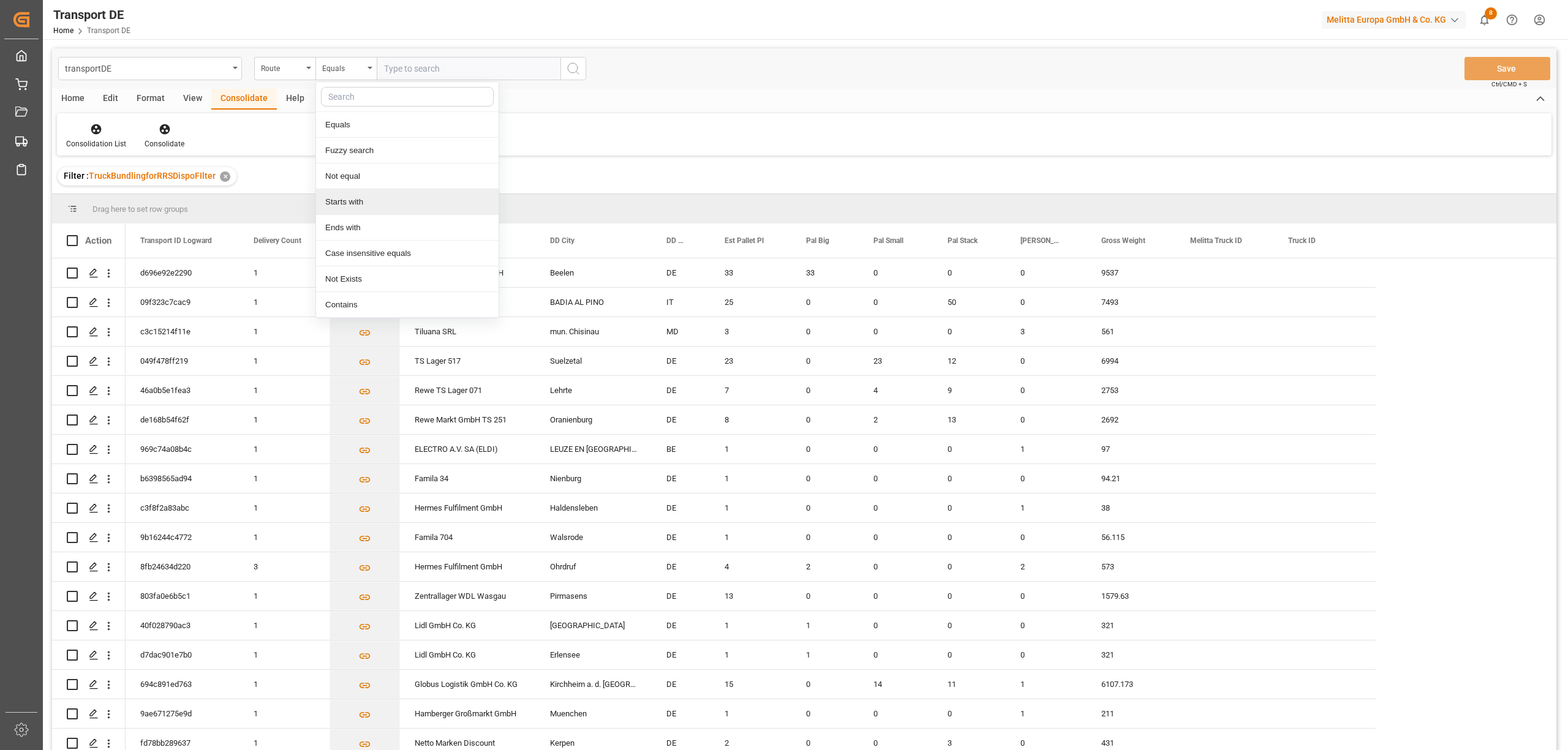
click at [352, 204] on div "Starts with" at bounding box center [407, 202] width 182 height 26
type input "760"
click at [571, 65] on icon "search button" at bounding box center [573, 69] width 15 height 15
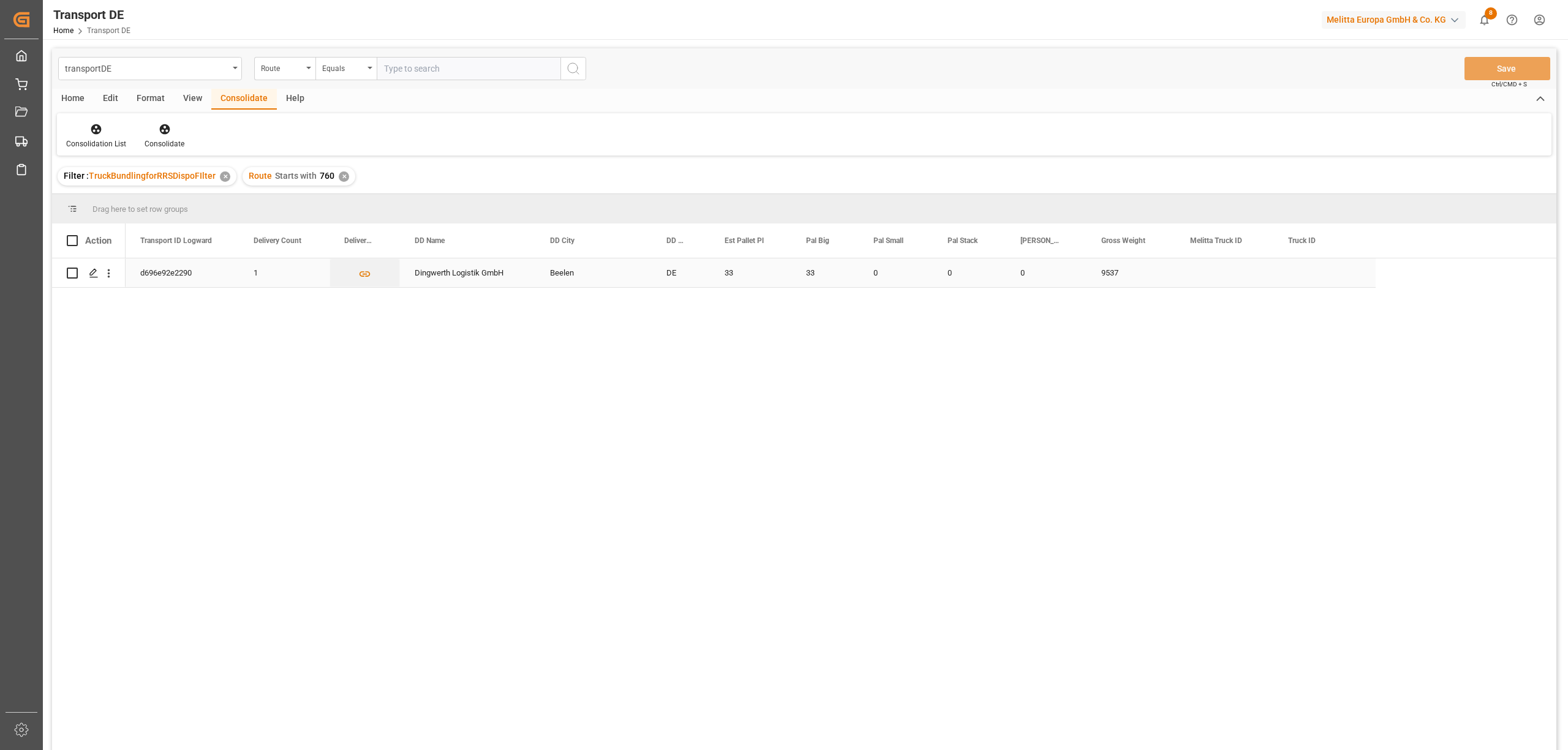
click at [69, 272] on input "Press Space to toggle row selection (unchecked)" at bounding box center [72, 273] width 11 height 11
checkbox input "true"
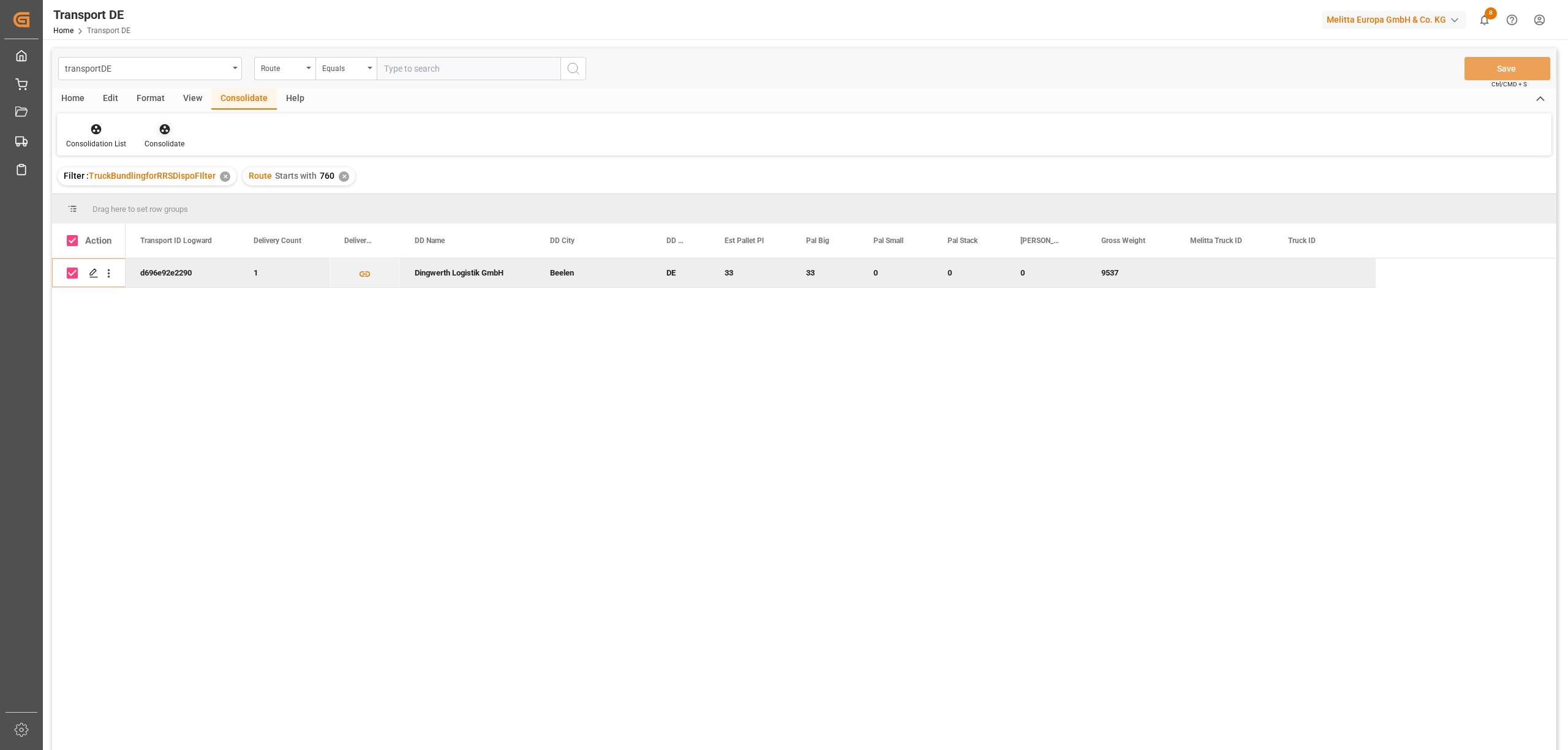
click at [161, 130] on icon at bounding box center [165, 129] width 12 height 12
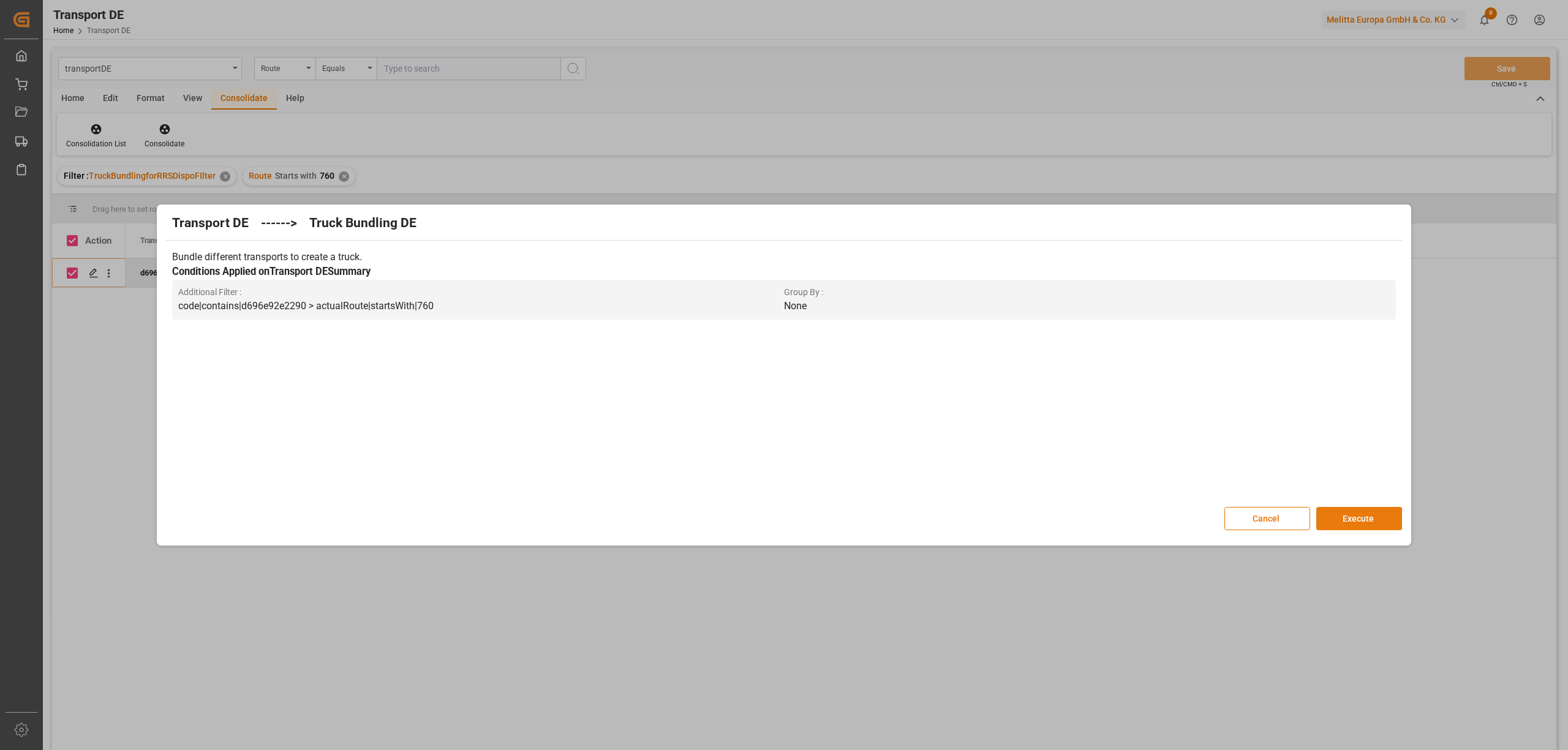
click at [1359, 521] on button "Execute" at bounding box center [1359, 519] width 86 height 23
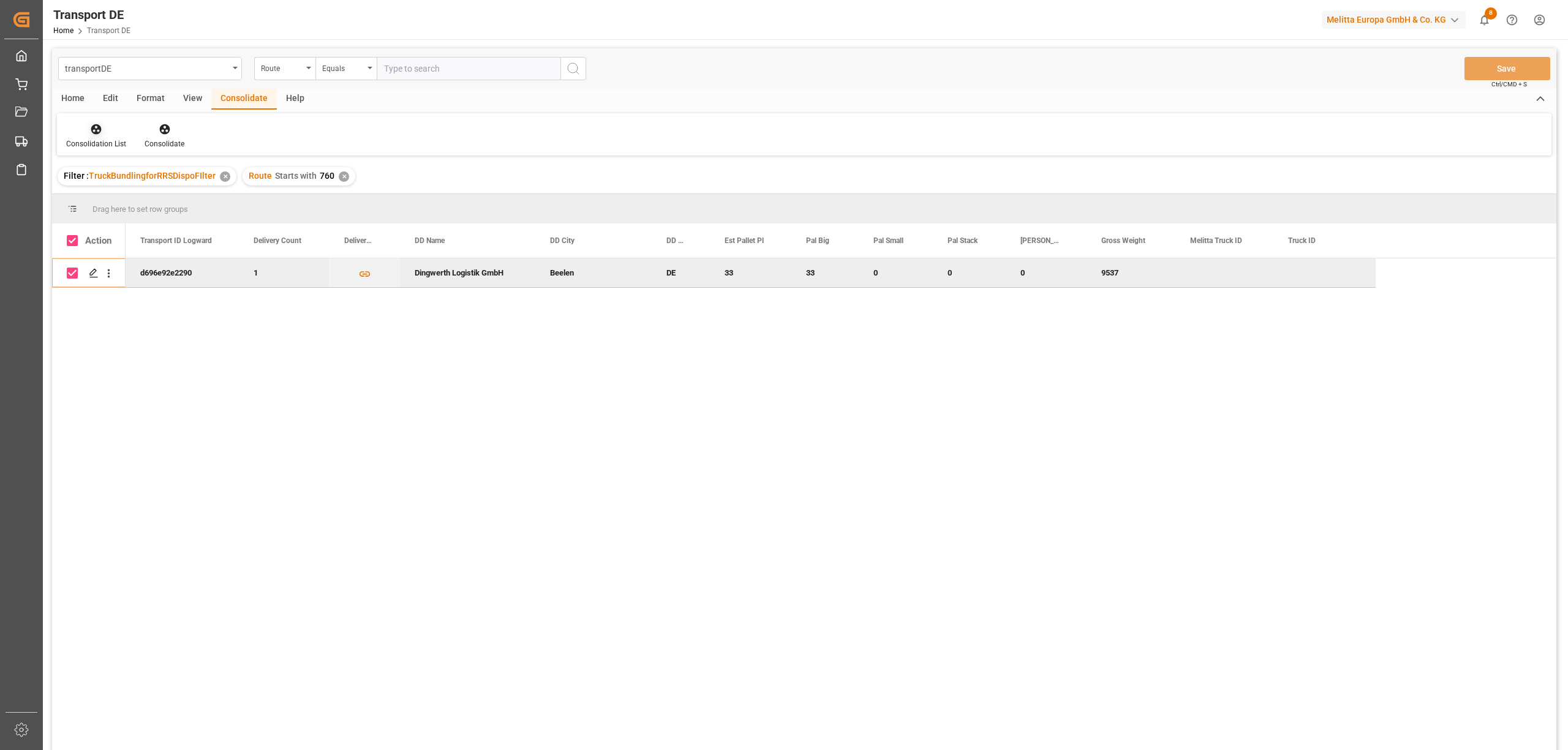
click at [98, 131] on icon at bounding box center [96, 129] width 12 height 12
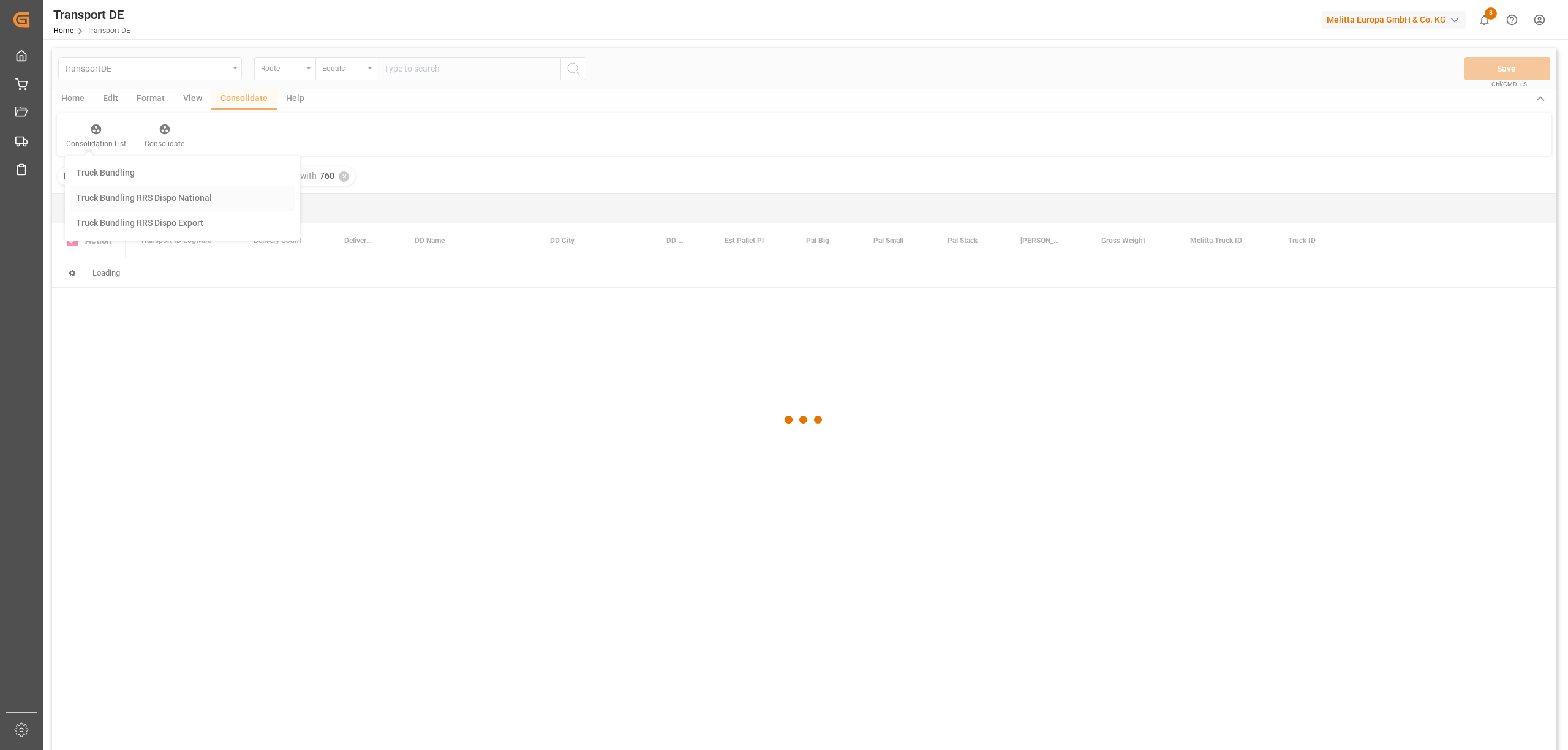
click at [119, 197] on div "transportDE Route Equals Save Ctrl/CMD + S Home Edit Format View Consolidate He…" at bounding box center [804, 415] width 1504 height 734
